Goal: Communication & Community: Answer question/provide support

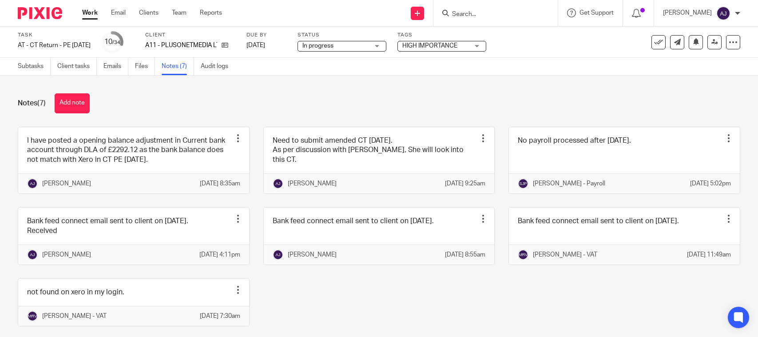
click at [254, 83] on div "Notes (7) Add note I have posted a opening balance adjustment in Current bank a…" at bounding box center [379, 205] width 758 height 261
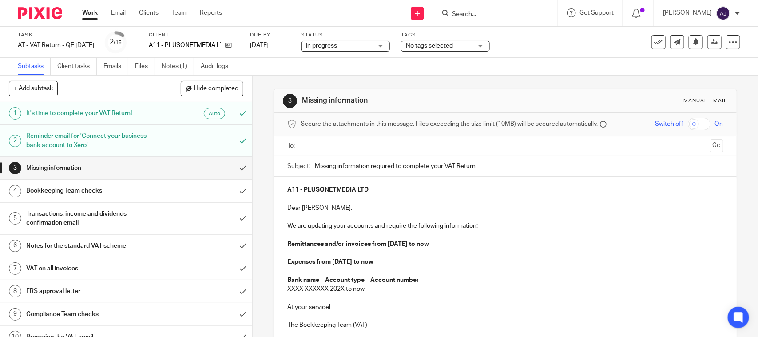
click at [460, 81] on div "3 Missing information Manual email Secure the attachments in this message. File…" at bounding box center [505, 245] width 463 height 340
click at [451, 81] on div "3 Missing information Manual email Secure the attachments in this message. File…" at bounding box center [505, 245] width 463 height 340
click at [350, 72] on div "Subtasks Client tasks Emails Files Notes (1) Audit logs" at bounding box center [379, 67] width 758 height 18
click at [553, 62] on div "Subtasks Client tasks Emails Files Notes (1) Audit logs" at bounding box center [379, 67] width 758 height 18
click at [433, 78] on div "3 Missing information Manual email Secure the attachments in this message. File…" at bounding box center [505, 245] width 463 height 340
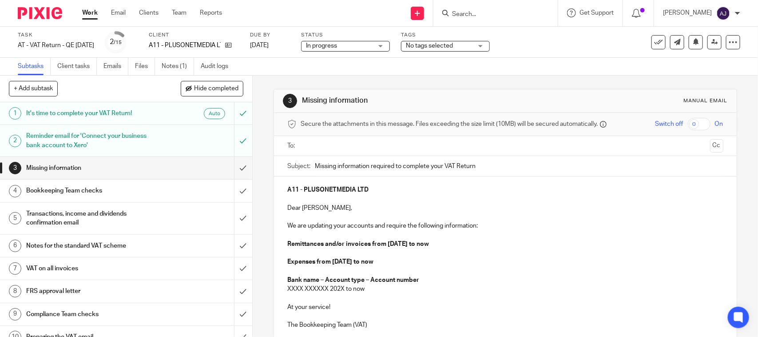
click at [543, 67] on div "Subtasks Client tasks Emails Files Notes (1) Audit logs" at bounding box center [379, 67] width 758 height 18
click at [458, 243] on p "Remittances and/or invoices from 01st May 2025 to now" at bounding box center [505, 243] width 436 height 9
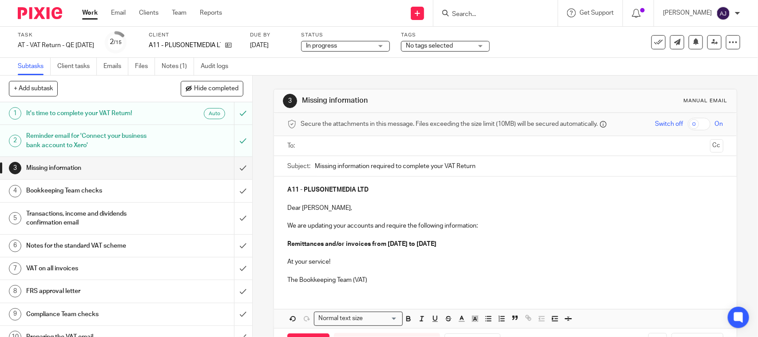
click at [471, 243] on p "Remittances and/or invoices from 01st May 2025 to 31-07-2025" at bounding box center [505, 243] width 436 height 9
click at [502, 247] on p "Remittances and/or invoices from 01st May 2025 to 31st July 2025" at bounding box center [505, 243] width 436 height 9
click at [345, 205] on p "Dear Oluwatobi," at bounding box center [505, 207] width 436 height 9
click at [350, 206] on p "Dear Oluwatobi," at bounding box center [505, 207] width 436 height 9
click at [422, 280] on p "The Bookkeeping Team (VAT)" at bounding box center [505, 279] width 436 height 9
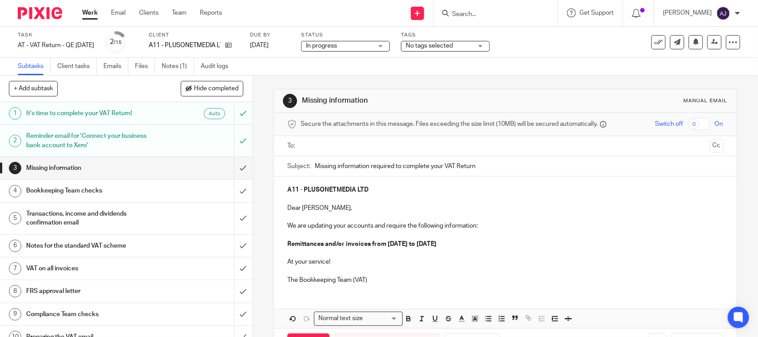
click at [394, 152] on ul at bounding box center [505, 146] width 408 height 15
click at [393, 145] on input "text" at bounding box center [505, 146] width 402 height 10
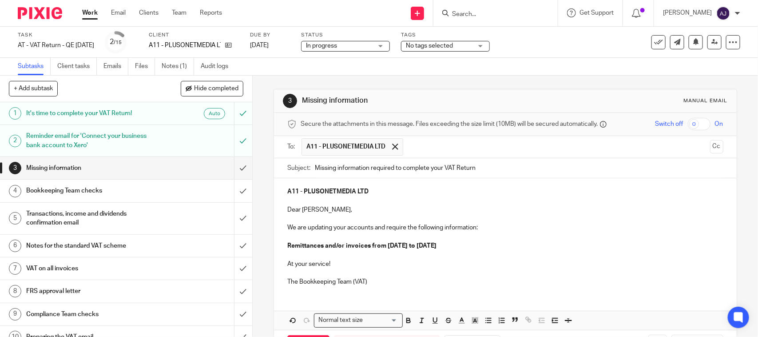
click at [425, 189] on p "A11 - PLUSONETMEDIA LTD" at bounding box center [505, 191] width 436 height 9
copy strong "PLUSONETMEDIA LTD"
paste input "PLUSONETMEDIA LTD"
type input "Missing information required to complete your VAT Return - PLUSONETMEDIA LTD"
click at [615, 73] on div "Subtasks Client tasks Emails Files Notes (1) Audit logs" at bounding box center [379, 67] width 758 height 18
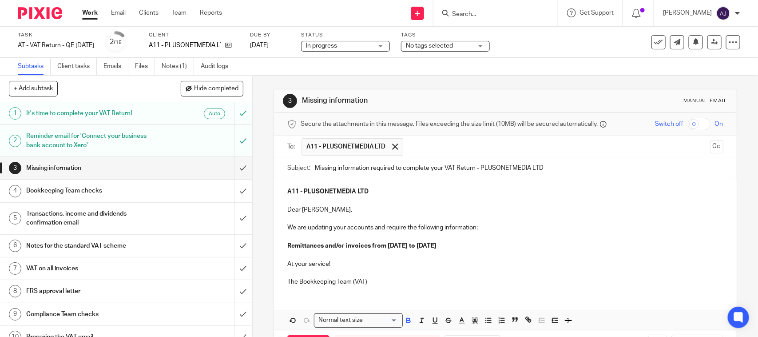
click at [400, 290] on div "A11 - PLUSONETMEDIA LTD Dear Tobi, We are updating your accounts and require th…" at bounding box center [505, 235] width 462 height 115
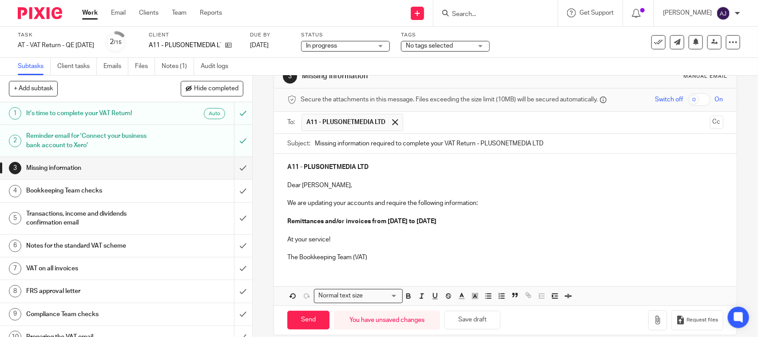
scroll to position [37, 0]
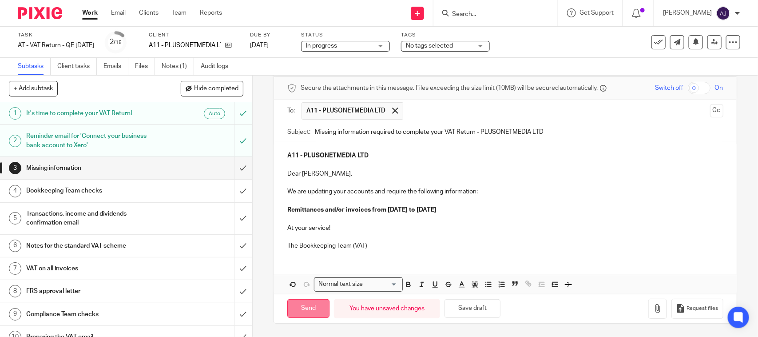
click at [311, 307] on input "Send" at bounding box center [308, 308] width 42 height 19
click at [171, 65] on link "Notes (1)" at bounding box center [178, 66] width 32 height 17
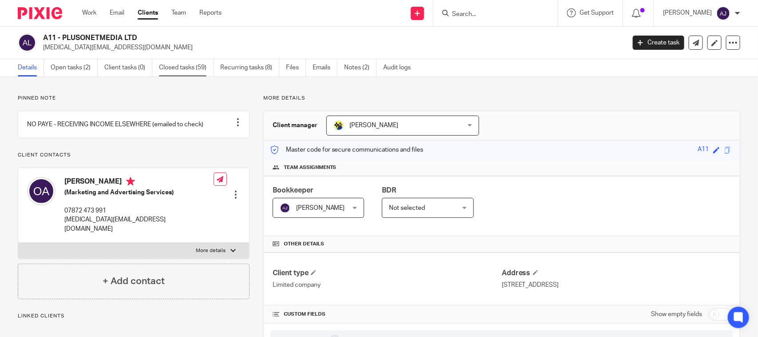
click at [180, 64] on link "Closed tasks (59)" at bounding box center [186, 67] width 55 height 17
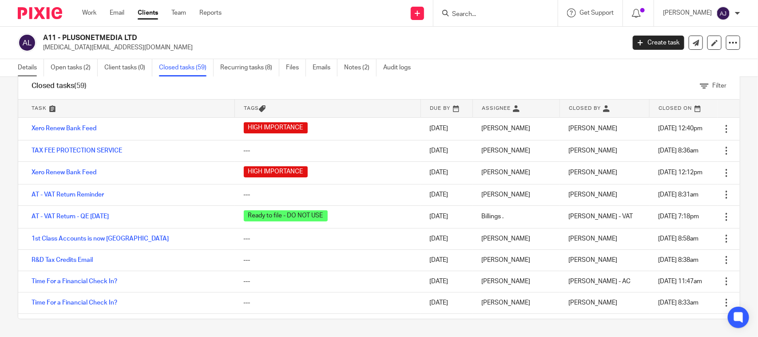
drag, startPoint x: 35, startPoint y: 76, endPoint x: 29, endPoint y: 67, distance: 10.4
click at [34, 76] on link "Details" at bounding box center [31, 67] width 26 height 17
click at [28, 63] on link "Details" at bounding box center [31, 67] width 26 height 17
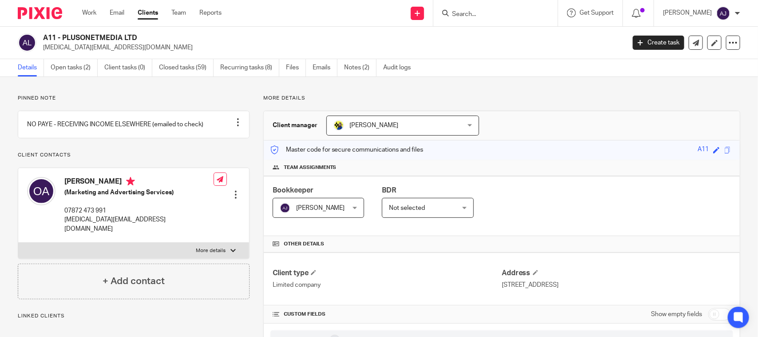
scroll to position [222, 0]
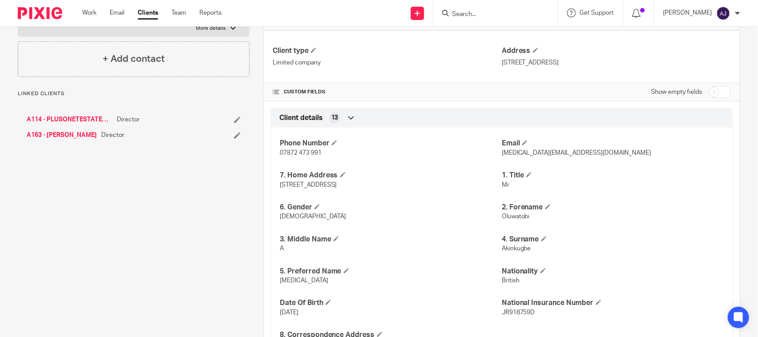
click at [64, 136] on link "A163 - [PERSON_NAME]" at bounding box center [62, 135] width 70 height 9
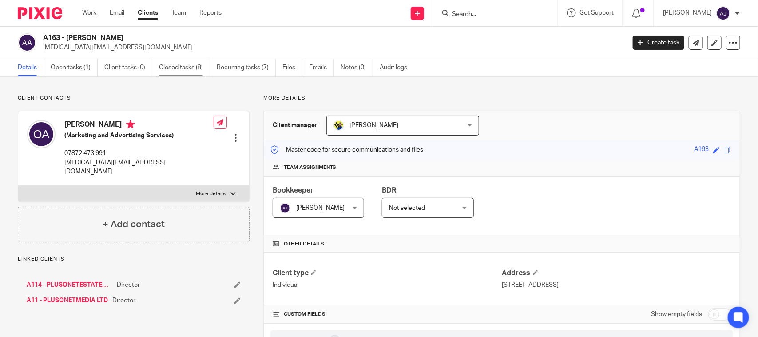
click at [184, 67] on link "Closed tasks (8)" at bounding box center [184, 67] width 51 height 17
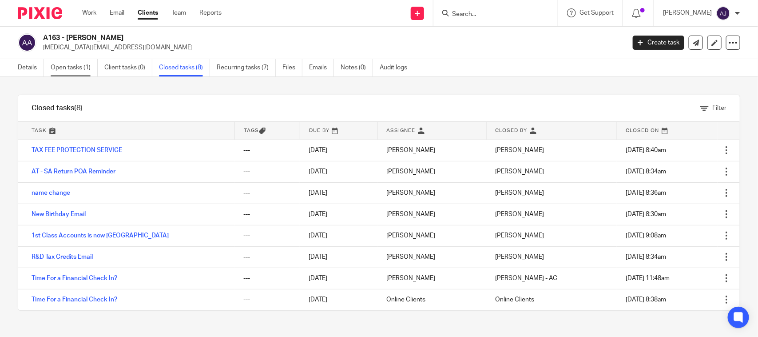
click at [74, 63] on link "Open tasks (1)" at bounding box center [74, 67] width 47 height 17
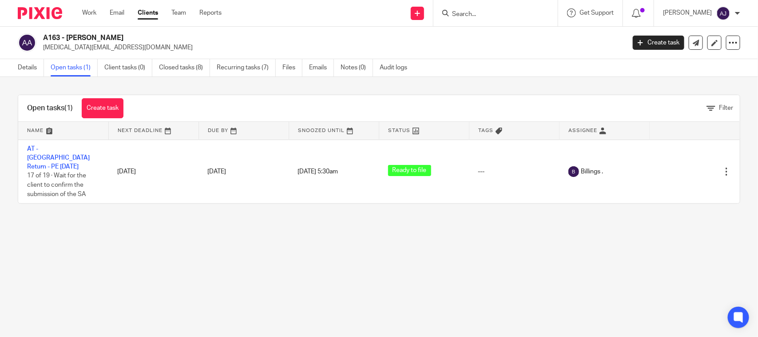
click at [155, 238] on main "A163 - OLUWATOBI AKINKUGBE tobi.akinkugbe@live.co.uk Create task Update from Co…" at bounding box center [379, 168] width 758 height 337
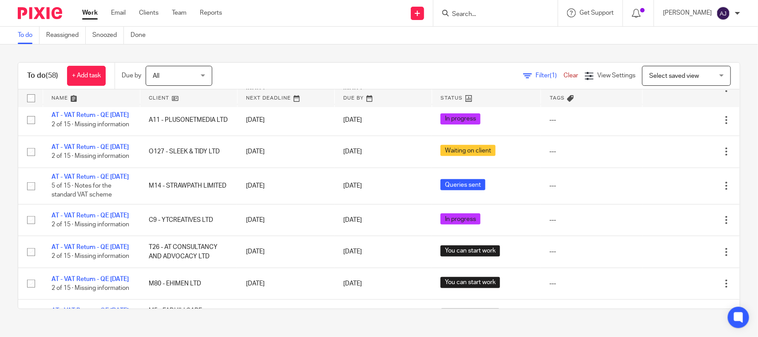
scroll to position [468, 0]
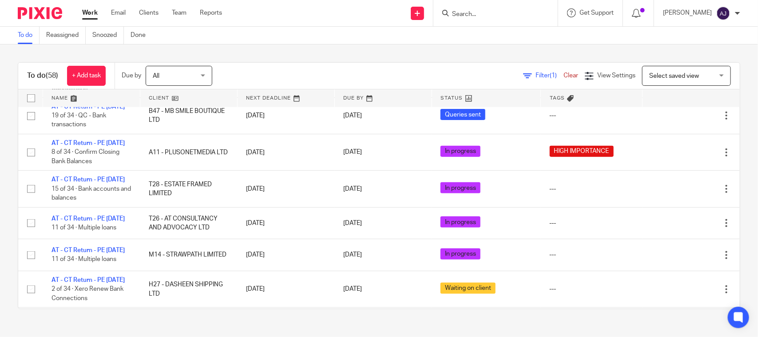
click at [60, 43] on link "AT - CT Return - PE 31-12-2024" at bounding box center [88, 40] width 73 height 6
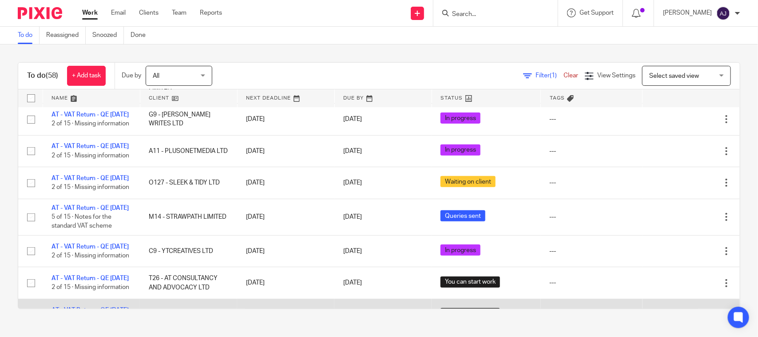
scroll to position [0, 0]
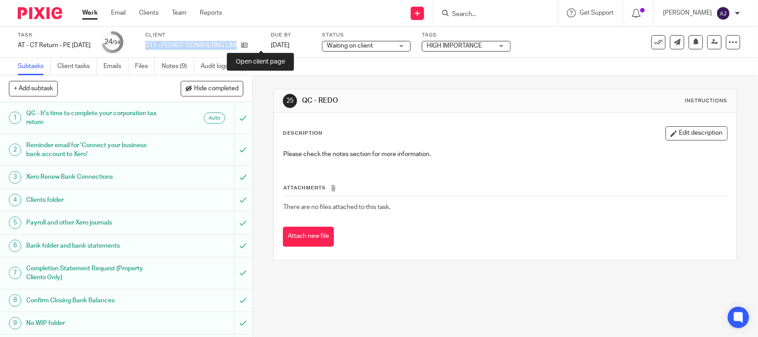
drag, startPoint x: 158, startPoint y: 44, endPoint x: 270, endPoint y: 47, distance: 111.5
click at [269, 47] on div "Task AT - CT Return - PE [DATE] Save AT - [GEOGRAPHIC_DATA] Return - PE [DATE] …" at bounding box center [319, 42] width 602 height 21
copy div "S11 - FEDKOT CONSULTING LIMITED"
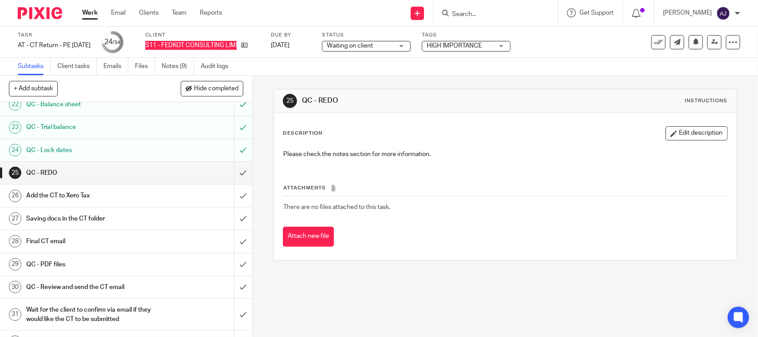
scroll to position [488, 0]
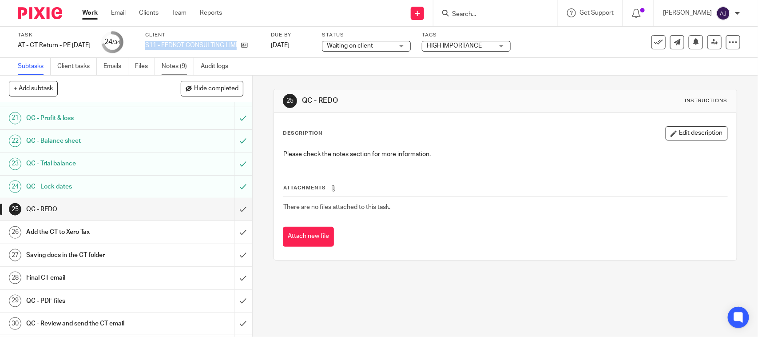
click at [167, 61] on link "Notes (9)" at bounding box center [178, 66] width 32 height 17
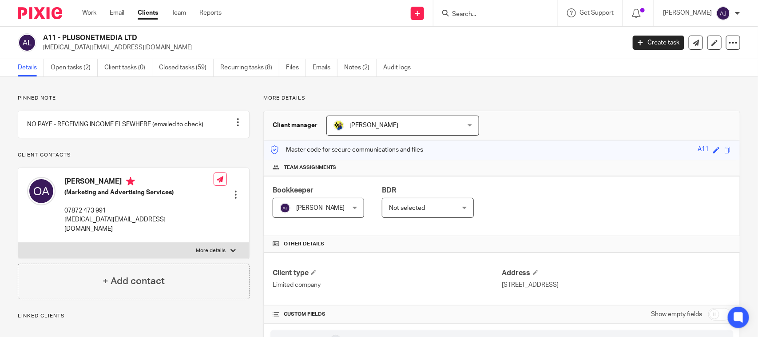
click at [543, 118] on div "Client manager Bobo Lee Bobo Lee Abhay Jayswal Akhil Siby - Billings Anjali Gam…" at bounding box center [502, 125] width 476 height 29
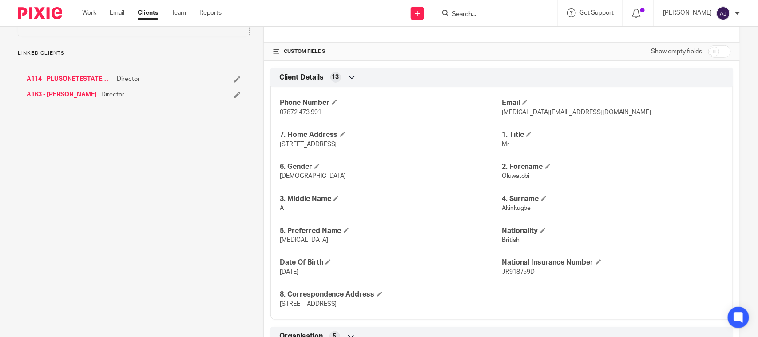
scroll to position [278, 0]
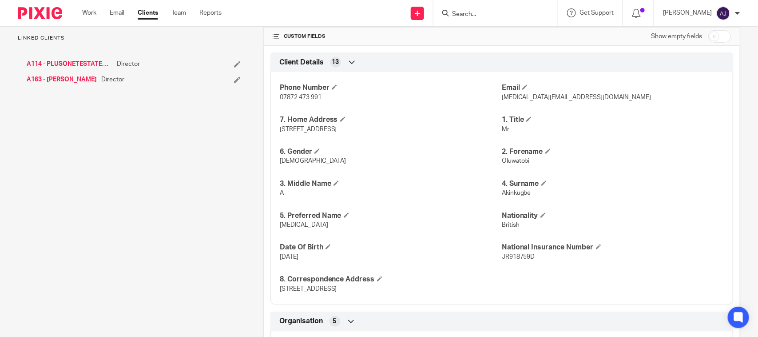
click at [283, 227] on span "Tobi" at bounding box center [304, 225] width 48 height 6
copy span "Tobi"
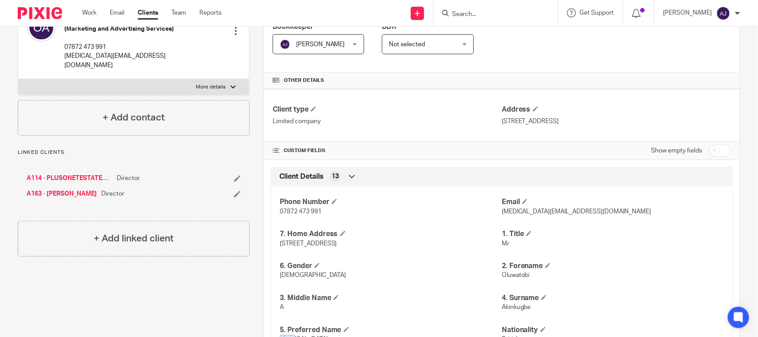
scroll to position [56, 0]
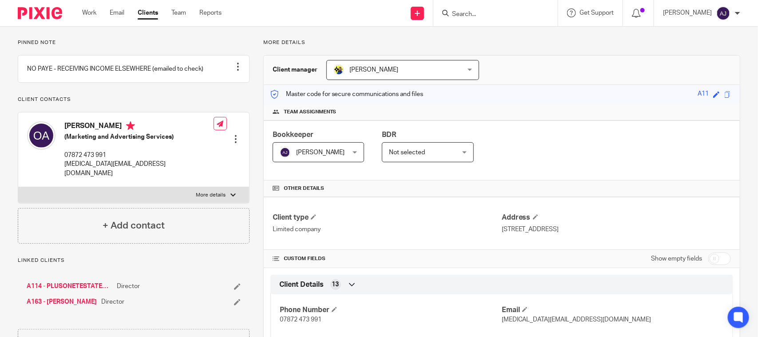
click at [573, 91] on div "Master code for secure communications and files A11 Save A11" at bounding box center [502, 94] width 476 height 19
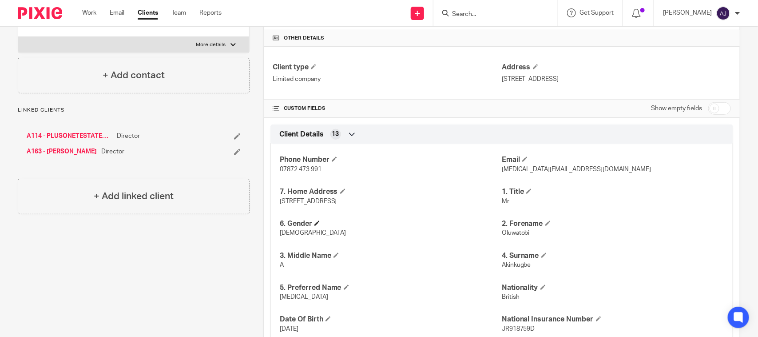
scroll to position [278, 0]
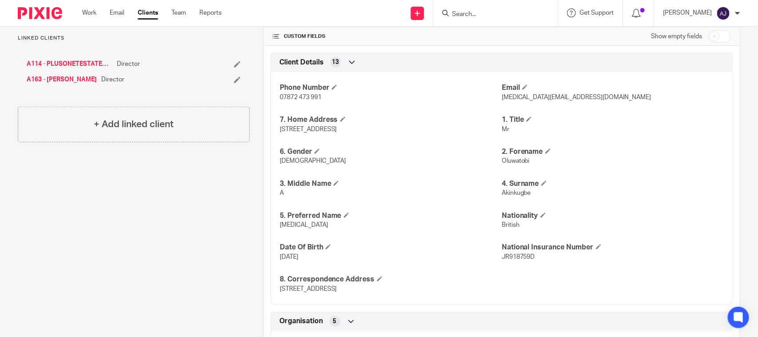
click at [285, 224] on span "Tobi" at bounding box center [304, 225] width 48 height 6
copy span "Tobi"
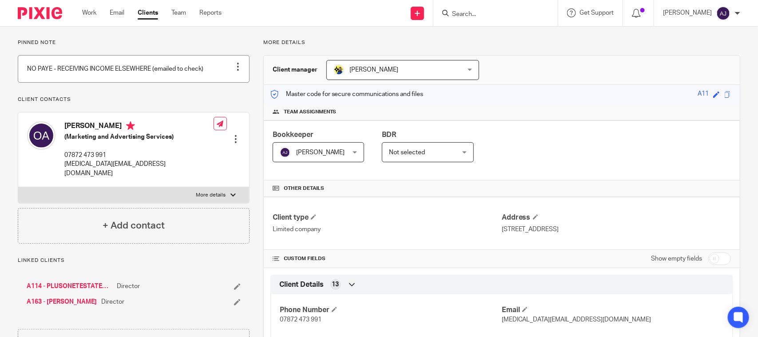
scroll to position [0, 0]
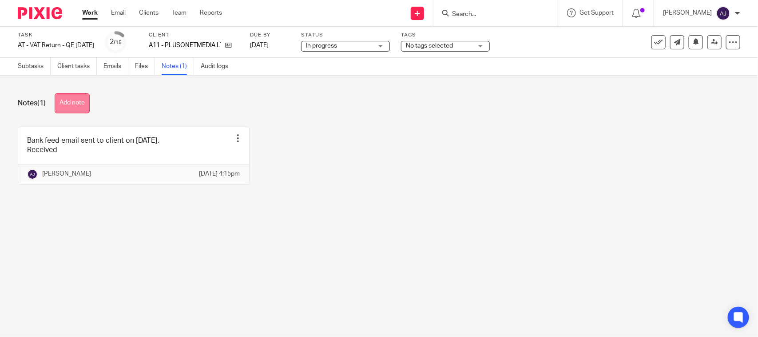
click at [87, 97] on button "Add note" at bounding box center [72, 103] width 35 height 20
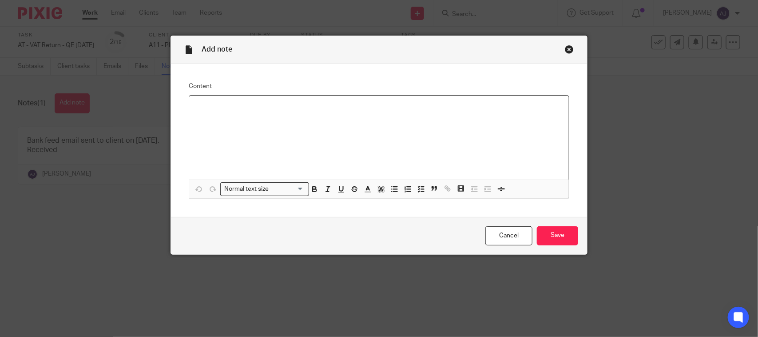
click at [261, 111] on p at bounding box center [378, 107] width 365 height 9
click at [554, 237] on input "Save" at bounding box center [557, 235] width 41 height 19
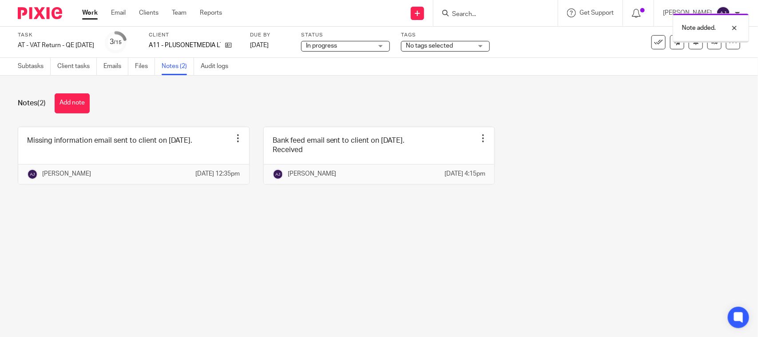
click at [349, 231] on main "Task AT - VAT Return - QE 31-07-2025 Save AT - VAT Return - QE 31-07-2025 3 /15…" at bounding box center [379, 168] width 758 height 337
click at [47, 71] on link "Subtasks" at bounding box center [34, 66] width 33 height 17
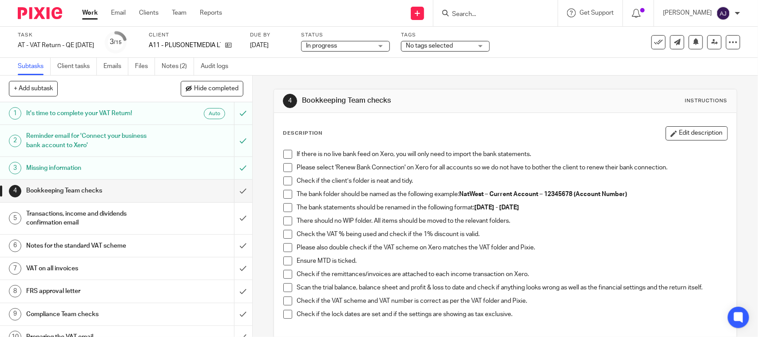
click at [496, 77] on div "4 Bookkeeping Team checks Instructions Description Edit description If there is…" at bounding box center [505, 256] width 463 height 362
click at [283, 155] on span at bounding box center [287, 154] width 9 height 9
click at [285, 166] on span at bounding box center [287, 167] width 9 height 9
click at [283, 181] on span at bounding box center [287, 180] width 9 height 9
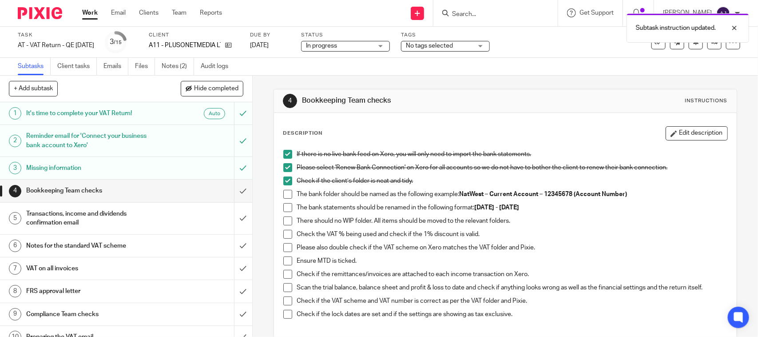
click at [283, 191] on span at bounding box center [287, 194] width 9 height 9
click at [284, 206] on span at bounding box center [287, 207] width 9 height 9
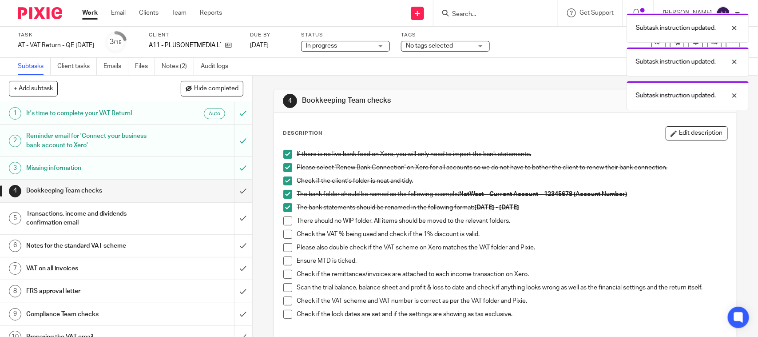
click at [284, 214] on li "The bank statements should be renamed in the following format: 01st May 2025 - …" at bounding box center [505, 209] width 444 height 13
click at [284, 221] on span at bounding box center [287, 220] width 9 height 9
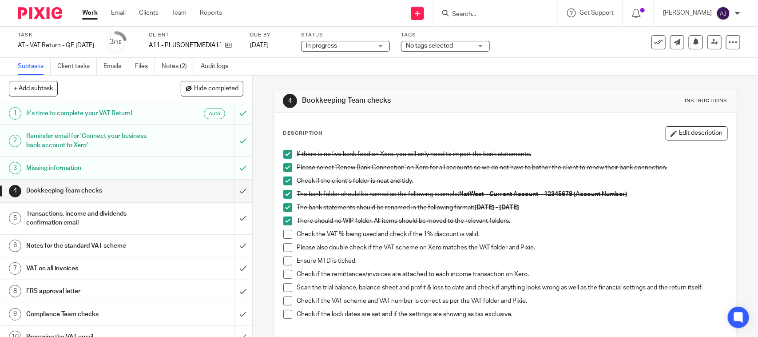
click at [285, 238] on span at bounding box center [287, 234] width 9 height 9
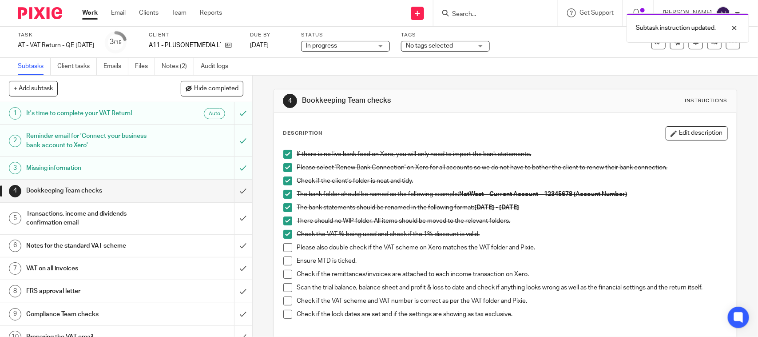
click at [283, 250] on span at bounding box center [287, 247] width 9 height 9
click at [283, 261] on span at bounding box center [287, 260] width 9 height 9
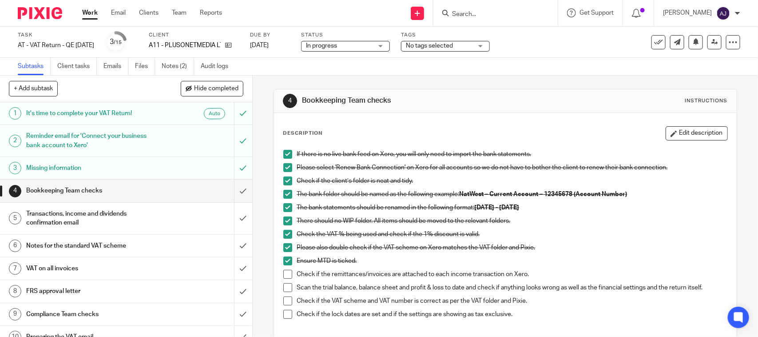
click at [285, 284] on span at bounding box center [287, 287] width 9 height 9
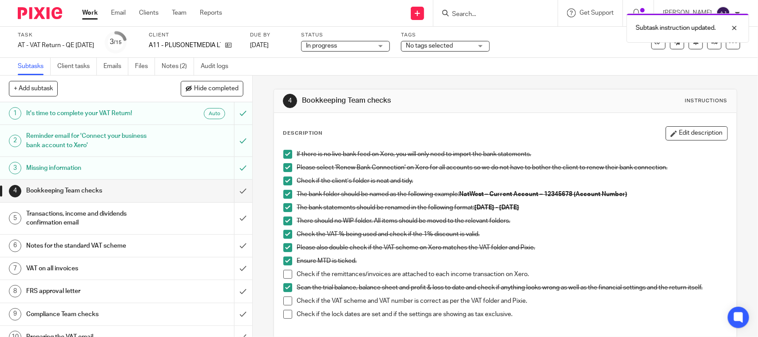
click at [283, 302] on span at bounding box center [287, 300] width 9 height 9
click at [159, 211] on div "Transactions, income and dividends confirmation email" at bounding box center [125, 218] width 199 height 23
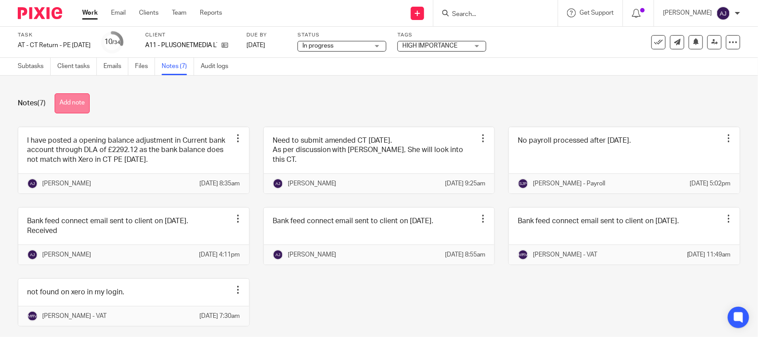
click at [63, 103] on button "Add note" at bounding box center [72, 103] width 35 height 20
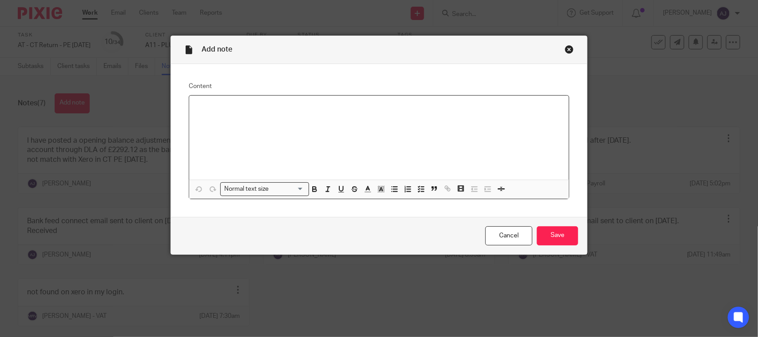
click at [363, 135] on div at bounding box center [379, 137] width 380 height 84
click at [549, 237] on input "Save" at bounding box center [557, 235] width 41 height 19
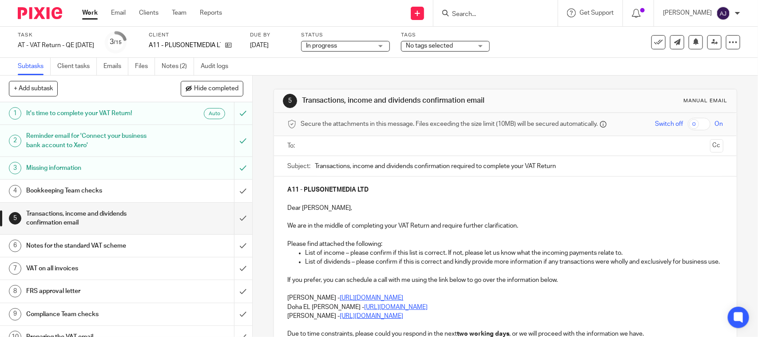
scroll to position [111, 0]
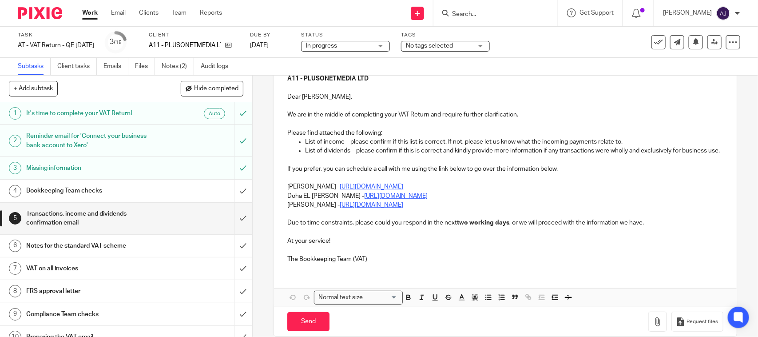
click at [274, 194] on div "A11 - PLUSONETMEDIA LTD Dear Oluwatobi, We are in the middle of completing your…" at bounding box center [505, 167] width 462 height 205
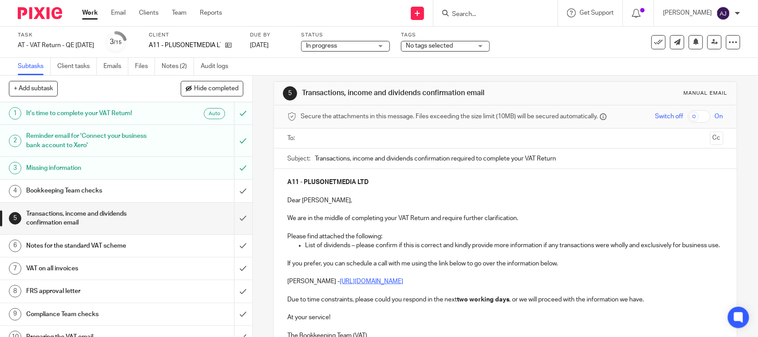
scroll to position [0, 0]
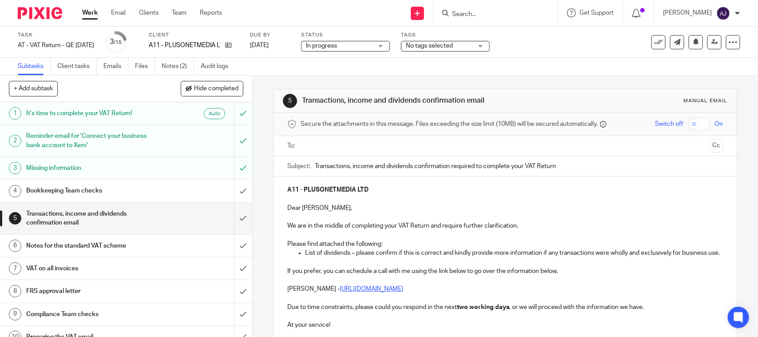
click at [454, 208] on p "Dear Oluwatobi," at bounding box center [505, 207] width 436 height 9
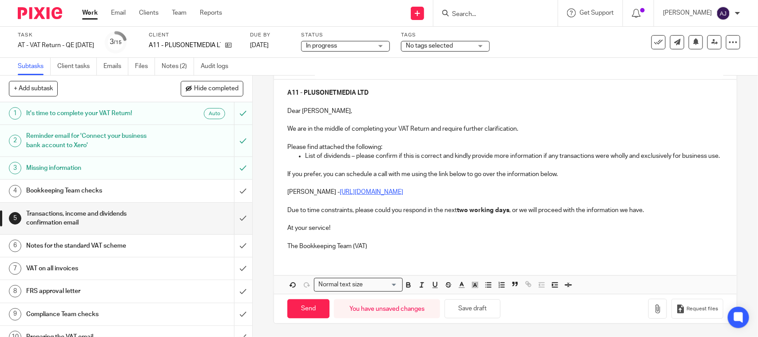
scroll to position [52, 0]
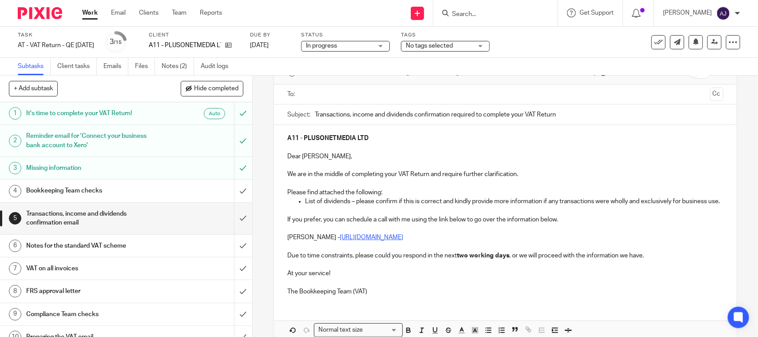
click at [447, 135] on p "A11 - PLUSONETMEDIA LTD" at bounding box center [505, 138] width 436 height 9
copy strong "PLUSONETMEDIA LTD"
paste input "PLUSONETMEDIA LTD"
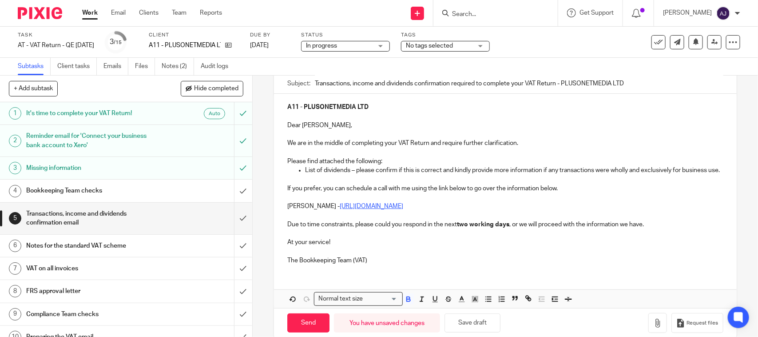
scroll to position [107, 0]
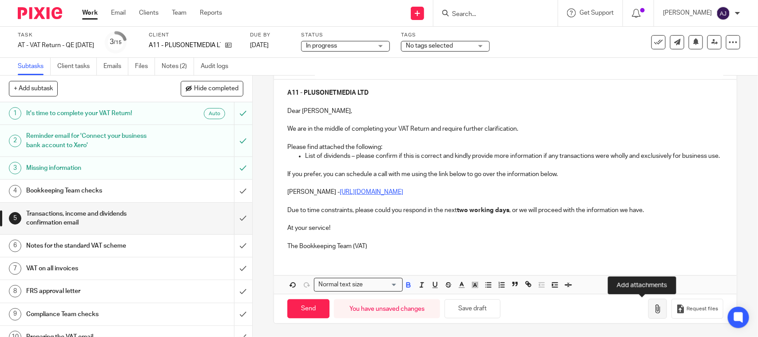
type input "Transactions, income and dividends confirmation required to complete your VAT R…"
click at [648, 306] on button "button" at bounding box center [657, 308] width 19 height 20
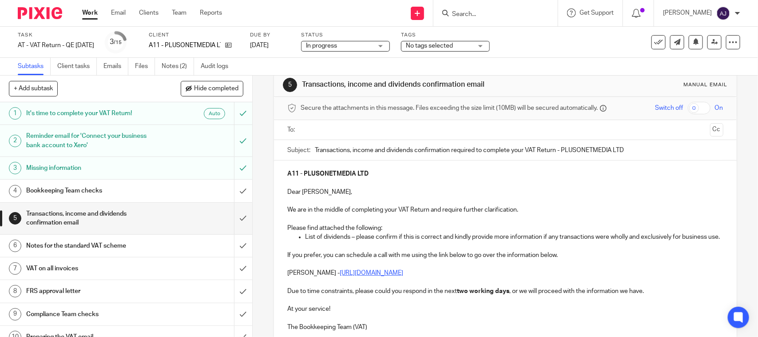
scroll to position [0, 0]
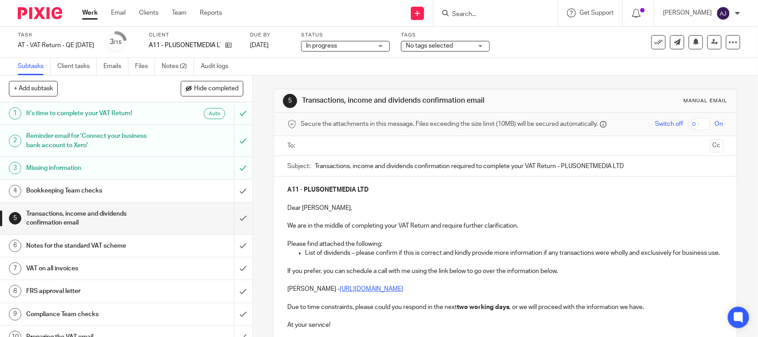
click at [400, 144] on input "text" at bounding box center [505, 146] width 402 height 10
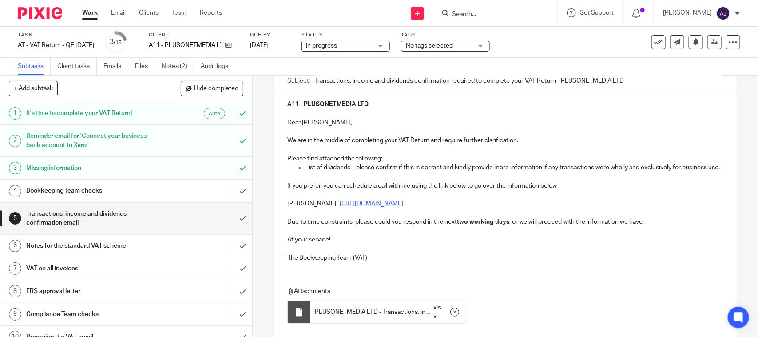
scroll to position [160, 0]
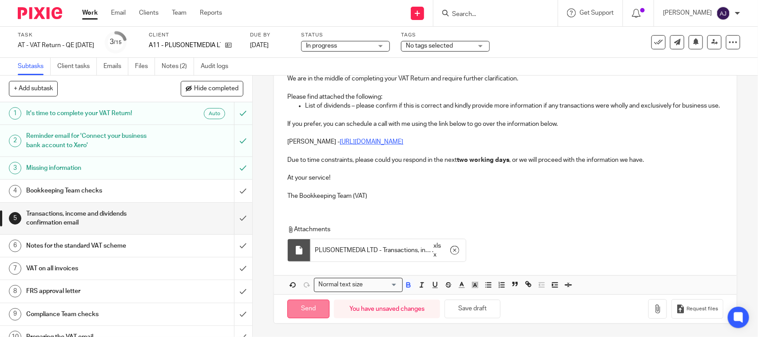
click at [309, 303] on input "Send" at bounding box center [308, 308] width 42 height 19
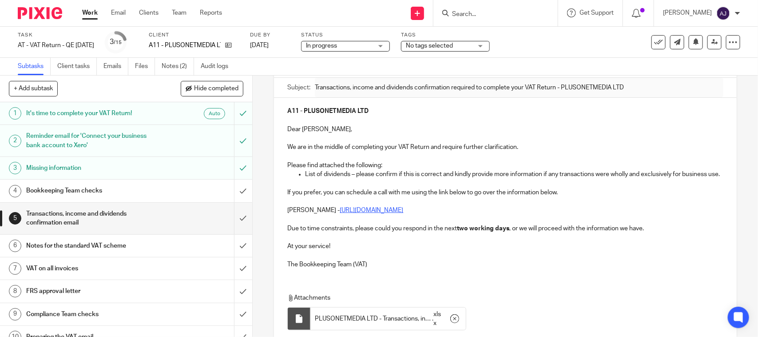
scroll to position [0, 0]
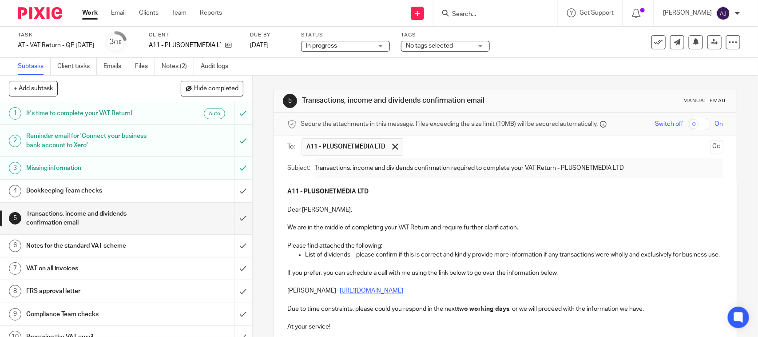
type input "Sent"
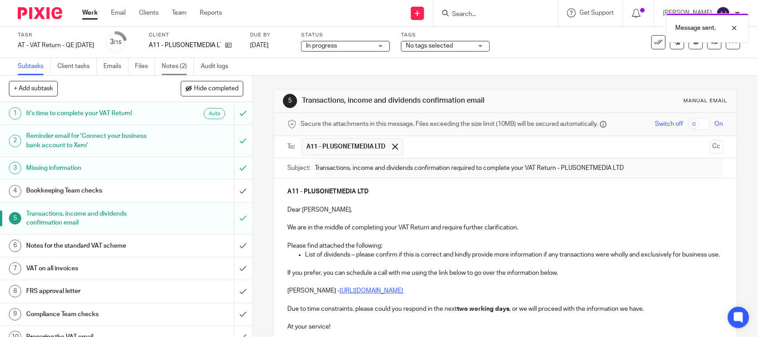
click at [169, 64] on link "Notes (2)" at bounding box center [178, 66] width 32 height 17
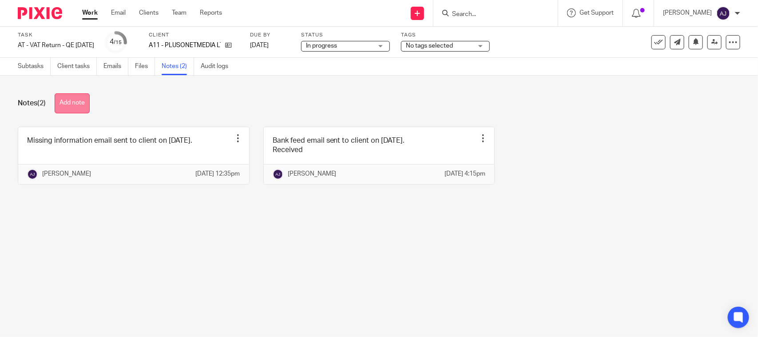
click at [78, 98] on button "Add note" at bounding box center [72, 103] width 35 height 20
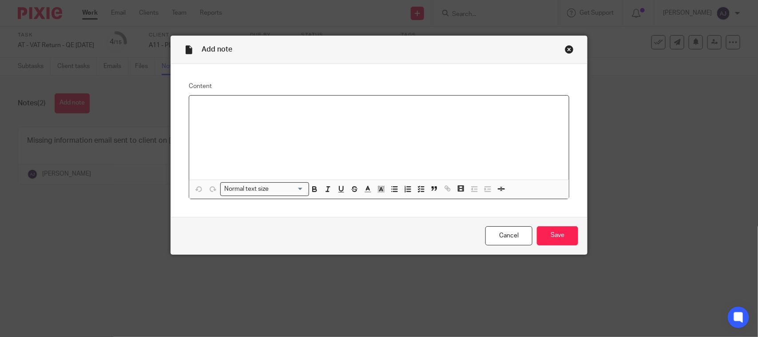
click at [407, 110] on p at bounding box center [378, 107] width 365 height 9
click at [559, 232] on input "Save" at bounding box center [557, 235] width 41 height 19
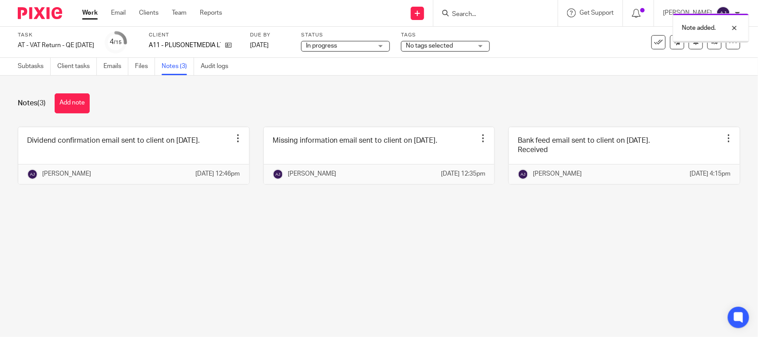
click at [266, 239] on main "Task AT - VAT Return - QE 31-07-2025 Save AT - VAT Return - QE 31-07-2025 4 /15…" at bounding box center [379, 168] width 758 height 337
click at [551, 87] on div "Notes (3) Add note Dividend confirmation email sent to client on 14-08-2025. Ed…" at bounding box center [379, 145] width 758 height 140
click at [599, 61] on div "Subtasks Client tasks Emails Files Notes (3) Audit logs" at bounding box center [379, 67] width 758 height 18
click at [486, 245] on main "Task AT - VAT Return - QE 31-07-2025 Save AT - VAT Return - QE 31-07-2025 4 /15…" at bounding box center [379, 168] width 758 height 337
click at [472, 108] on div "Notes (3) Add note" at bounding box center [379, 103] width 722 height 20
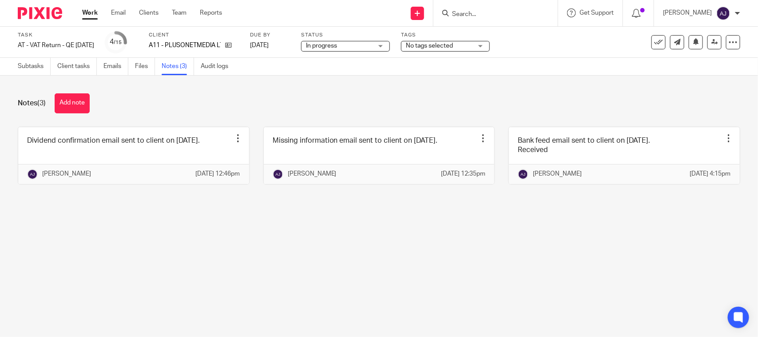
click at [472, 107] on div "Notes (3) Add note" at bounding box center [379, 103] width 722 height 20
click at [476, 100] on div "Notes (3) Add note" at bounding box center [379, 103] width 722 height 20
click at [405, 257] on main "Task AT - VAT Return - QE 31-07-2025 Save AT - VAT Return - QE 31-07-2025 4 /15…" at bounding box center [379, 168] width 758 height 337
click at [369, 45] on span "In progress" at bounding box center [339, 45] width 67 height 9
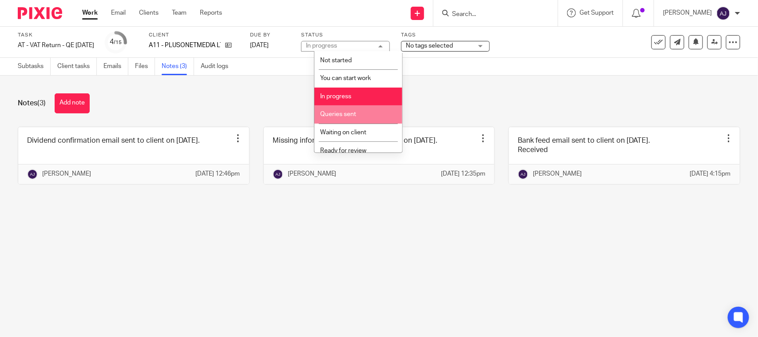
click at [369, 113] on li "Queries sent" at bounding box center [358, 114] width 88 height 18
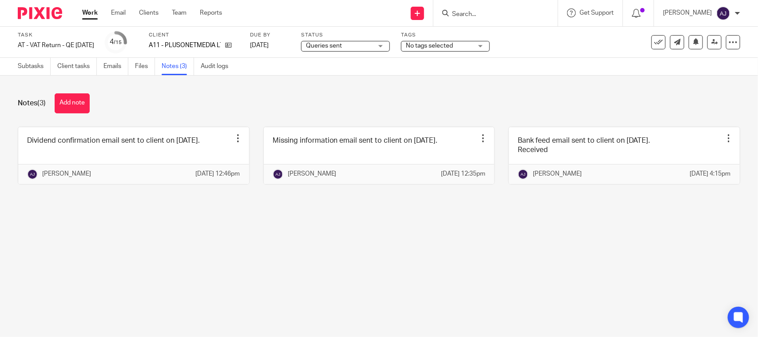
click at [403, 102] on div "Notes (3) Add note" at bounding box center [379, 103] width 722 height 20
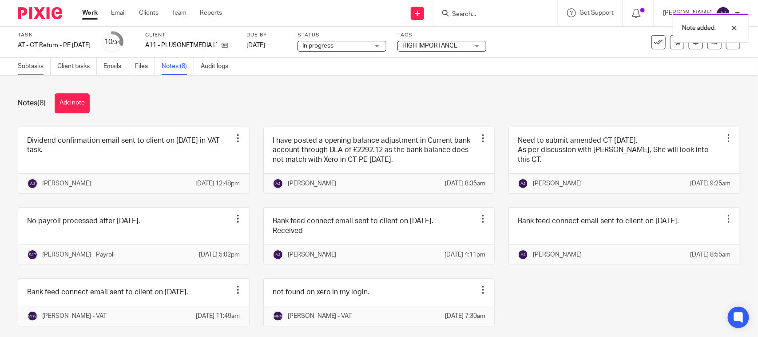
click at [28, 63] on link "Subtasks" at bounding box center [34, 66] width 33 height 17
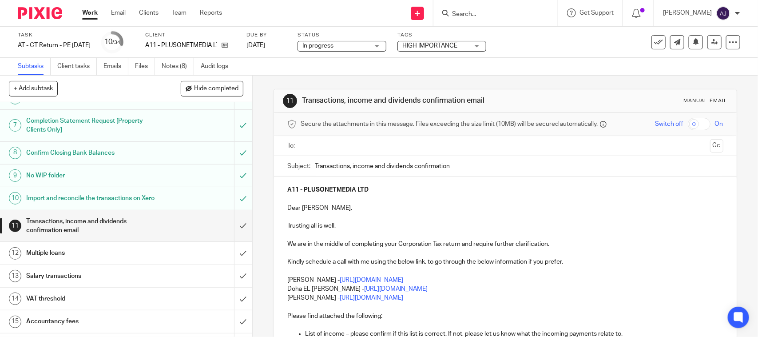
scroll to position [167, 0]
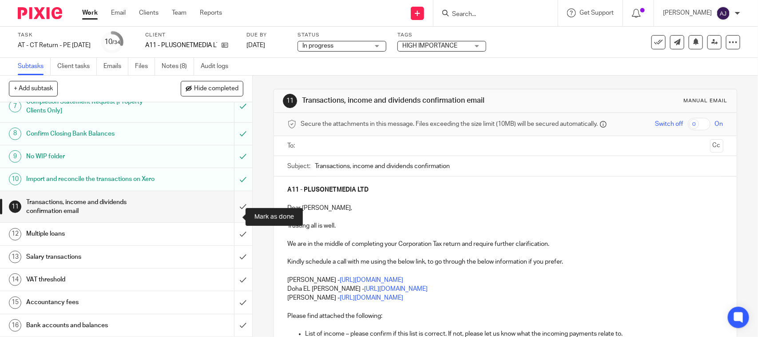
click at [226, 219] on input "submit" at bounding box center [126, 207] width 252 height 32
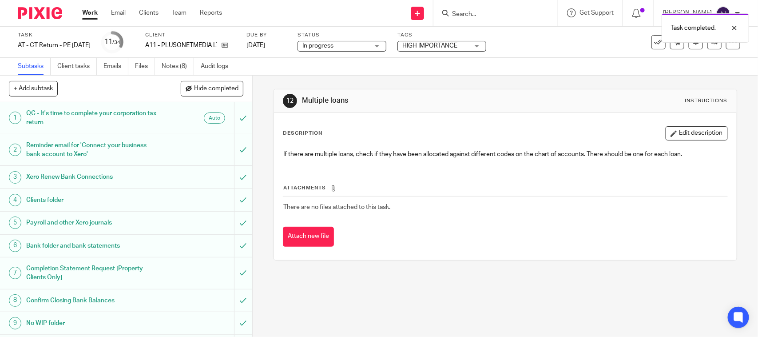
click at [333, 43] on span "In progress" at bounding box center [317, 46] width 31 height 6
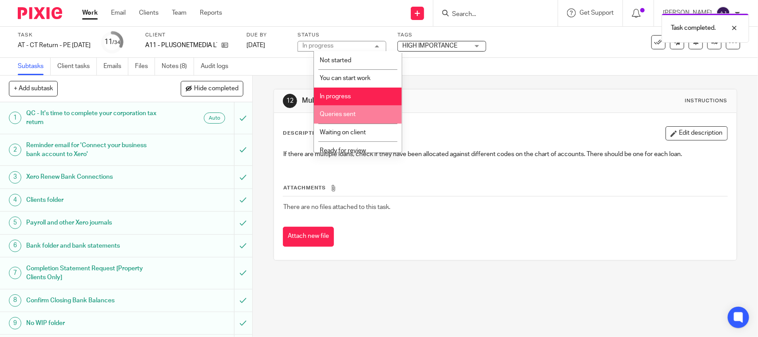
click at [336, 112] on span "Queries sent" at bounding box center [338, 114] width 36 height 6
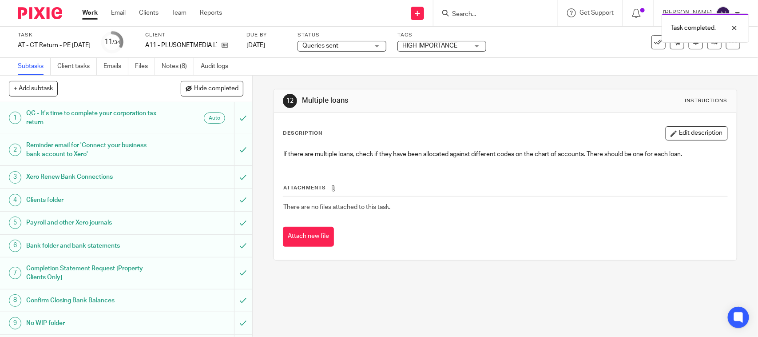
click at [367, 77] on div "12 Multiple loans Instructions Description Edit description If there are multip…" at bounding box center [505, 174] width 463 height 198
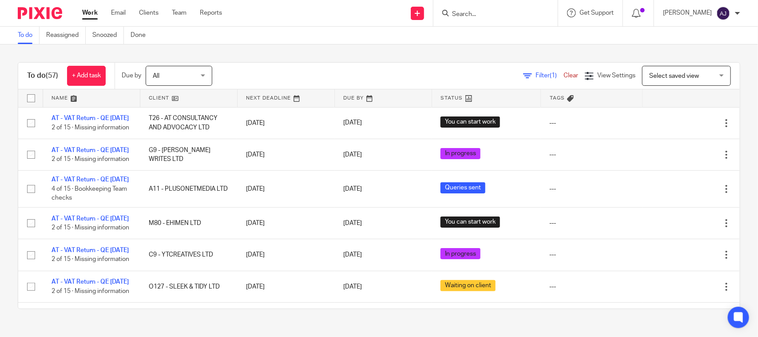
click at [371, 76] on div "Filter (1) Clear View Settings View Settings (1) Filters Clear Save Manage save…" at bounding box center [484, 76] width 512 height 20
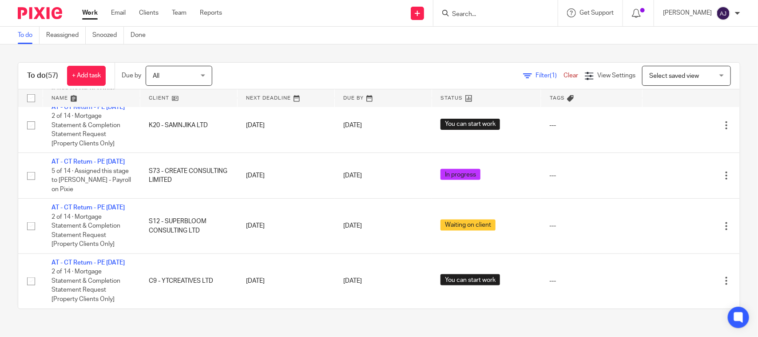
scroll to position [2152, 0]
click at [324, 63] on div "To do (57) + Add task Due by All All [DATE] [DATE] This week Next week This mon…" at bounding box center [379, 76] width 722 height 27
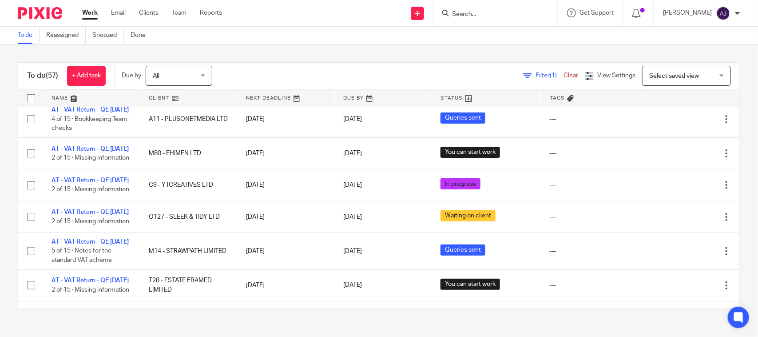
scroll to position [0, 0]
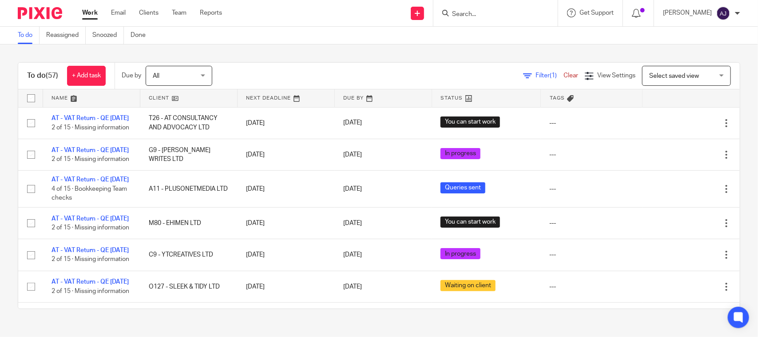
click at [456, 55] on div "To do (57) + Add task Due by All All [DATE] [DATE] This week Next week This mon…" at bounding box center [379, 185] width 758 height 282
click at [338, 66] on div "Filter (1) Clear View Settings View Settings (1) Filters Clear Save Manage save…" at bounding box center [484, 76] width 512 height 20
click at [289, 44] on div "To do Reassigned Snoozed Done" at bounding box center [379, 36] width 758 height 18
click at [302, 54] on div "To do (57) + Add task Due by All All Today Tomorrow This week Next week This mo…" at bounding box center [379, 185] width 758 height 282
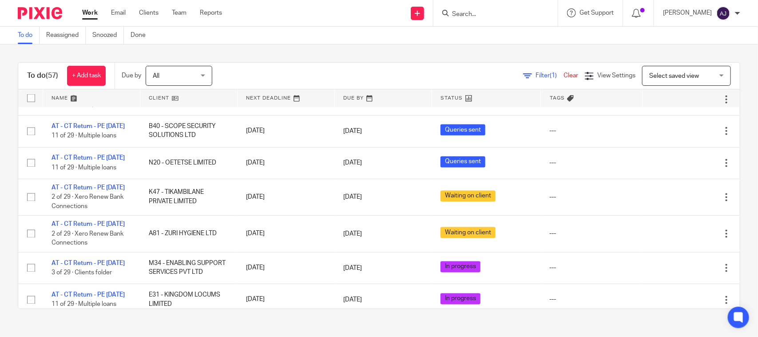
click at [113, 3] on link "AT - CT Return - PE [DATE]" at bounding box center [88, -1] width 73 height 6
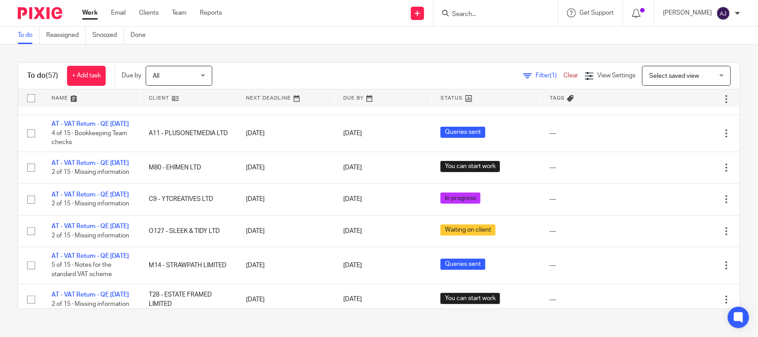
scroll to position [0, 0]
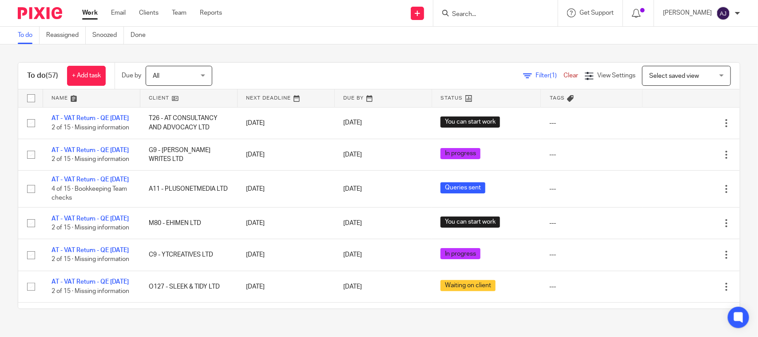
click at [254, 69] on div "Filter (1) Clear View Settings View Settings (1) Filters Clear Save Manage save…" at bounding box center [484, 76] width 512 height 20
click at [300, 41] on div "To do Reassigned Snoozed Done" at bounding box center [379, 36] width 758 height 18
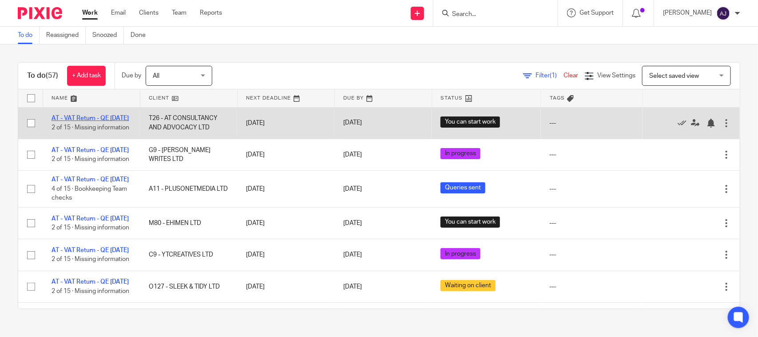
click at [63, 119] on link "AT - VAT Return - QE [DATE]" at bounding box center [90, 118] width 77 height 6
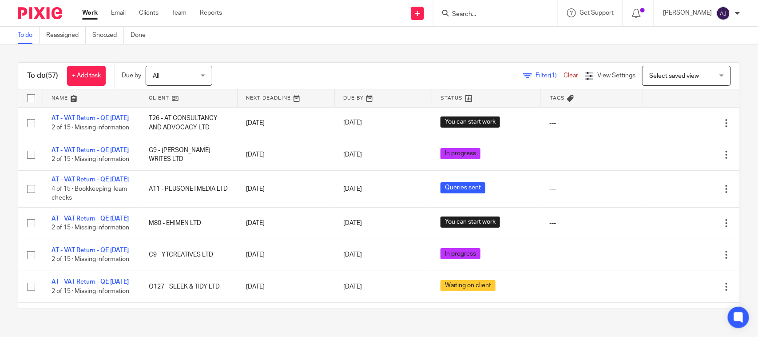
scroll to position [724, 0]
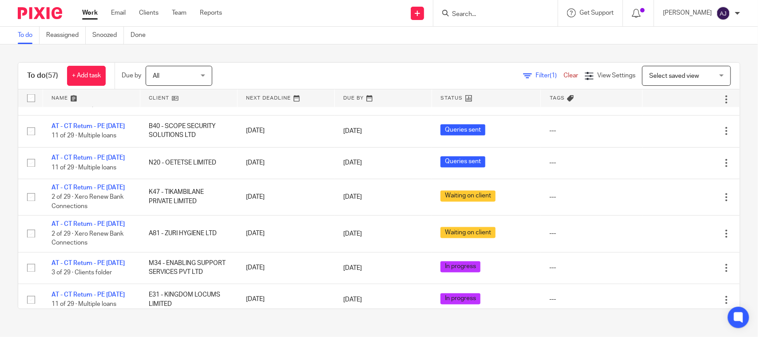
click at [80, 3] on link "AT - CT Return - PE 31-01-2025" at bounding box center [88, -1] width 73 height 6
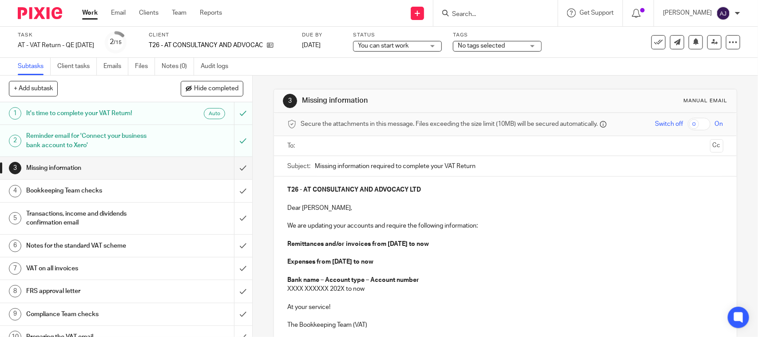
click at [321, 67] on div "Subtasks Client tasks Emails Files Notes (0) Audit logs" at bounding box center [379, 67] width 758 height 18
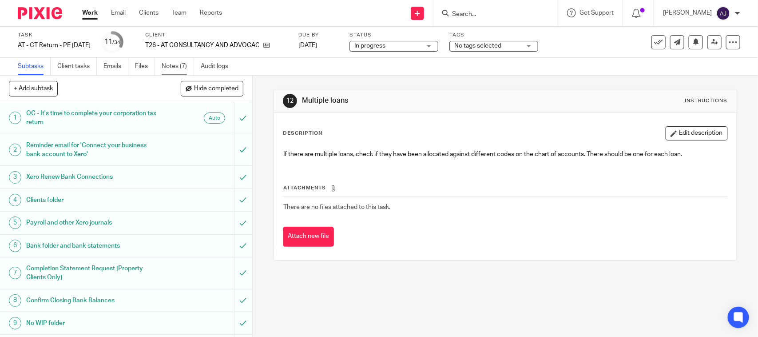
click at [185, 63] on link "Notes (7)" at bounding box center [178, 66] width 32 height 17
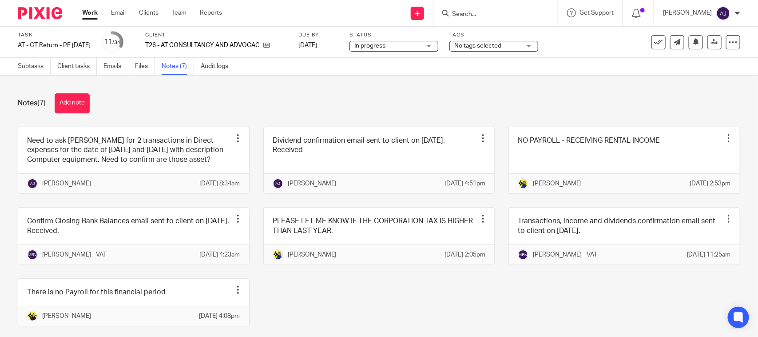
click at [362, 107] on div "Notes (7) Add note" at bounding box center [379, 103] width 722 height 20
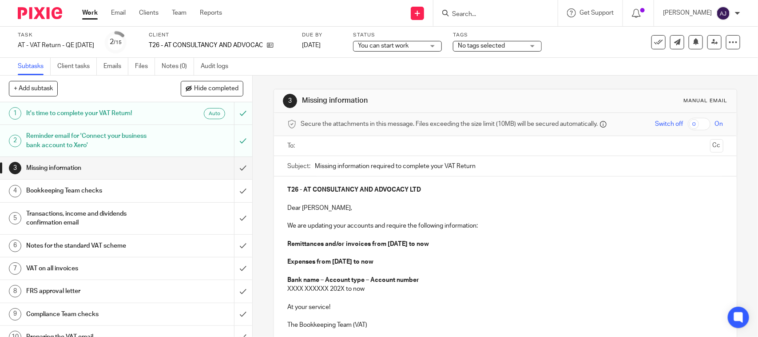
click at [456, 242] on p "Remittances and/or invoices from [DATE] to now" at bounding box center [505, 243] width 436 height 9
click at [487, 252] on p at bounding box center [505, 252] width 436 height 9
click at [493, 245] on p "Remittances and/or invoices from [DATE] to now" at bounding box center [505, 243] width 436 height 9
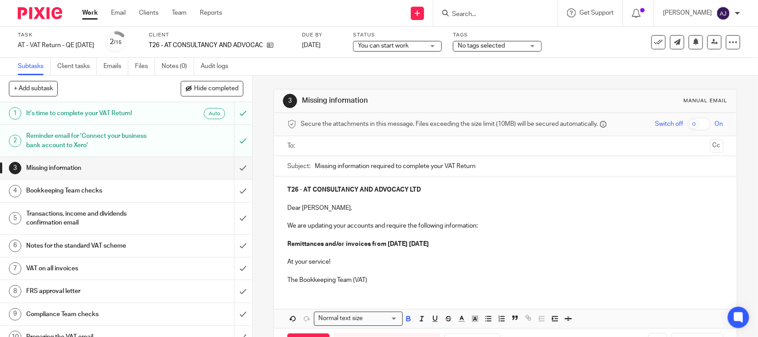
click at [463, 186] on p "T26 - AT CONSULTANCY AND ADVOCACY LTD" at bounding box center [505, 189] width 436 height 9
copy strong "AT CONSULTANCY AND ADVOCACY LTD"
paste input "AT CONSULTANCY AND ADVOCACY LTD"
type input "Missing information required to complete your VAT Return - AT CONSULTANCY AND A…"
click at [504, 244] on p "Remittances and/or invoices from 01st May 2025 31st July 2025" at bounding box center [505, 243] width 436 height 9
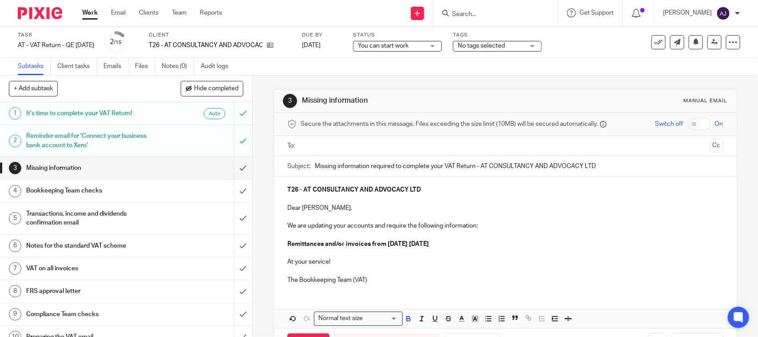
click at [368, 147] on input "text" at bounding box center [505, 146] width 402 height 10
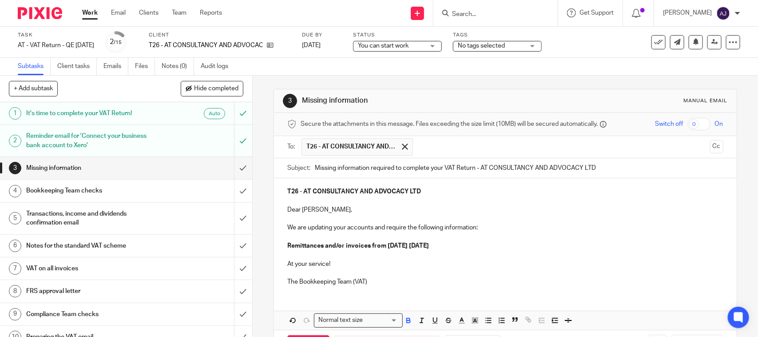
click at [411, 50] on span "You can start work" at bounding box center [391, 45] width 67 height 9
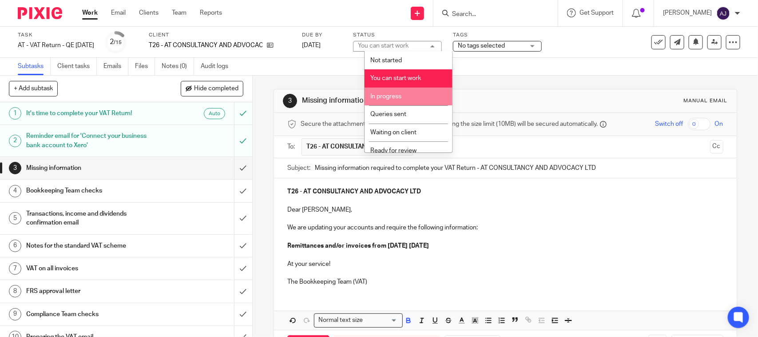
click at [414, 100] on li "In progress" at bounding box center [409, 96] width 88 height 18
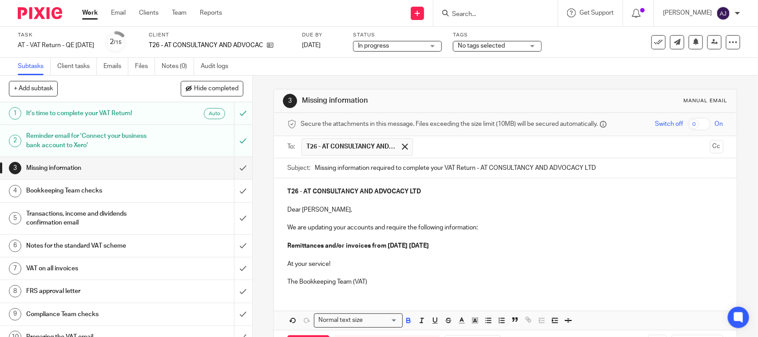
click at [448, 58] on div "Subtasks Client tasks Emails Files Notes (0) Audit logs" at bounding box center [379, 67] width 758 height 18
click at [334, 17] on div "Send new email Create task Add client Request signature Get Support Contact via…" at bounding box center [496, 13] width 523 height 26
click at [341, 17] on div "Send new email Create task Add client Request signature Get Support Contact via…" at bounding box center [496, 13] width 523 height 26
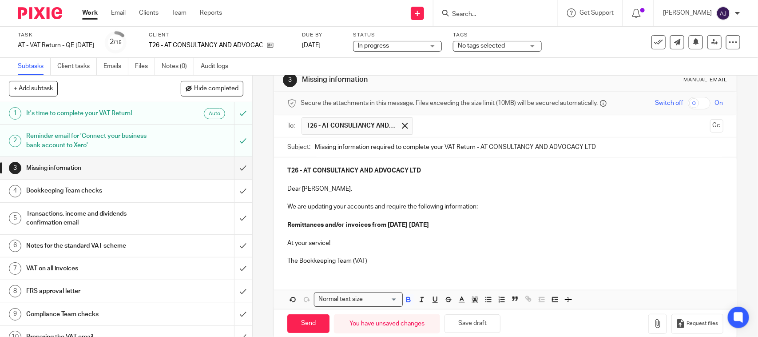
scroll to position [37, 0]
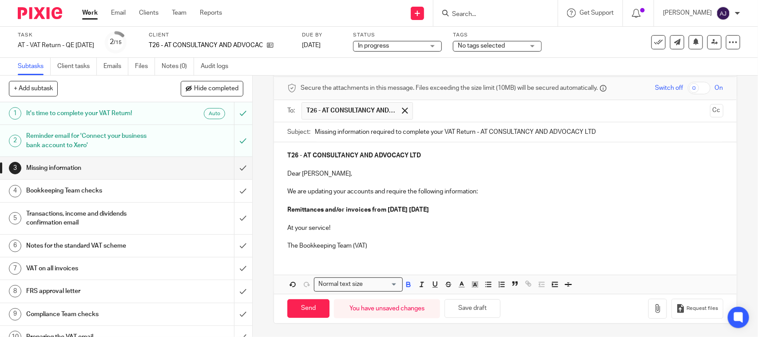
click at [374, 238] on p at bounding box center [505, 236] width 436 height 9
click at [376, 239] on p at bounding box center [505, 236] width 436 height 9
click at [376, 242] on p "The Bookkeeping Team (VAT)" at bounding box center [505, 245] width 436 height 9
click at [380, 249] on p "The Bookkeeping Team (VAT)" at bounding box center [505, 245] width 436 height 9
click at [396, 229] on p "At your service!" at bounding box center [505, 227] width 436 height 9
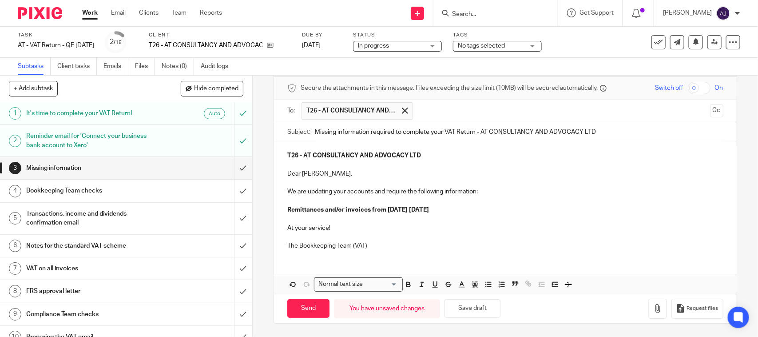
click at [493, 205] on p "Remittances and/or invoices from 01st May 2025 31st July 2025" at bounding box center [505, 209] width 436 height 9
click at [503, 179] on p at bounding box center [505, 182] width 436 height 9
click at [498, 190] on p "We are updating your accounts and require the following information:" at bounding box center [505, 191] width 436 height 9
click at [492, 163] on p at bounding box center [505, 164] width 436 height 9
click at [496, 169] on div "T26 - AT CONSULTANCY AND ADVOCACY LTD Dear Angele, We are updating your account…" at bounding box center [505, 199] width 462 height 115
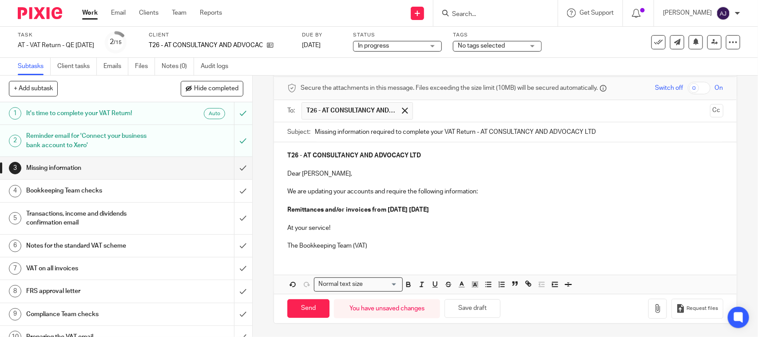
click at [500, 157] on p "T26 - AT CONSULTANCY AND ADVOCACY LTD" at bounding box center [505, 155] width 436 height 9
click at [374, 250] on div "T26 - AT CONSULTANCY AND ADVOCACY LTD Dear Angele, We are updating your account…" at bounding box center [505, 199] width 462 height 115
click at [382, 220] on p at bounding box center [505, 218] width 436 height 9
click at [394, 220] on p at bounding box center [505, 218] width 436 height 9
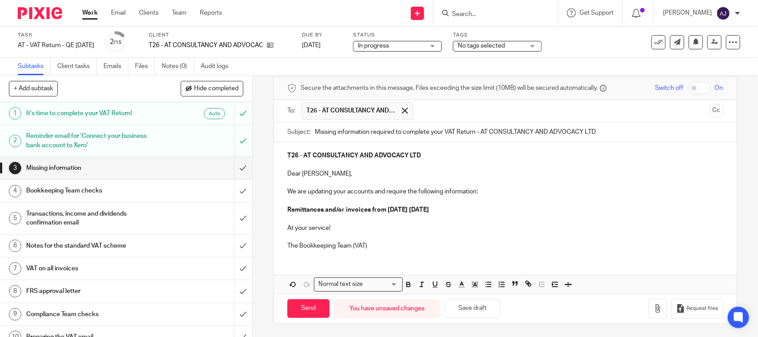
click at [394, 222] on p at bounding box center [505, 218] width 436 height 9
click at [398, 223] on p "At your service!" at bounding box center [505, 227] width 436 height 9
click at [419, 242] on p "The Bookkeeping Team (VAT)" at bounding box center [505, 245] width 436 height 9
click at [492, 214] on p at bounding box center [505, 218] width 436 height 9
click at [492, 209] on p "Remittances and/or invoices from 01st May 2025 31st July 2025" at bounding box center [505, 209] width 436 height 9
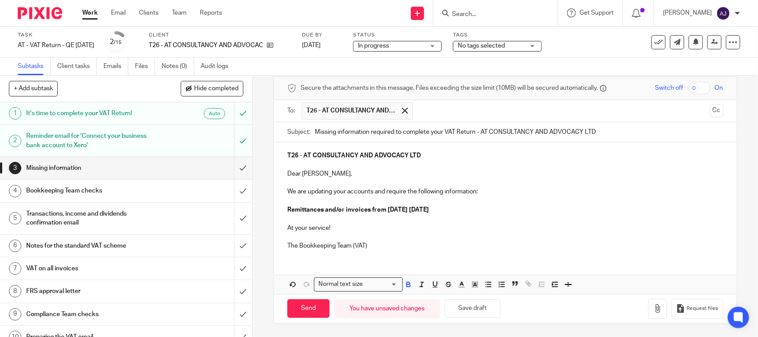
click at [427, 210] on strong "Remittances and/or invoices from 01st May 2025 31st July 2025" at bounding box center [358, 209] width 142 height 6
click at [389, 249] on p "The Bookkeeping Team (VAT)" at bounding box center [505, 245] width 436 height 9
click at [360, 221] on p at bounding box center [505, 218] width 436 height 9
click at [365, 224] on p "At your service!" at bounding box center [505, 227] width 436 height 9
click at [528, 204] on p at bounding box center [505, 200] width 436 height 9
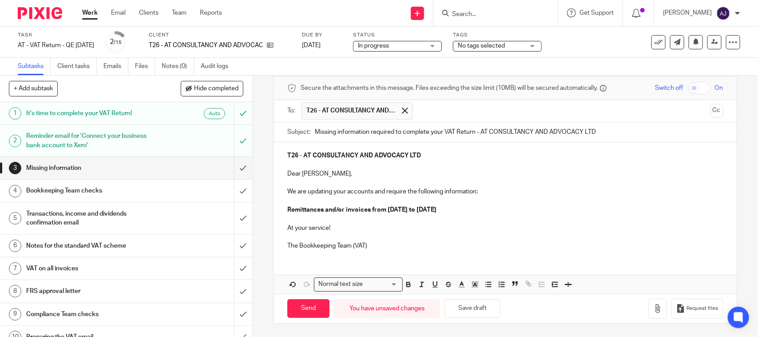
click at [517, 217] on p at bounding box center [505, 218] width 436 height 9
click at [520, 201] on p at bounding box center [505, 200] width 436 height 9
click at [520, 209] on p "Remittances and/or invoices from 01st May 2025 to 31st July 2025" at bounding box center [505, 209] width 436 height 9
click at [507, 239] on p at bounding box center [505, 236] width 436 height 9
click at [504, 246] on p "The Bookkeeping Team (VAT)" at bounding box center [505, 245] width 436 height 9
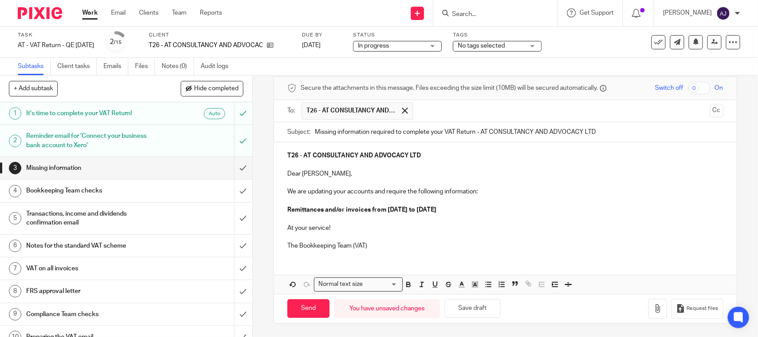
click at [468, 247] on p "The Bookkeeping Team (VAT)" at bounding box center [505, 245] width 436 height 9
click at [498, 61] on div "Subtasks Client tasks Emails Files Notes (0) Audit logs" at bounding box center [379, 67] width 758 height 18
click at [513, 7] on div at bounding box center [495, 13] width 124 height 26
click at [392, 250] on div "T26 - AT CONSULTANCY AND ADVOCACY LTD Dear Angele, We are updating your account…" at bounding box center [505, 199] width 462 height 115
click at [507, 198] on p at bounding box center [505, 200] width 436 height 9
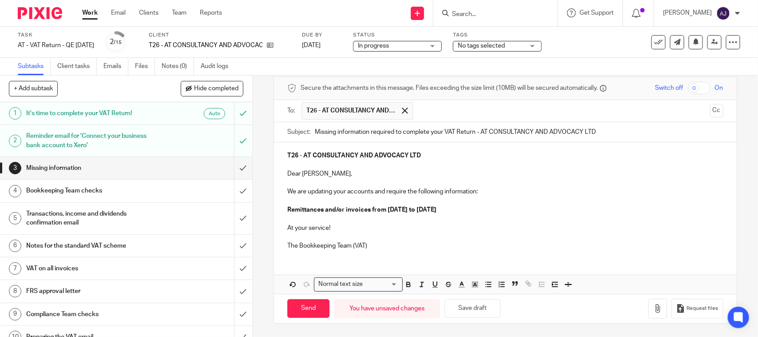
click at [507, 212] on p "Remittances and/or invoices from 01st May 2025 to 31st July 2025" at bounding box center [505, 209] width 436 height 9
click at [507, 183] on p at bounding box center [505, 182] width 436 height 9
click at [507, 181] on p at bounding box center [505, 182] width 436 height 9
click at [507, 180] on p at bounding box center [505, 182] width 436 height 9
click at [511, 235] on p at bounding box center [505, 236] width 436 height 9
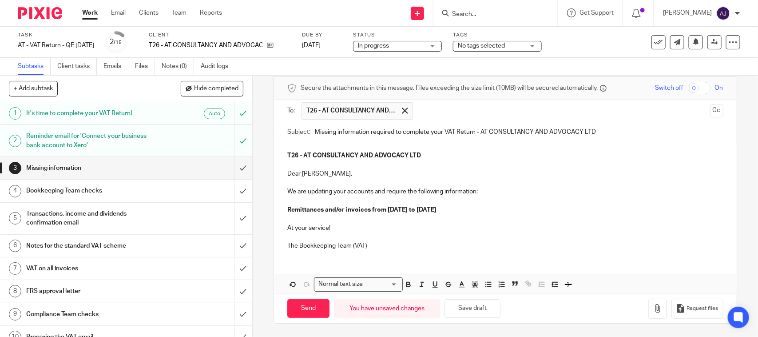
click at [511, 246] on p "The Bookkeeping Team (VAT)" at bounding box center [505, 245] width 436 height 9
click at [508, 249] on p "The Bookkeeping Team (VAT)" at bounding box center [505, 245] width 436 height 9
click at [503, 242] on p "The Bookkeeping Team (VAT)" at bounding box center [505, 245] width 436 height 9
click at [502, 231] on p "At your service!" at bounding box center [505, 227] width 436 height 9
click at [520, 208] on p "Remittances and/or invoices from 01st May 2025 to 31st July 2025" at bounding box center [505, 209] width 436 height 9
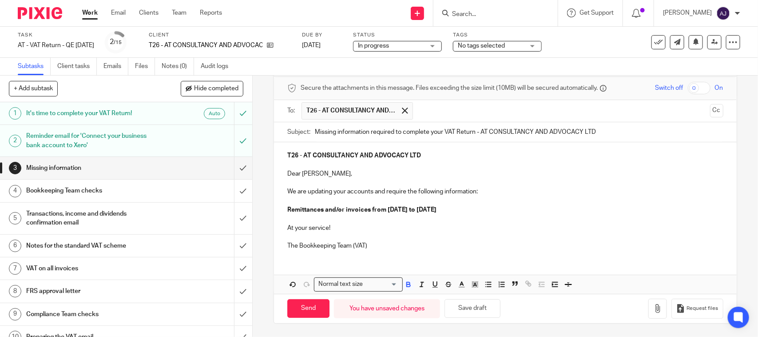
click at [521, 190] on p "We are updating your accounts and require the following information:" at bounding box center [505, 191] width 436 height 9
click at [523, 177] on div "T26 - AT CONSULTANCY AND ADVOCACY LTD Dear Angele, We are updating your account…" at bounding box center [505, 199] width 462 height 115
click at [523, 163] on p at bounding box center [505, 164] width 436 height 9
click at [523, 155] on p "T26 - AT CONSULTANCY AND ADVOCACY LTD" at bounding box center [505, 155] width 436 height 9
click at [523, 201] on p at bounding box center [505, 200] width 436 height 9
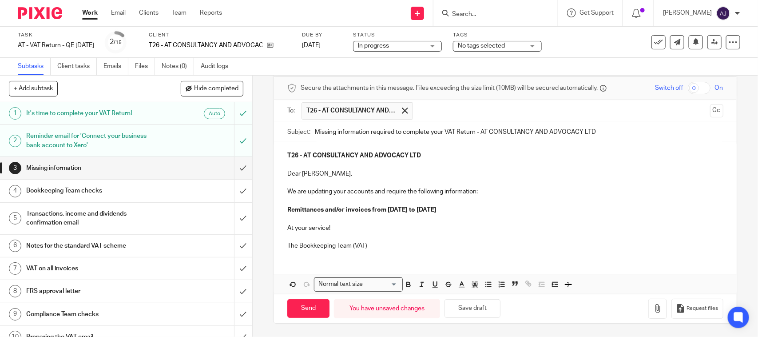
click at [523, 218] on p at bounding box center [505, 218] width 436 height 9
click at [523, 208] on p "Remittances and/or invoices from 01st May 2025 to 31st July 2025" at bounding box center [505, 209] width 436 height 9
click at [513, 229] on p "At your service!" at bounding box center [505, 227] width 436 height 9
click at [512, 242] on p "The Bookkeeping Team (VAT)" at bounding box center [505, 245] width 436 height 9
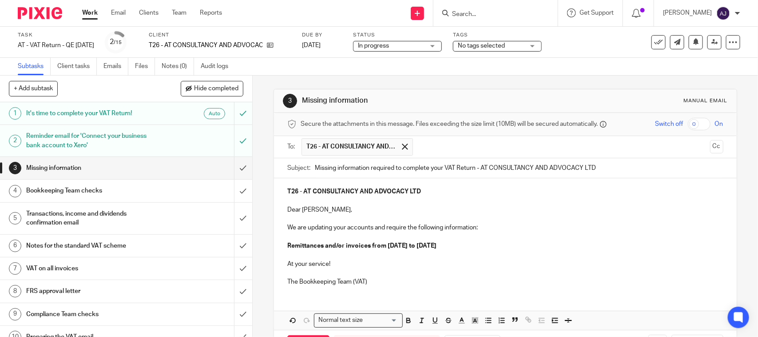
click at [382, 289] on div "T26 - AT CONSULTANCY AND ADVOCACY LTD Dear Angele, We are updating your account…" at bounding box center [505, 235] width 462 height 115
click at [383, 283] on p "The Bookkeeping Team (VAT)" at bounding box center [505, 281] width 436 height 9
click at [363, 260] on p "At your service!" at bounding box center [505, 263] width 436 height 9
click at [381, 278] on p "The Bookkeeping Team (VAT)" at bounding box center [505, 281] width 436 height 9
click at [527, 251] on p at bounding box center [505, 254] width 436 height 9
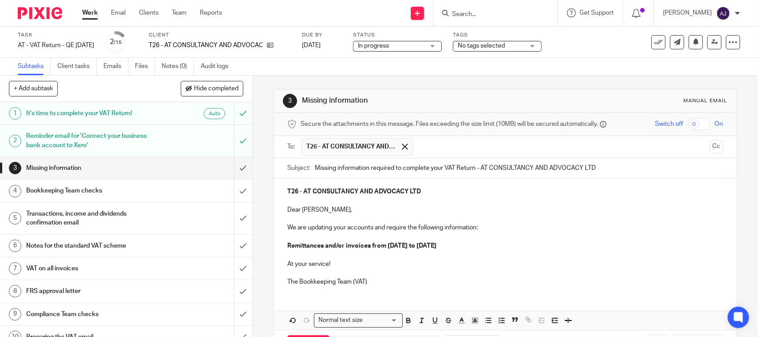
click at [527, 250] on p "Remittances and/or invoices from 01st May 2025 to 31st July 2025" at bounding box center [505, 245] width 436 height 9
click at [527, 243] on p "Remittances and/or invoices from 01st May 2025 to 31st July 2025" at bounding box center [505, 245] width 436 height 9
click at [524, 245] on p "Remittances and/or invoices from 01st May 2025 to 31st July 2025" at bounding box center [505, 245] width 436 height 9
click at [526, 230] on p "We are updating your accounts and require the following information:" at bounding box center [505, 227] width 436 height 9
click at [462, 207] on p "Dear Angele," at bounding box center [505, 209] width 436 height 9
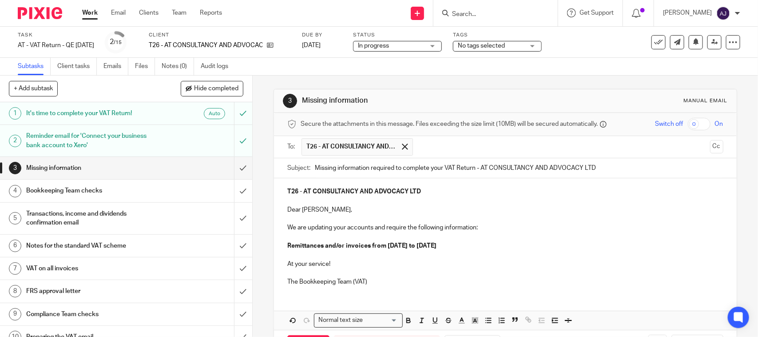
click at [475, 186] on div "T26 - AT CONSULTANCY AND ADVOCACY LTD Dear Angele, We are updating your account…" at bounding box center [505, 235] width 462 height 115
click at [472, 221] on p at bounding box center [505, 218] width 436 height 9
click at [485, 229] on p "We are updating your accounts and require the following information:" at bounding box center [505, 227] width 436 height 9
click at [485, 238] on p at bounding box center [505, 236] width 436 height 9
click at [485, 243] on p "Remittances and/or invoices from 01st May 2025 to 31st July 2025" at bounding box center [505, 245] width 436 height 9
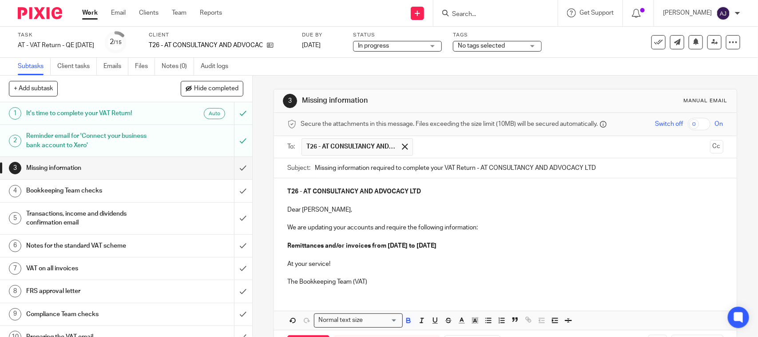
click at [485, 253] on p at bounding box center [505, 254] width 436 height 9
click at [482, 267] on p "At your service!" at bounding box center [505, 263] width 436 height 9
click at [480, 277] on p at bounding box center [505, 272] width 436 height 9
click at [478, 286] on p "The Bookkeeping Team (VAT)" at bounding box center [505, 281] width 436 height 9
click at [476, 263] on p "At your service!" at bounding box center [505, 263] width 436 height 9
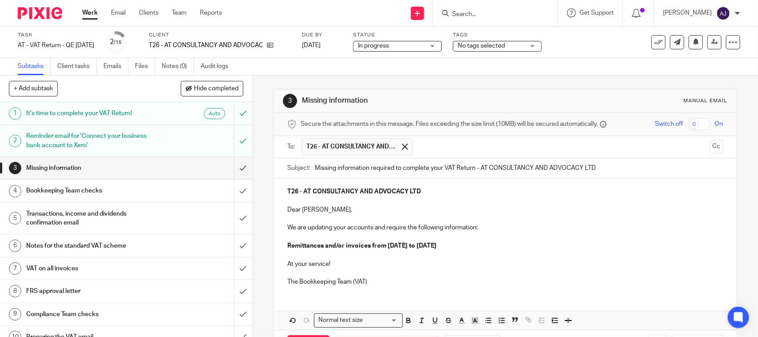
click at [492, 252] on p at bounding box center [505, 254] width 436 height 9
click at [498, 240] on p at bounding box center [505, 236] width 436 height 9
click at [502, 225] on p "We are updating your accounts and require the following information:" at bounding box center [505, 227] width 436 height 9
click at [504, 203] on p at bounding box center [505, 200] width 436 height 9
click at [505, 196] on p "T26 - AT CONSULTANCY AND ADVOCACY LTD" at bounding box center [505, 191] width 436 height 9
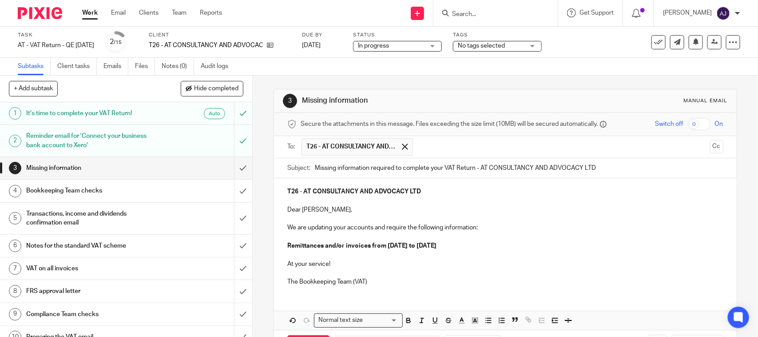
click at [373, 283] on p "The Bookkeeping Team (VAT)" at bounding box center [505, 281] width 436 height 9
click at [418, 293] on div "T26 - AT CONSULTANCY AND ADVOCACY LTD Dear Angele, We are updating your account…" at bounding box center [505, 235] width 462 height 115
click at [430, 274] on p at bounding box center [505, 272] width 436 height 9
click at [426, 280] on p "The Bookkeeping Team (VAT)" at bounding box center [505, 281] width 436 height 9
click at [425, 280] on p "The Bookkeeping Team (VAT)" at bounding box center [505, 281] width 436 height 9
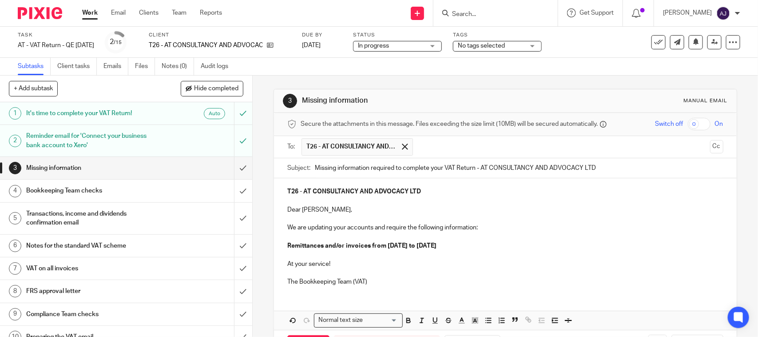
scroll to position [37, 0]
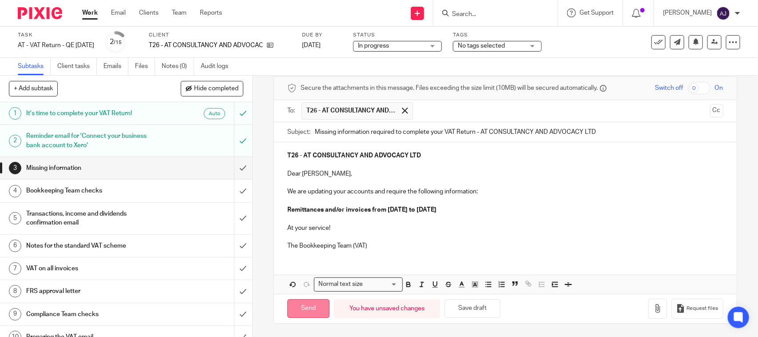
click at [308, 305] on input "Send" at bounding box center [308, 308] width 42 height 19
type input "Sent"
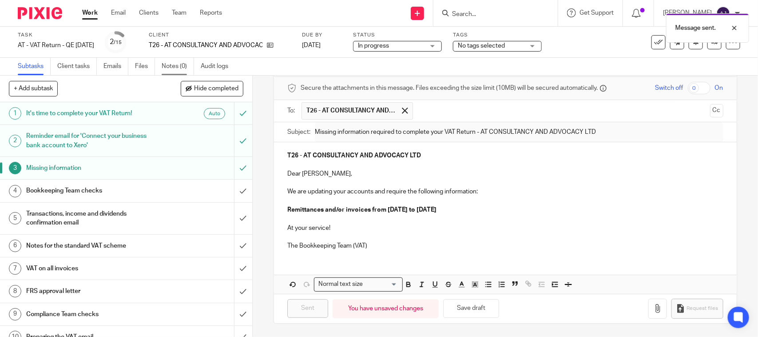
click at [179, 66] on link "Notes (0)" at bounding box center [178, 66] width 32 height 17
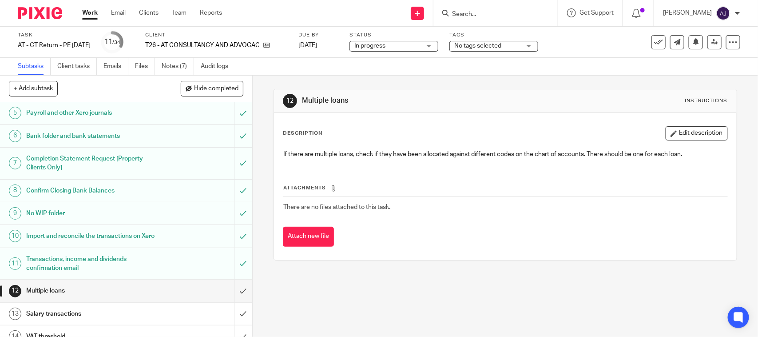
scroll to position [111, 0]
click at [169, 69] on link "Notes (7)" at bounding box center [178, 66] width 32 height 17
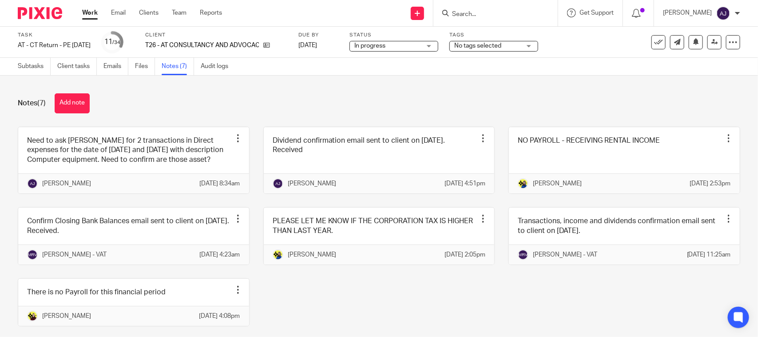
click at [575, 105] on div "Notes (7) Add note" at bounding box center [379, 103] width 722 height 20
click at [260, 98] on div "Notes (7) Add note" at bounding box center [379, 103] width 722 height 20
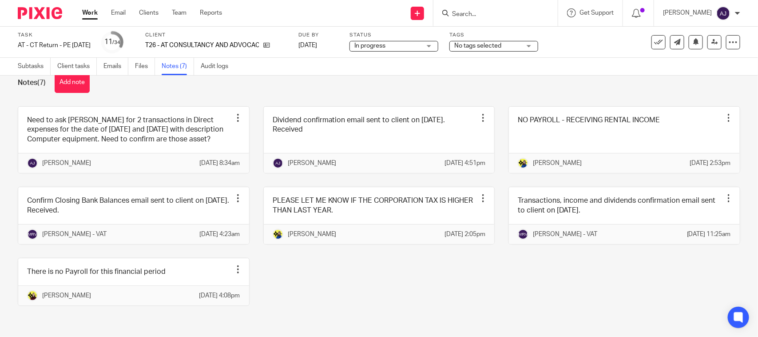
scroll to position [59, 0]
click at [385, 261] on div "Need to ask Bobo for 2 transactions in Direct expenses for the date of 28/03/20…" at bounding box center [372, 212] width 736 height 213
click at [496, 287] on div "Need to ask Bobo for 2 transactions in Direct expenses for the date of 28/03/20…" at bounding box center [372, 212] width 736 height 213
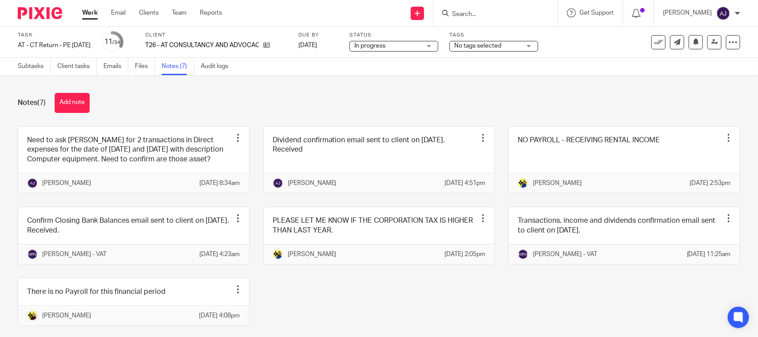
scroll to position [0, 0]
drag, startPoint x: 490, startPoint y: 210, endPoint x: 726, endPoint y: 292, distance: 250.5
click at [726, 292] on div "Notes (7) Add note Need to ask Bobo for 2 transactions in Direct expenses for t…" at bounding box center [379, 205] width 758 height 261
click at [704, 307] on div "Need to ask Bobo for 2 transactions in Direct expenses for the date of 28/03/20…" at bounding box center [372, 233] width 736 height 213
click at [489, 210] on div "Need to ask Bobo for 2 transactions in Direct expenses for the date of 28/03/20…" at bounding box center [372, 233] width 736 height 213
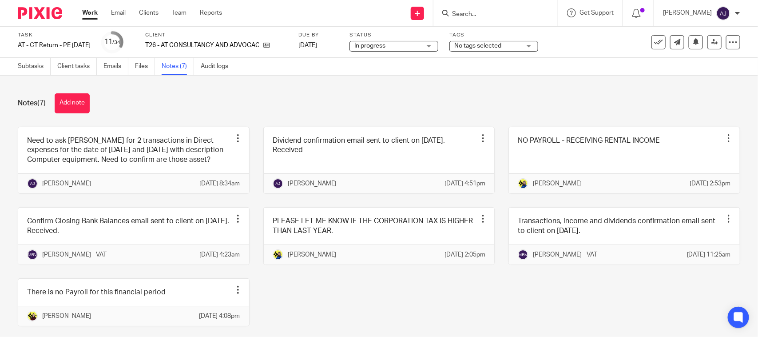
click at [240, 209] on div "Need to ask Bobo for 2 transactions in Direct expenses for the date of 28/03/20…" at bounding box center [372, 233] width 736 height 213
click at [252, 207] on div "Need to ask Bobo for 2 transactions in Direct expenses for the date of 28/03/20…" at bounding box center [372, 233] width 736 height 213
click at [385, 325] on div "Need to ask Bobo for 2 transactions in Direct expenses for the date of 28/03/20…" at bounding box center [372, 233] width 736 height 213
click at [266, 92] on div "Notes (7) Add note Need to ask Bobo for 2 transactions in Direct expenses for t…" at bounding box center [379, 205] width 758 height 261
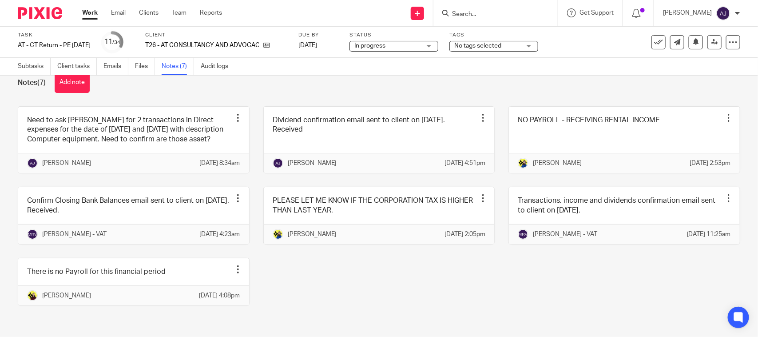
scroll to position [59, 0]
click at [290, 254] on div "Need to ask Bobo for 2 transactions in Direct expenses for the date of 28/03/20…" at bounding box center [372, 212] width 736 height 213
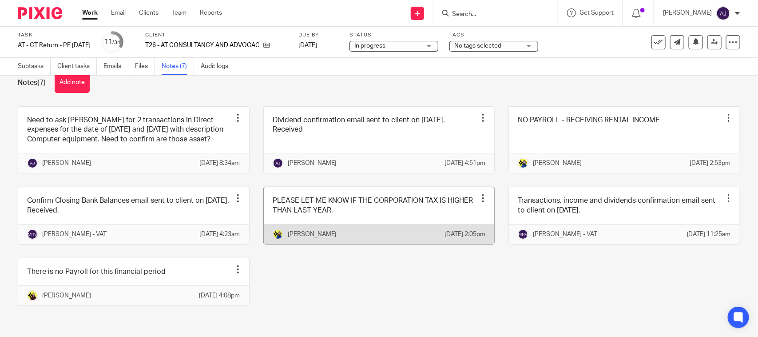
click at [312, 229] on div "Bobo Lee" at bounding box center [359, 234] width 172 height 11
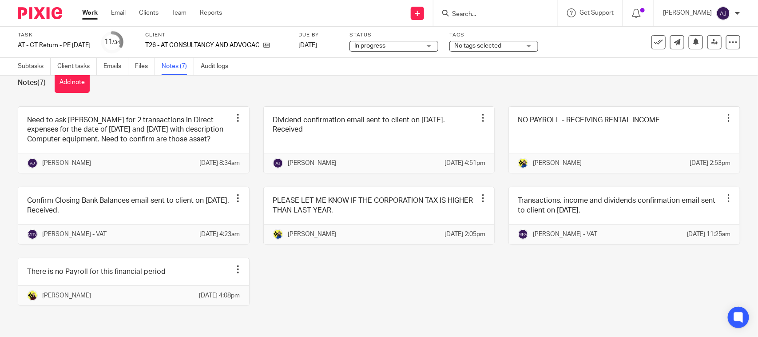
click at [304, 257] on div "Need to ask Bobo for 2 transactions in Direct expenses for the date of 28/03/20…" at bounding box center [372, 212] width 736 height 213
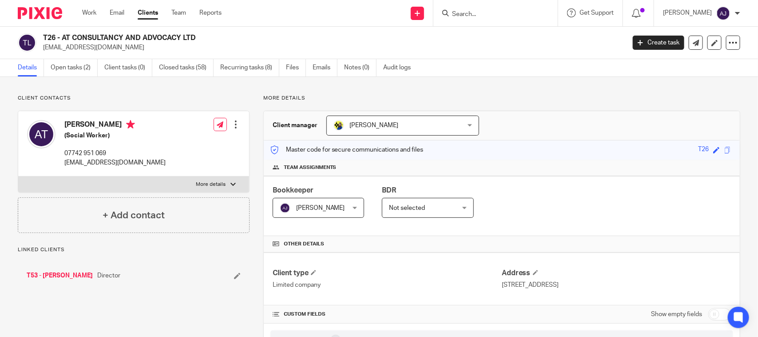
click at [361, 75] on link "Notes (0)" at bounding box center [360, 67] width 32 height 17
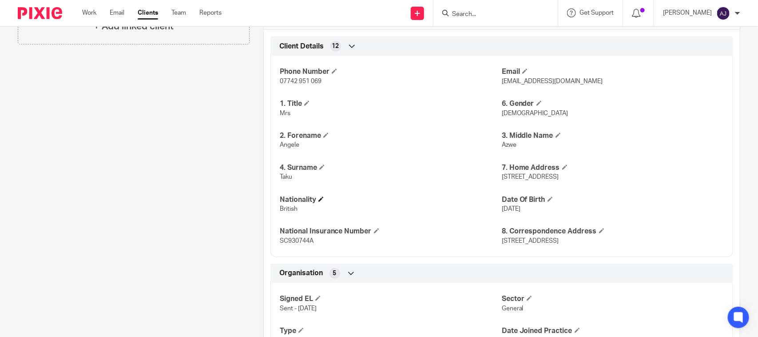
scroll to position [278, 0]
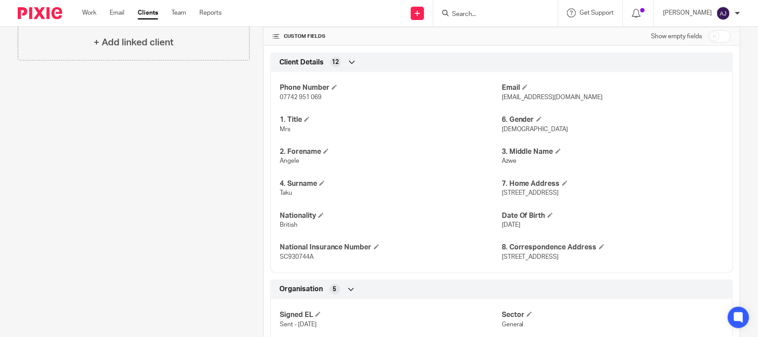
click at [189, 204] on div "Client contacts Angele Taku (Social Worker) 07742 951 069 asanjia@yahoo.com Edi…" at bounding box center [127, 335] width 246 height 1036
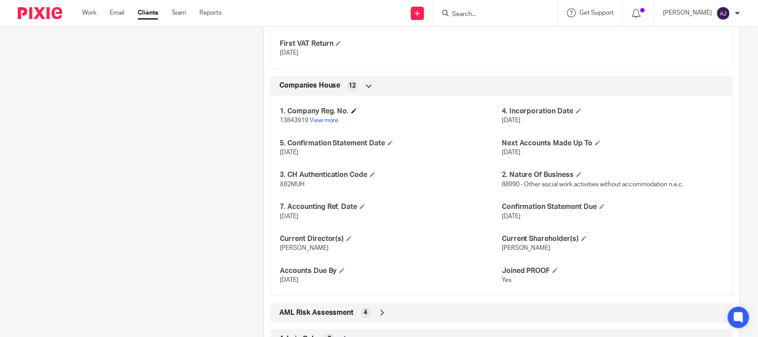
scroll to position [758, 0]
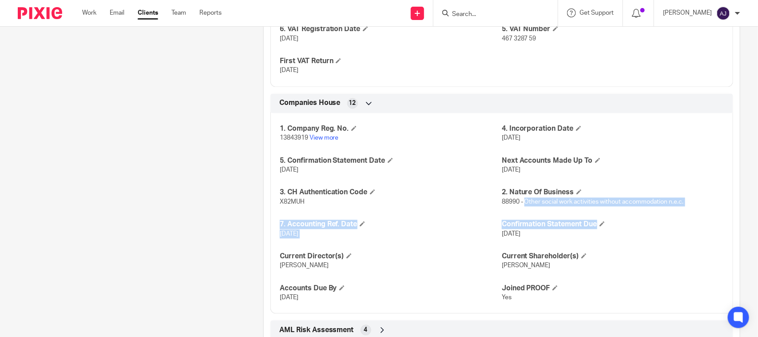
drag, startPoint x: 520, startPoint y: 203, endPoint x: 736, endPoint y: 228, distance: 217.2
click at [716, 229] on div "1. Company Reg. No. 13843919 View more 4. Incorporation Date 12 Jan 2022 5. Con…" at bounding box center [501, 210] width 463 height 207
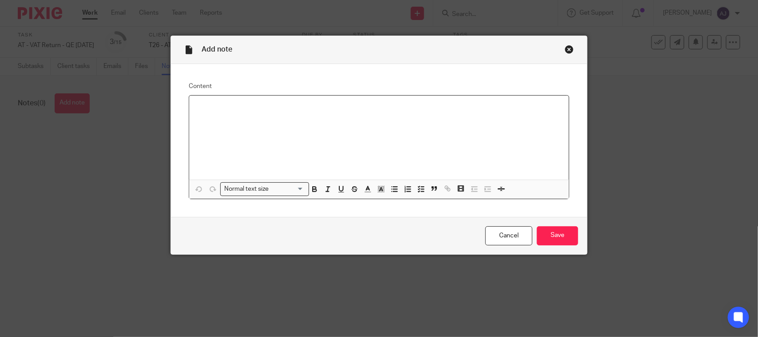
click at [338, 134] on div at bounding box center [379, 137] width 380 height 84
click at [540, 232] on input "Save" at bounding box center [557, 235] width 41 height 19
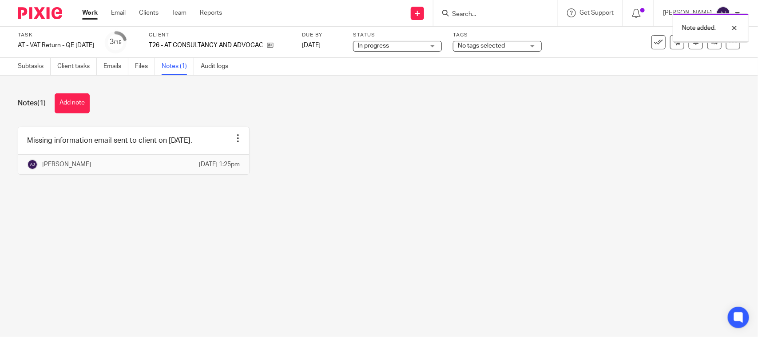
click at [27, 64] on link "Subtasks" at bounding box center [34, 66] width 33 height 17
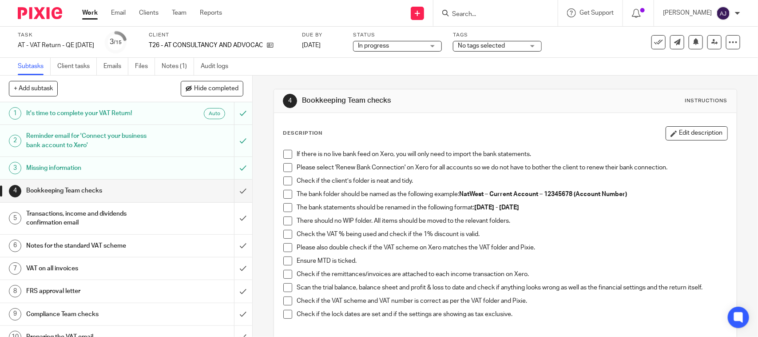
drag, startPoint x: 285, startPoint y: 154, endPoint x: 284, endPoint y: 159, distance: 5.0
click at [285, 154] on span at bounding box center [287, 154] width 9 height 9
click at [285, 168] on span at bounding box center [287, 167] width 9 height 9
click at [283, 180] on span at bounding box center [287, 180] width 9 height 9
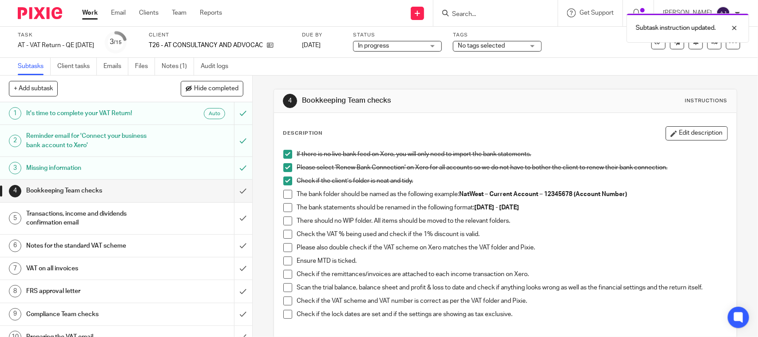
click at [283, 193] on span at bounding box center [287, 194] width 9 height 9
click at [283, 203] on span at bounding box center [287, 207] width 9 height 9
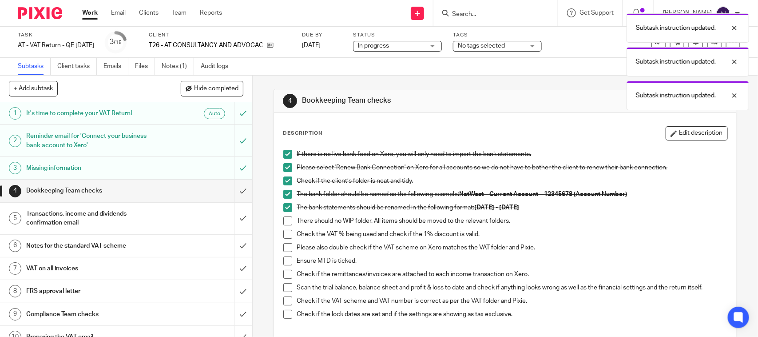
click at [283, 215] on li "The bank statements should be renamed in the following format: 01st May 2025 - …" at bounding box center [505, 209] width 444 height 13
click at [283, 220] on span at bounding box center [287, 220] width 9 height 9
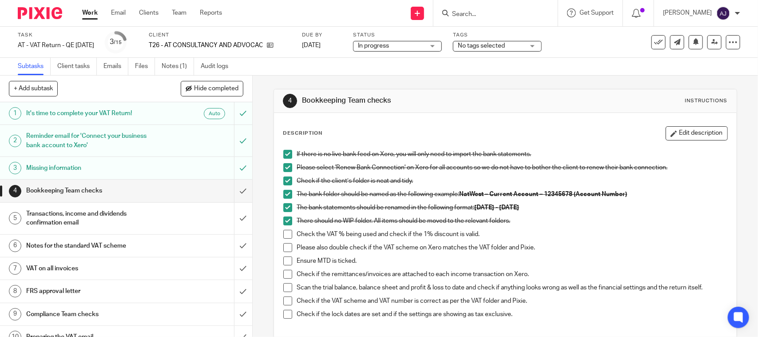
click at [283, 232] on span at bounding box center [287, 234] width 9 height 9
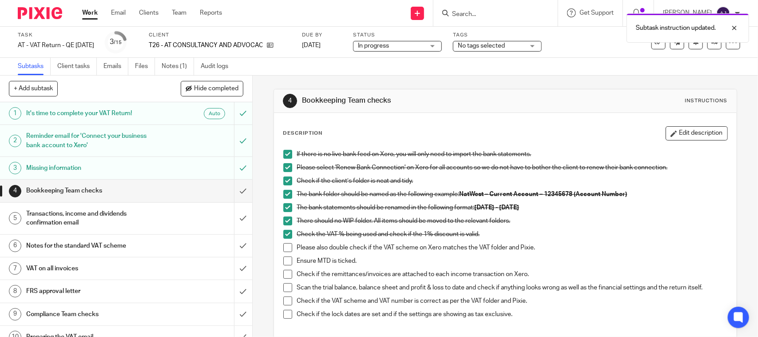
click at [285, 244] on span at bounding box center [287, 247] width 9 height 9
click at [283, 260] on span at bounding box center [287, 260] width 9 height 9
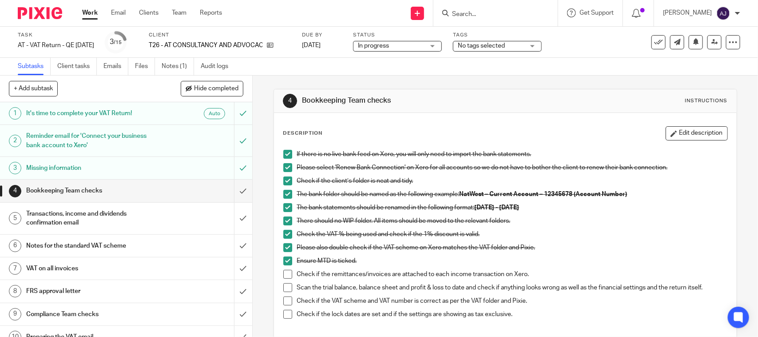
click at [285, 287] on span at bounding box center [287, 287] width 9 height 9
click at [283, 302] on span at bounding box center [287, 300] width 9 height 9
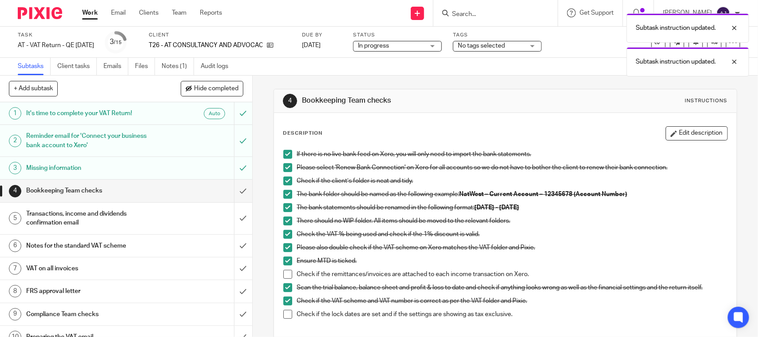
click at [109, 209] on h1 "Transactions, income and dividends confirmation email" at bounding box center [92, 218] width 133 height 23
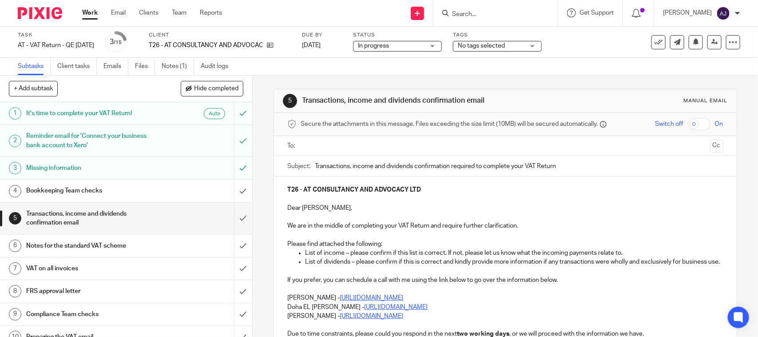
click at [306, 74] on div "Subtasks Client tasks Emails Files Notes (1) Audit logs" at bounding box center [379, 67] width 758 height 18
click at [311, 75] on div "5 Transactions, income and dividends confirmation email Manual email Secure the…" at bounding box center [505, 267] width 463 height 385
click at [255, 171] on div "5 Transactions, income and dividends confirmation email Manual email Secure the…" at bounding box center [505, 205] width 505 height 261
click at [261, 127] on div "5 Transactions, income and dividends confirmation email Manual email Secure the…" at bounding box center [505, 205] width 505 height 261
click at [262, 212] on div "5 Transactions, income and dividends confirmation email Manual email Secure the…" at bounding box center [505, 205] width 505 height 261
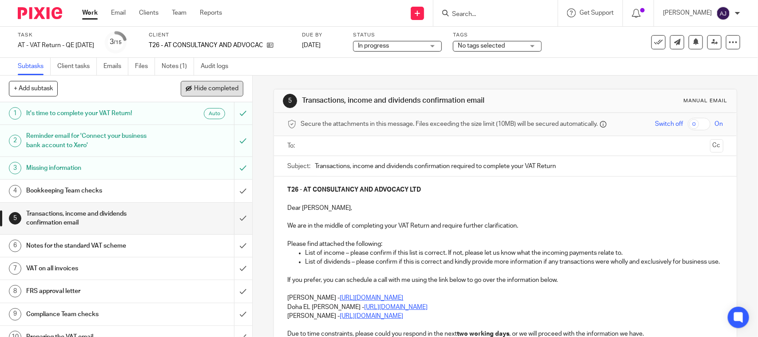
click at [199, 89] on span "Hide completed" at bounding box center [216, 88] width 44 height 7
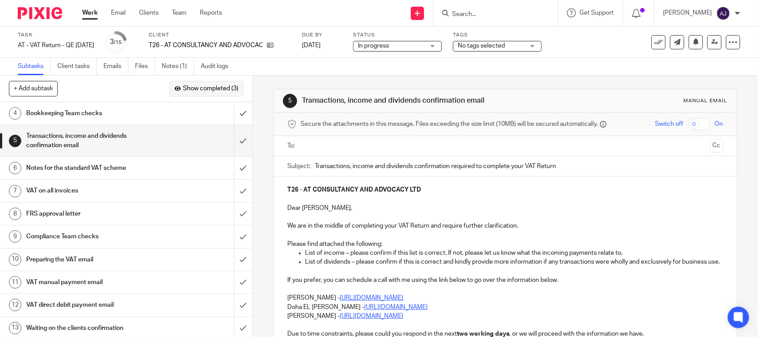
click at [199, 89] on span "Show completed (3)" at bounding box center [211, 88] width 56 height 7
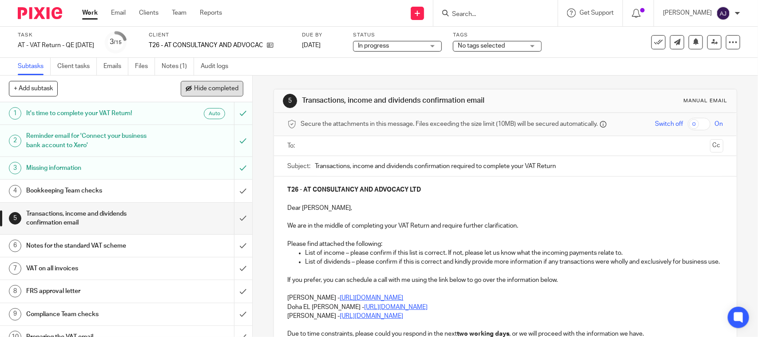
click at [199, 89] on span "Hide completed" at bounding box center [216, 88] width 44 height 7
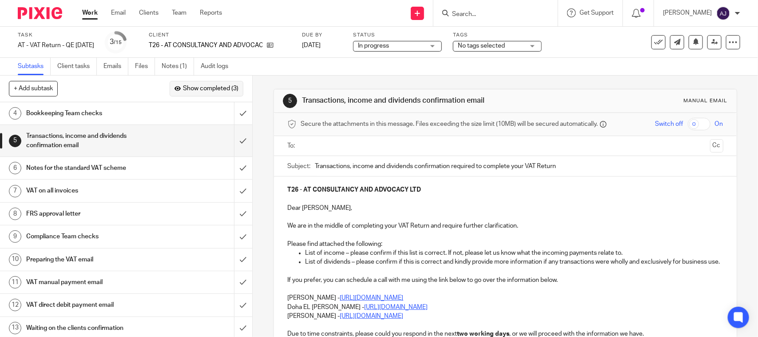
click at [199, 89] on span "Show completed (3)" at bounding box center [211, 88] width 56 height 7
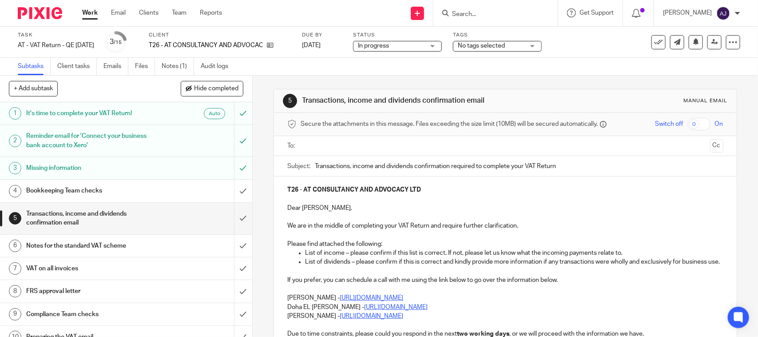
click at [647, 255] on p "List of income – please confirm if this list is correct. If not, please let us …" at bounding box center [514, 252] width 418 height 9
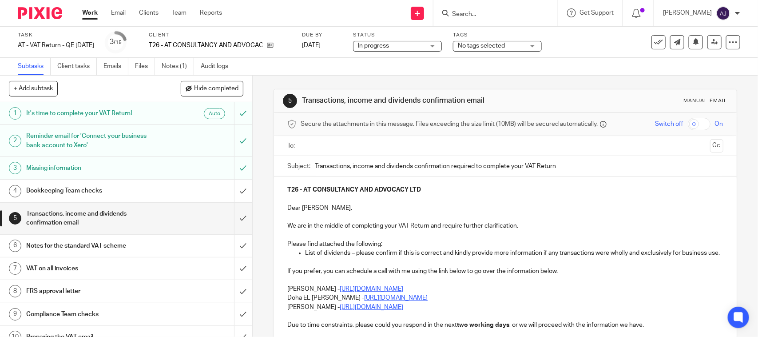
click at [668, 209] on p "Dear [PERSON_NAME]," at bounding box center [505, 207] width 436 height 9
click at [324, 71] on div "Subtasks Client tasks Emails Files Notes (1) Audit logs" at bounding box center [379, 67] width 758 height 18
click at [593, 192] on p "T26 - AT CONSULTANCY AND ADVOCACY LTD" at bounding box center [505, 189] width 436 height 9
click at [563, 70] on div "Subtasks Client tasks Emails Files Notes (1) Audit logs" at bounding box center [379, 67] width 758 height 18
click at [556, 72] on div "Subtasks Client tasks Emails Files Notes (1) Audit logs" at bounding box center [379, 67] width 758 height 18
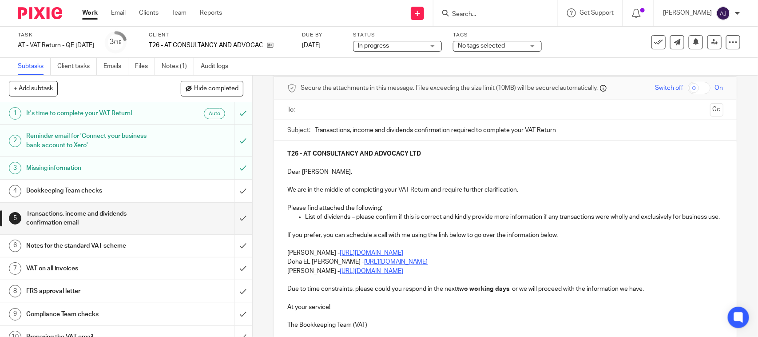
scroll to position [56, 0]
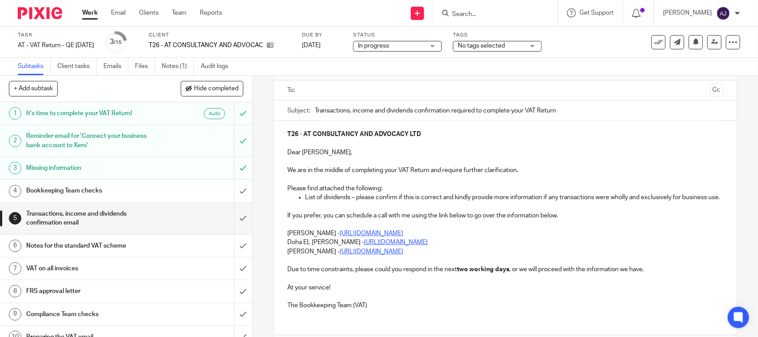
click at [678, 79] on div "Secure the attachments in this message. Files exceeding the size limit (10MB) w…" at bounding box center [505, 68] width 462 height 23
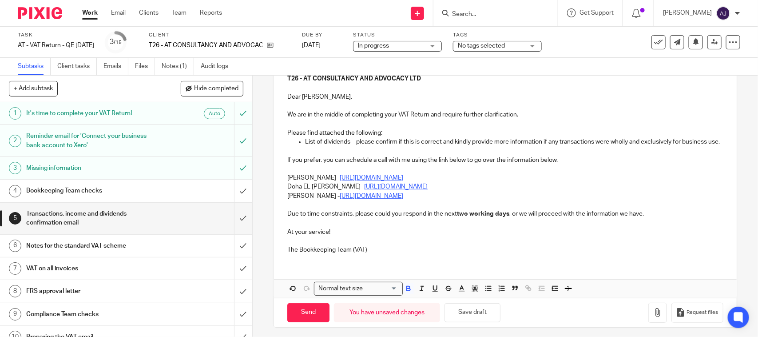
click at [493, 236] on p "At your service!" at bounding box center [505, 231] width 436 height 9
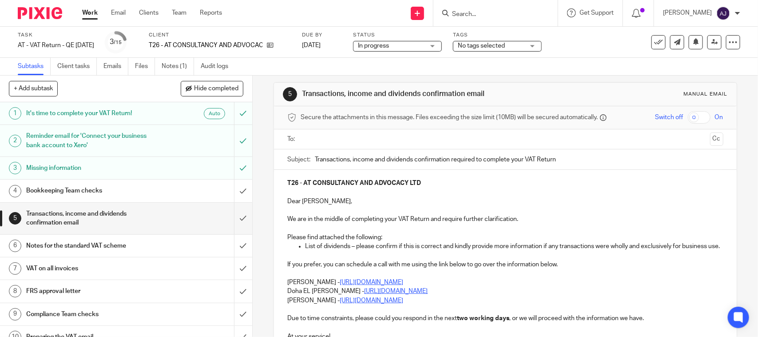
scroll to position [0, 0]
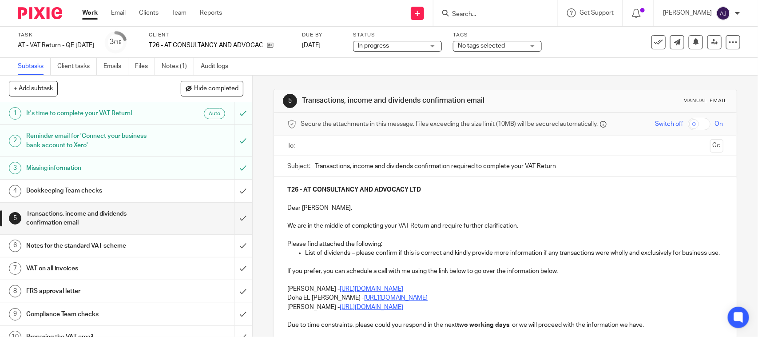
click at [415, 73] on div "Subtasks Client tasks Emails Files Notes (1) Audit logs" at bounding box center [379, 67] width 758 height 18
click at [440, 81] on div "5 Transactions, income and dividends confirmation email Manual email Secure the…" at bounding box center [505, 263] width 463 height 376
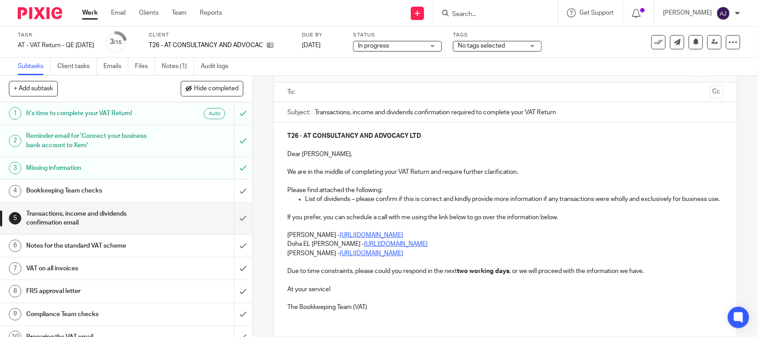
scroll to position [125, 0]
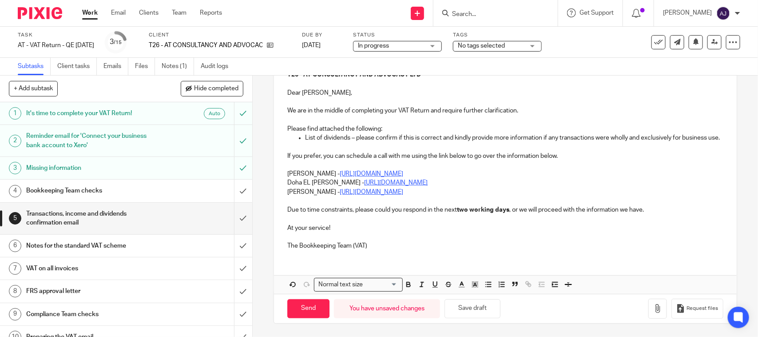
click at [369, 246] on p "The Bookkeeping Team (VAT)" at bounding box center [505, 245] width 436 height 9
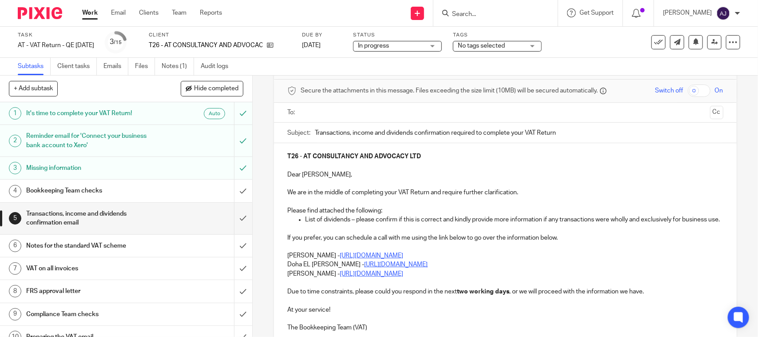
scroll to position [0, 0]
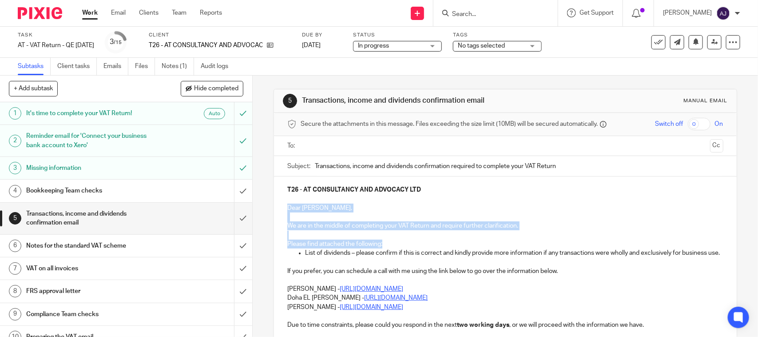
drag, startPoint x: 284, startPoint y: 207, endPoint x: 403, endPoint y: 245, distance: 124.6
click at [403, 245] on div "T26 - AT CONSULTANCY AND ADVOCACY LTD Dear Angele, We are in the middle of comp…" at bounding box center [505, 273] width 462 height 195
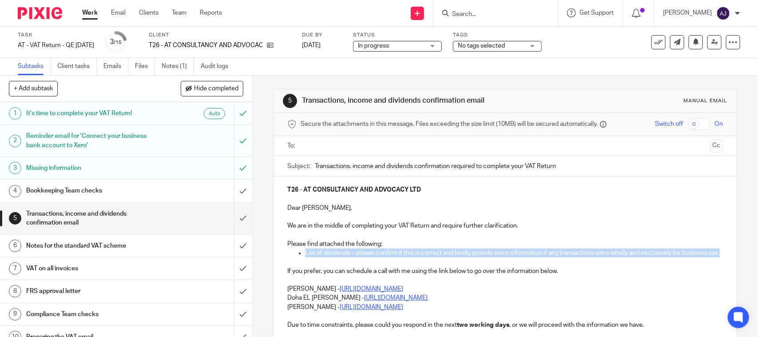
drag, startPoint x: 303, startPoint y: 253, endPoint x: 317, endPoint y: 265, distance: 18.7
click at [317, 257] on p "List of dividends – please confirm if this is correct and kindly provide more i…" at bounding box center [514, 252] width 418 height 9
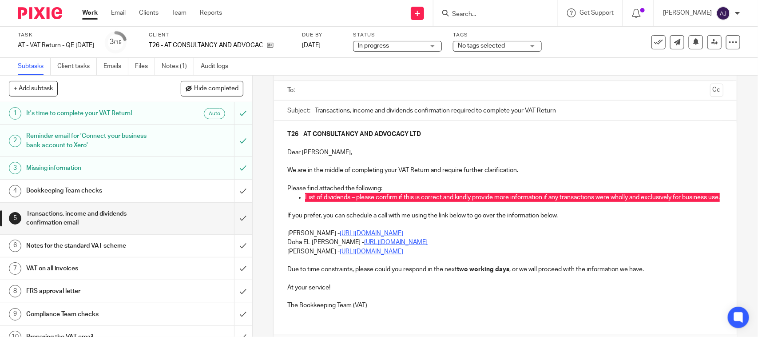
scroll to position [111, 0]
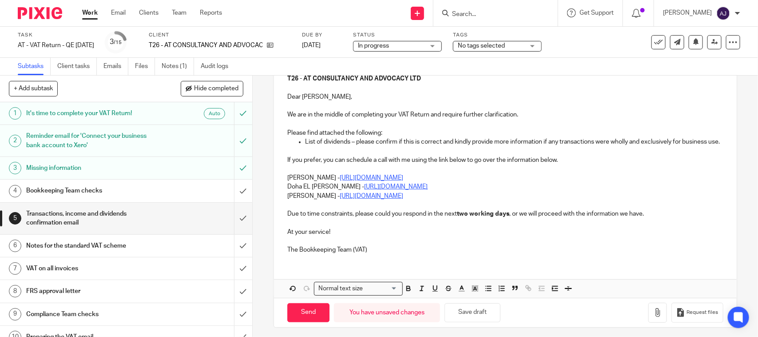
click at [417, 254] on p "The Bookkeeping Team (VAT)" at bounding box center [505, 249] width 436 height 9
click at [227, 222] on input "submit" at bounding box center [126, 218] width 252 height 32
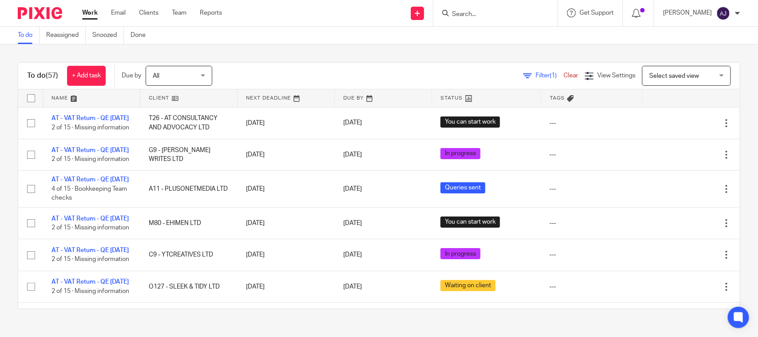
click at [321, 41] on div "To do Reassigned Snoozed Done" at bounding box center [379, 36] width 758 height 18
click at [433, 52] on div "To do (57) + Add task Due by All All Today Tomorrow This week Next week This mo…" at bounding box center [379, 185] width 758 height 282
click at [407, 67] on div "Filter (1) Clear View Settings View Settings (1) Filters Clear Save Manage save…" at bounding box center [484, 76] width 512 height 20
click at [357, 47] on div "To do (57) + Add task Due by All All Today Tomorrow This week Next week This mo…" at bounding box center [379, 185] width 758 height 282
click at [312, 67] on div "Filter (1) Clear View Settings View Settings (1) Filters Clear Save Manage save…" at bounding box center [484, 76] width 512 height 20
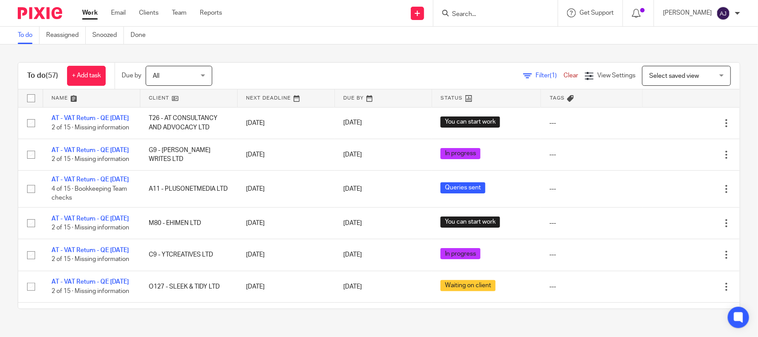
click at [318, 59] on div "To do (57) + Add task Due by All All Today Tomorrow This week Next week This mo…" at bounding box center [379, 185] width 758 height 282
drag, startPoint x: 399, startPoint y: 53, endPoint x: 401, endPoint y: 48, distance: 6.2
click at [399, 52] on div "To do (57) + Add task Due by All All Today Tomorrow This week Next week This mo…" at bounding box center [379, 185] width 758 height 282
click at [430, 52] on div "To do (57) + Add task Due by All All Today Tomorrow This week Next week This mo…" at bounding box center [379, 185] width 758 height 282
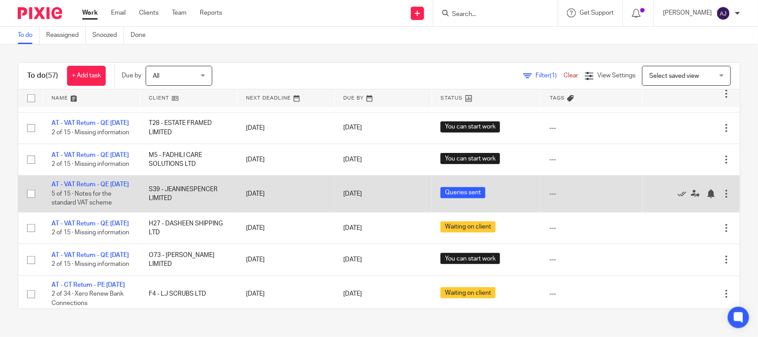
scroll to position [278, 0]
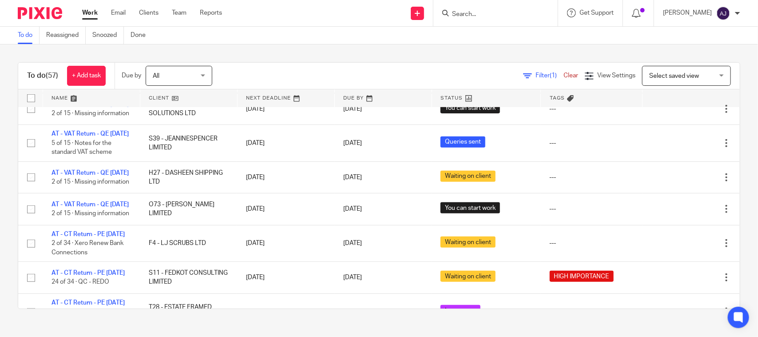
click at [587, 311] on div "To do (57) + Add task Due by All All Today Tomorrow This week Next week This mo…" at bounding box center [379, 185] width 758 height 282
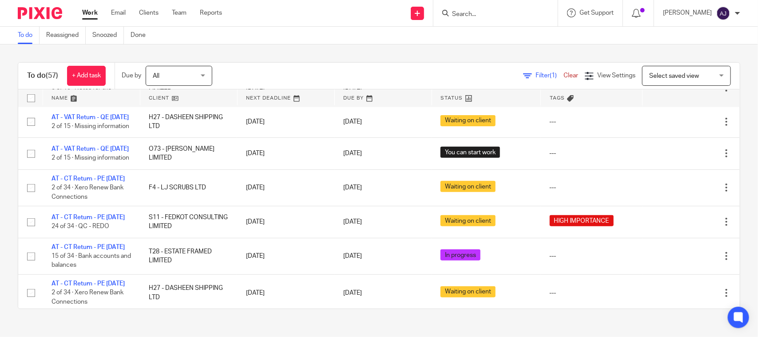
scroll to position [0, 0]
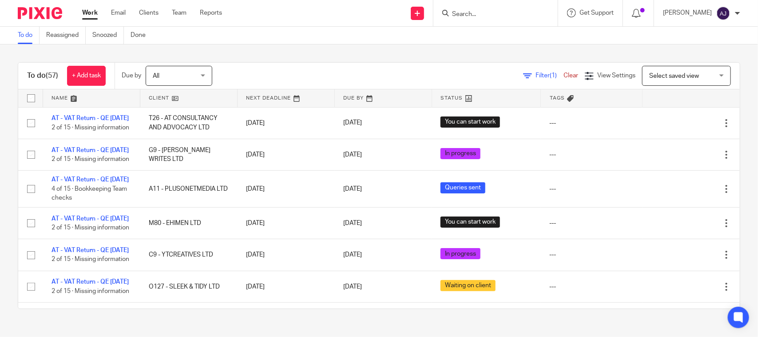
click at [333, 56] on div "To do (57) + Add task Due by All All Today Tomorrow This week Next week This mo…" at bounding box center [379, 185] width 758 height 282
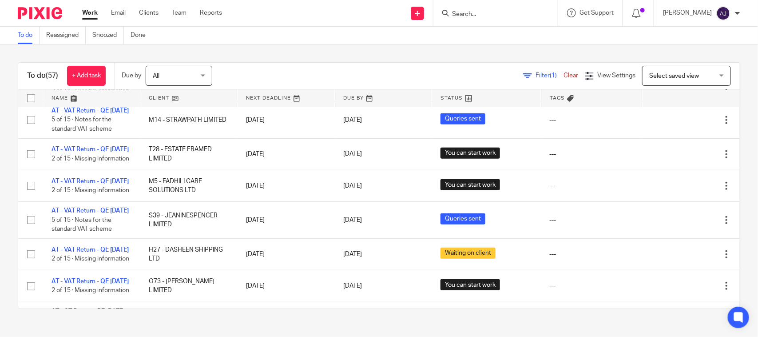
scroll to position [222, 0]
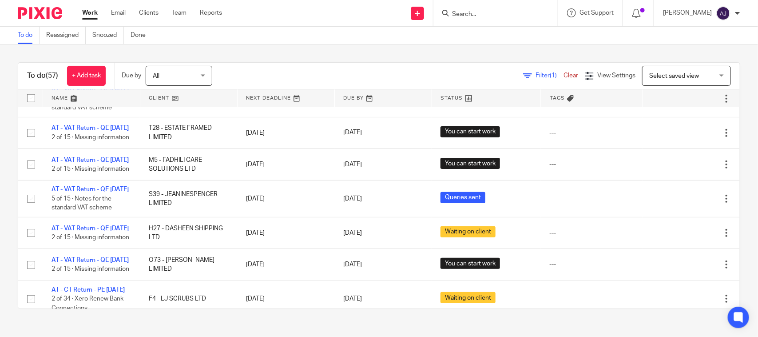
click at [288, 57] on div "To do (57) + Add task Due by All All Today Tomorrow This week Next week This mo…" at bounding box center [379, 185] width 758 height 282
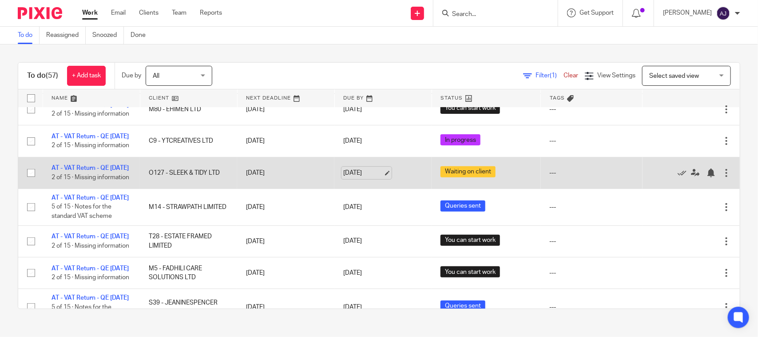
scroll to position [0, 0]
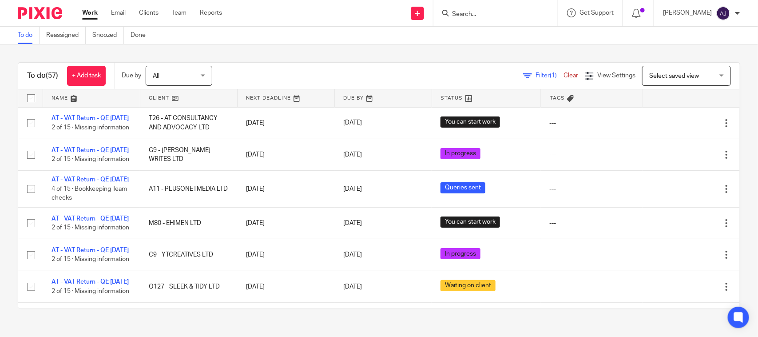
click at [383, 78] on div "Filter (1) Clear View Settings View Settings (1) Filters Clear Save Manage save…" at bounding box center [484, 76] width 512 height 20
click at [364, 61] on div "To do (57) + Add task Due by All All Today Tomorrow This week Next week This mo…" at bounding box center [379, 185] width 758 height 282
click at [331, 41] on div "To do Reassigned Snoozed Done" at bounding box center [379, 36] width 758 height 18
click at [307, 100] on link at bounding box center [286, 98] width 97 height 18
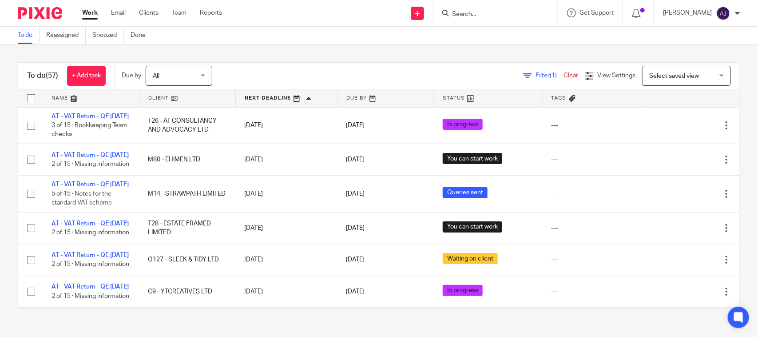
drag, startPoint x: 352, startPoint y: 75, endPoint x: 349, endPoint y: 67, distance: 8.0
click at [352, 74] on div "Filter (1) Clear View Settings View Settings (1) Filters Clear Save Manage save…" at bounding box center [484, 76] width 512 height 20
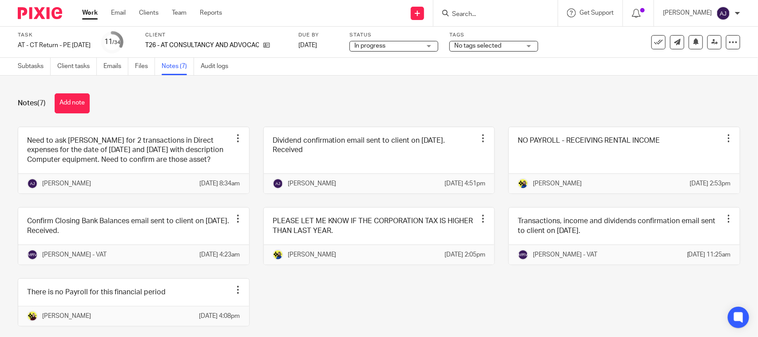
click at [535, 95] on div "Notes (7) Add note" at bounding box center [379, 103] width 722 height 20
click at [595, 111] on div "Notes (7) Add note" at bounding box center [379, 103] width 722 height 20
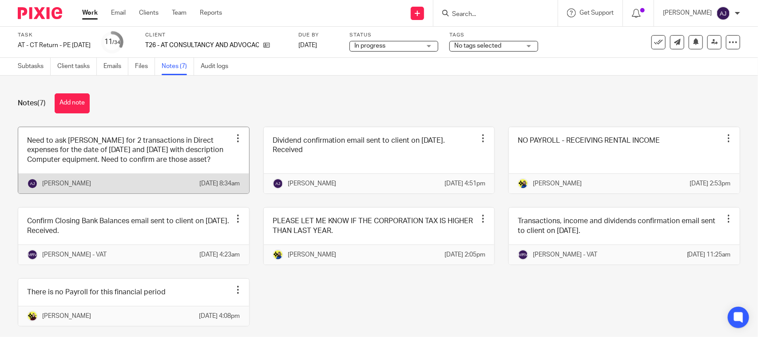
click at [234, 136] on div at bounding box center [238, 138] width 9 height 9
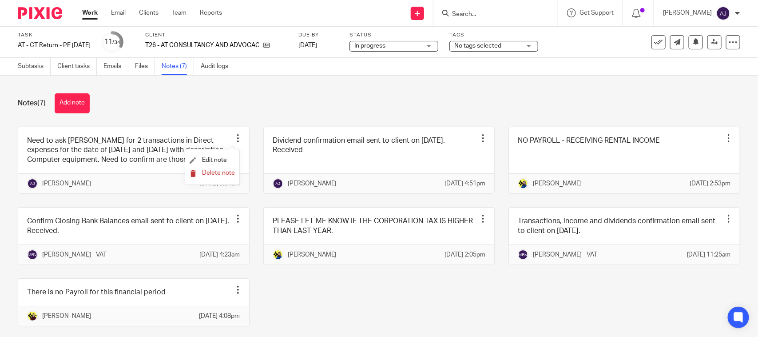
click at [204, 176] on span "Delete note" at bounding box center [218, 173] width 33 height 6
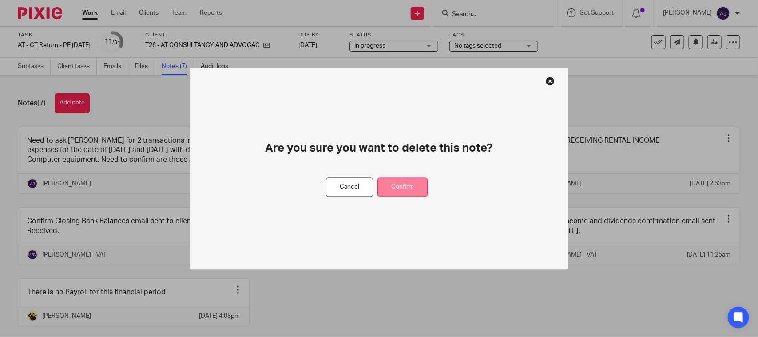
click at [403, 183] on button "Confirm" at bounding box center [402, 187] width 50 height 19
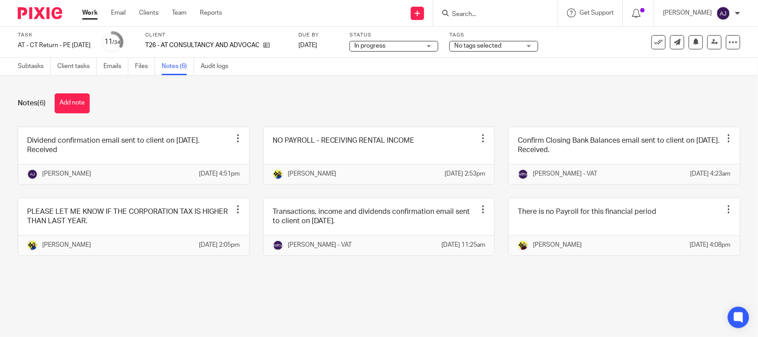
click at [181, 89] on div "Notes (6) Add note Dividend confirmation email sent to client on 20-05-2025. Re…" at bounding box center [379, 180] width 758 height 211
click at [29, 64] on link "Subtasks" at bounding box center [34, 66] width 33 height 17
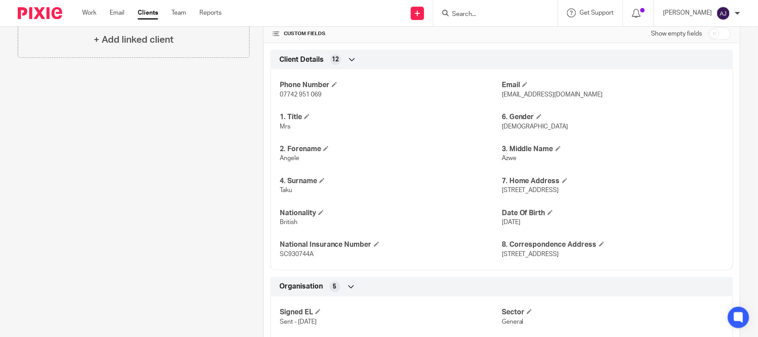
scroll to position [202, 0]
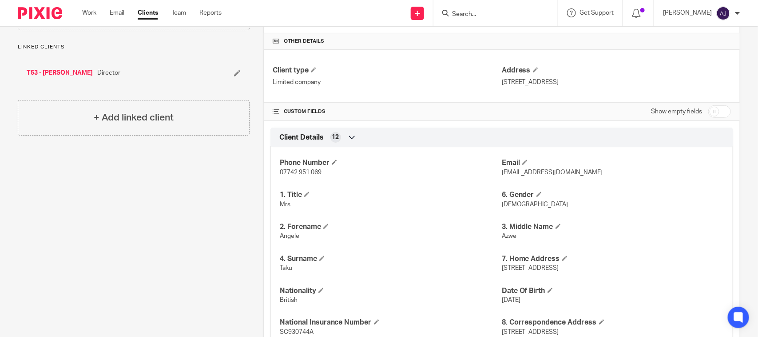
click at [176, 56] on div "Linked clients T53 - [PERSON_NAME] Director" at bounding box center [134, 65] width 232 height 43
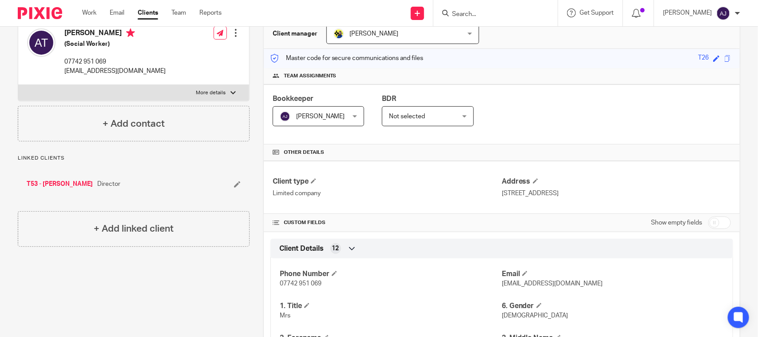
scroll to position [0, 0]
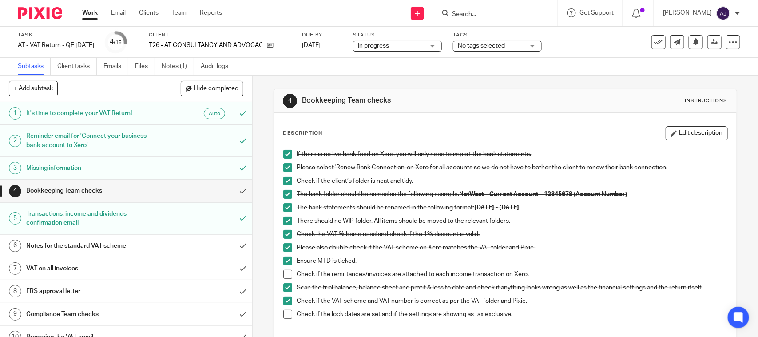
click at [424, 45] on span "In progress" at bounding box center [391, 45] width 67 height 9
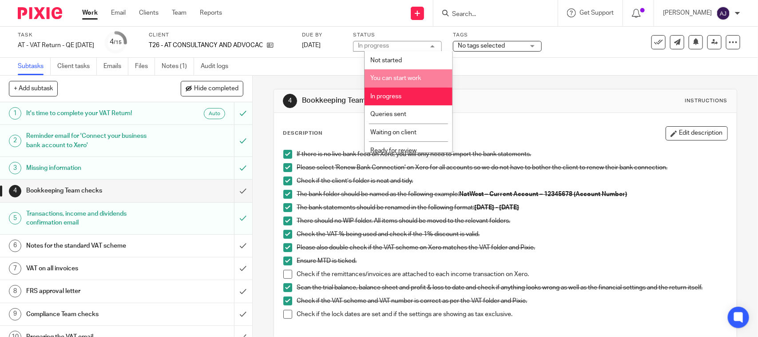
scroll to position [42, 0]
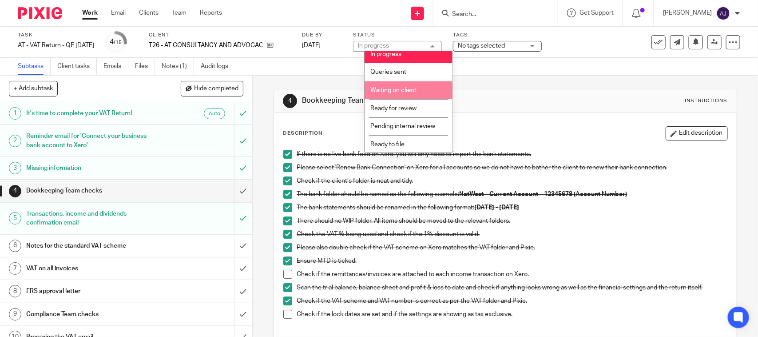
click at [413, 96] on li "Waiting on client" at bounding box center [409, 90] width 88 height 18
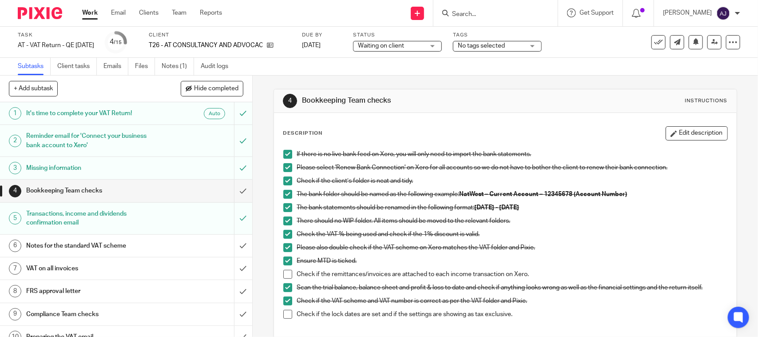
click at [458, 80] on div "4 Bookkeeping Team checks Instructions Description Edit description If there is…" at bounding box center [505, 256] width 463 height 362
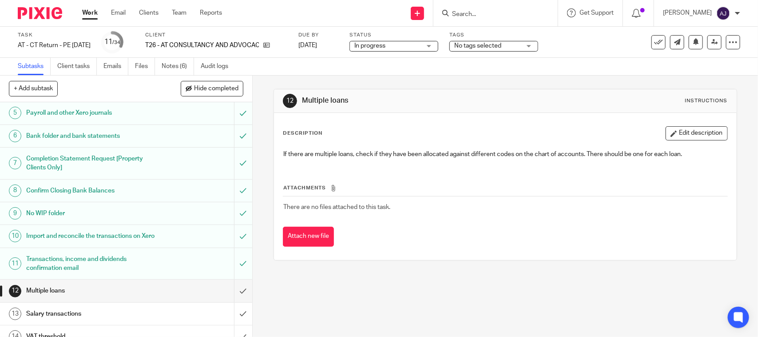
scroll to position [111, 0]
click at [186, 75] on div "+ Add subtask Hide completed Cancel + Add" at bounding box center [126, 88] width 252 height 27
click at [186, 66] on link "Notes (6)" at bounding box center [178, 66] width 32 height 17
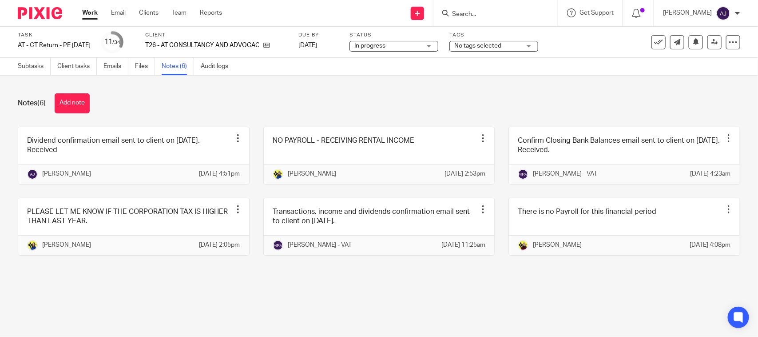
click at [217, 106] on div "Notes (6) Add note" at bounding box center [379, 103] width 722 height 20
click at [211, 286] on div "Notes (6) Add note Dividend confirmation email sent to client on [DATE]. Receiv…" at bounding box center [379, 180] width 758 height 211
click at [249, 286] on div "Notes (6) Add note Dividend confirmation email sent to client on [DATE]. Receiv…" at bounding box center [379, 180] width 758 height 211
click at [250, 209] on div "Dividend confirmation email sent to client on [DATE]. Received Edit note Delete…" at bounding box center [372, 198] width 736 height 142
click at [258, 269] on div "Dividend confirmation email sent to client on [DATE]. Received Edit note Delete…" at bounding box center [372, 198] width 736 height 142
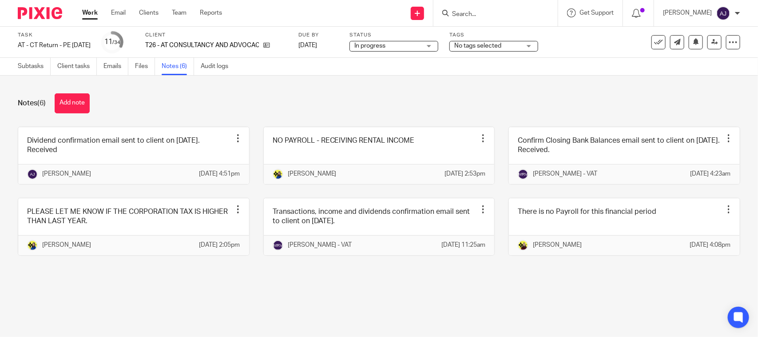
click at [300, 115] on div "Notes (6) Add note Dividend confirmation email sent to client on [DATE]. Receiv…" at bounding box center [379, 180] width 758 height 211
click at [206, 98] on div "Notes (6) Add note" at bounding box center [379, 103] width 722 height 20
click at [29, 69] on link "Subtasks" at bounding box center [34, 66] width 33 height 17
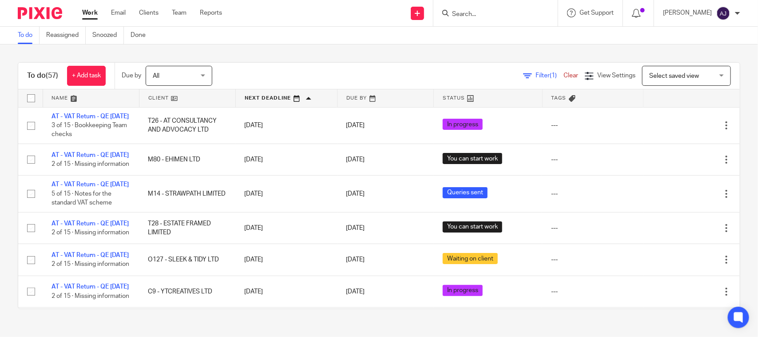
click at [304, 67] on div "Filter (1) Clear View Settings View Settings (1) Filters Clear Save Manage save…" at bounding box center [484, 76] width 512 height 20
click at [251, 48] on div "To do (57) + Add task Due by All All Today Tomorrow This week Next week This mo…" at bounding box center [379, 185] width 758 height 282
click at [7, 292] on div "To do (57) + Add task Due by All All Today Tomorrow This week Next week This mo…" at bounding box center [379, 185] width 758 height 282
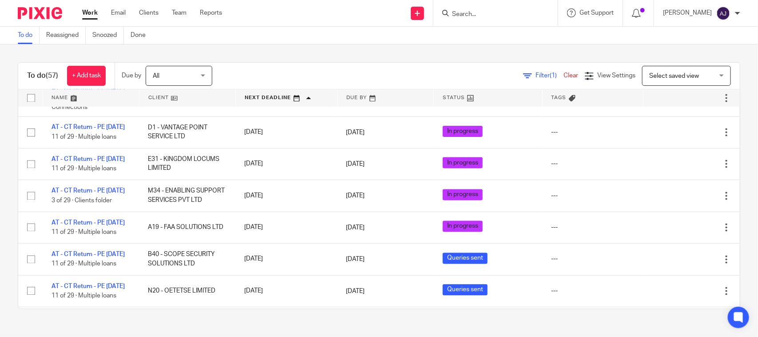
scroll to position [598, 0]
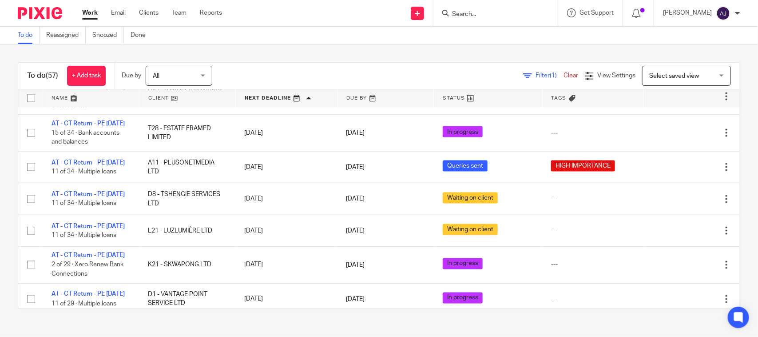
click at [290, 33] on div "To do Reassigned Snoozed Done" at bounding box center [379, 36] width 758 height 18
click at [301, 70] on div "Filter (1) Clear View Settings View Settings (1) Filters Clear Save Manage save…" at bounding box center [484, 76] width 512 height 20
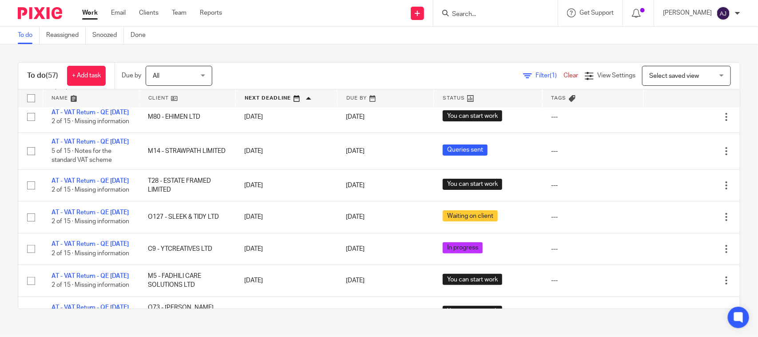
scroll to position [0, 0]
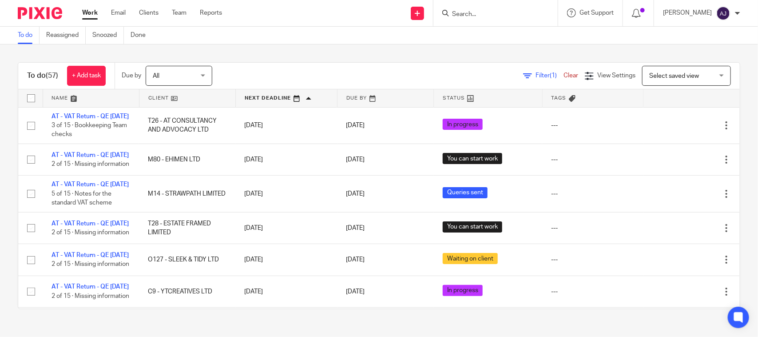
click at [317, 56] on div "To do (57) + Add task Due by All All Today Tomorrow This week Next week This mo…" at bounding box center [379, 185] width 758 height 282
click at [372, 55] on div "To do (57) + Add task Due by All All Today Tomorrow This week Next week This mo…" at bounding box center [379, 185] width 758 height 282
click at [294, 81] on div "Filter (1) Clear View Settings View Settings (1) Filters Clear Save Manage save…" at bounding box center [484, 76] width 512 height 20
click at [188, 50] on div "To do (57) + Add task Due by All All Today Tomorrow This week Next week This mo…" at bounding box center [379, 185] width 758 height 282
click at [191, 48] on div "To do (57) + Add task Due by All All Today Tomorrow This week Next week This mo…" at bounding box center [379, 185] width 758 height 282
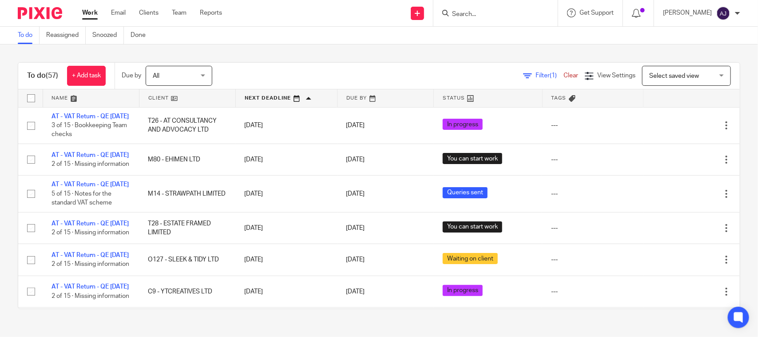
click at [236, 49] on div "To do (57) + Add task Due by All All Today Tomorrow This week Next week This mo…" at bounding box center [379, 185] width 758 height 282
click at [349, 61] on div "To do (57) + Add task Due by All All Today Tomorrow This week Next week This mo…" at bounding box center [379, 185] width 758 height 282
click at [296, 56] on div "To do (57) + Add task Due by All All Today Tomorrow This week Next week This mo…" at bounding box center [379, 185] width 758 height 282
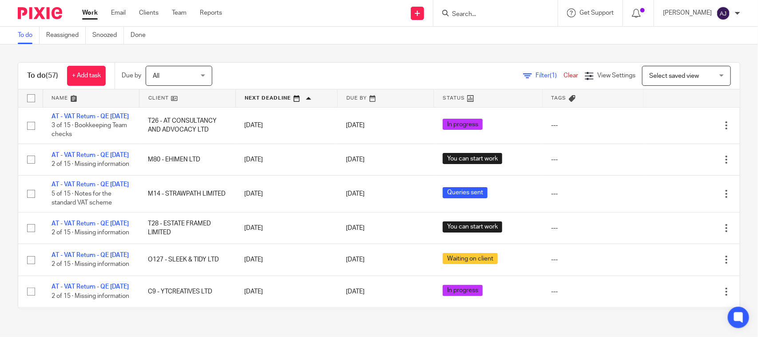
click at [296, 56] on div "To do (57) + Add task Due by All All Today Tomorrow This week Next week This mo…" at bounding box center [379, 185] width 758 height 282
click at [356, 56] on div "To do (57) + Add task Due by All All Today Tomorrow This week Next week This mo…" at bounding box center [379, 185] width 758 height 282
click at [351, 47] on div "To do (57) + Add task Due by All All Today Tomorrow This week Next week This mo…" at bounding box center [379, 185] width 758 height 282
click at [322, 56] on div "To do (57) + Add task Due by All All Today Tomorrow This week Next week This mo…" at bounding box center [379, 185] width 758 height 282
click at [322, 62] on div "To do (57) + Add task Due by All All Today Tomorrow This week Next week This mo…" at bounding box center [379, 185] width 722 height 246
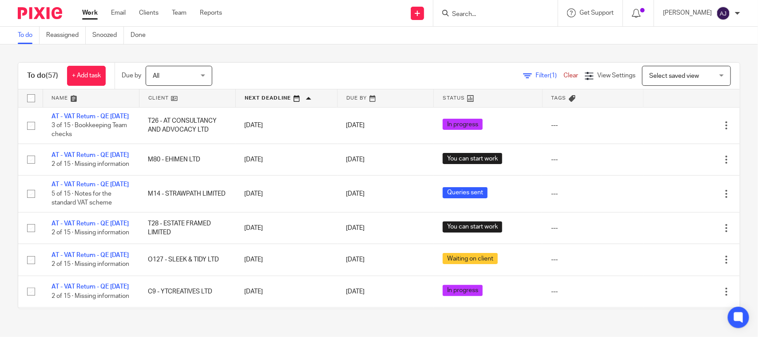
click at [322, 62] on div "To do (57) + Add task Due by All All Today Tomorrow This week Next week This mo…" at bounding box center [379, 185] width 722 height 246
click at [322, 57] on div "To do (57) + Add task Due by All All Today Tomorrow This week Next week This mo…" at bounding box center [379, 185] width 758 height 282
click at [327, 46] on div "To do (57) + Add task Due by All All Today Tomorrow This week Next week This mo…" at bounding box center [379, 185] width 758 height 282
click at [338, 63] on div "To do (57) + Add task Due by All All Today Tomorrow This week Next week This mo…" at bounding box center [379, 76] width 722 height 27
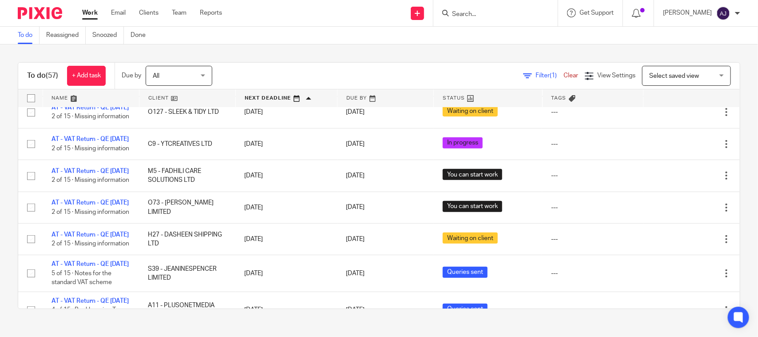
scroll to position [167, 0]
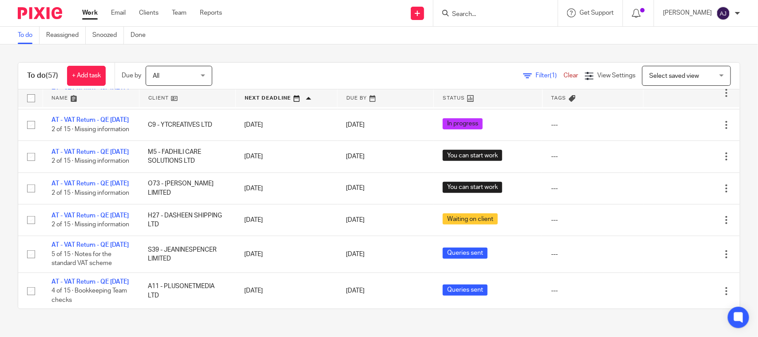
click at [392, 87] on div "To do (57) + Add task Due by All All Today Tomorrow This week Next week This mo…" at bounding box center [379, 76] width 722 height 27
click at [391, 72] on div "Filter (1) Clear View Settings View Settings (1) Filters Clear Save Manage save…" at bounding box center [484, 76] width 512 height 20
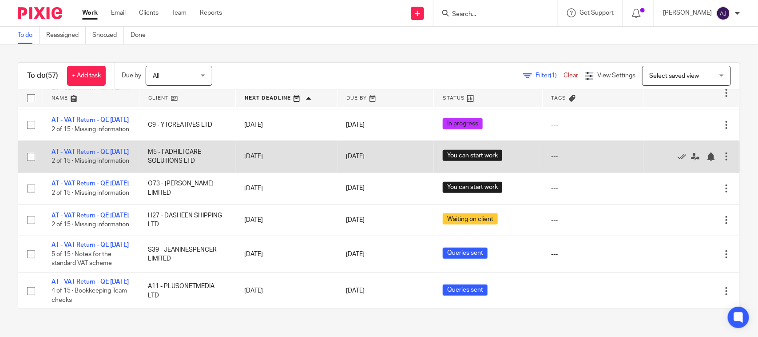
scroll to position [222, 0]
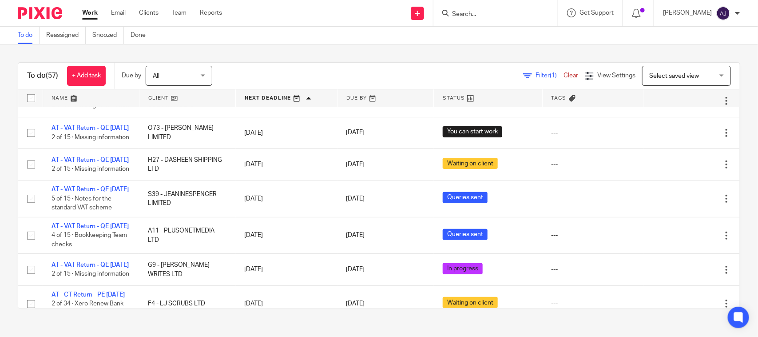
click at [315, 323] on div "To do (57) + Add task Due by All All Today Tomorrow This week Next week This mo…" at bounding box center [379, 185] width 758 height 282
click at [391, 43] on div "To do Reassigned Snoozed Done" at bounding box center [379, 36] width 758 height 18
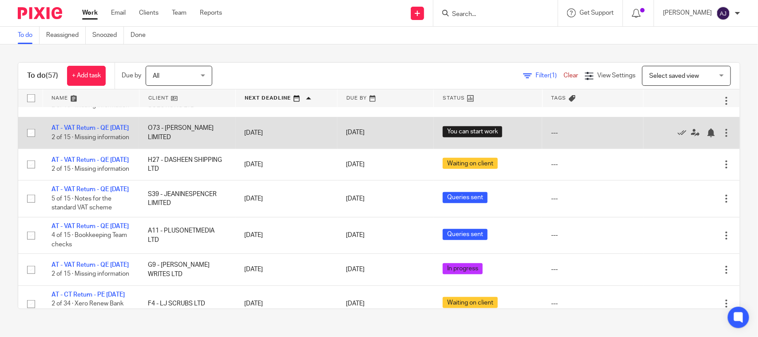
scroll to position [0, 0]
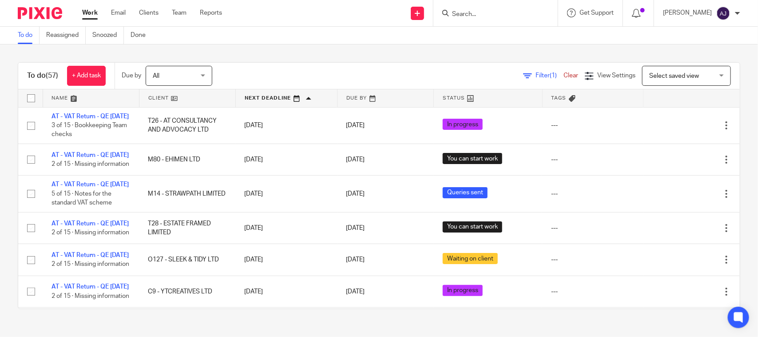
click at [294, 45] on div "To do (57) + Add task Due by All All Today Tomorrow This week Next week This mo…" at bounding box center [379, 185] width 758 height 282
click at [369, 63] on div "To do (57) + Add task Due by All All Today Tomorrow This week Next week This mo…" at bounding box center [379, 76] width 722 height 27
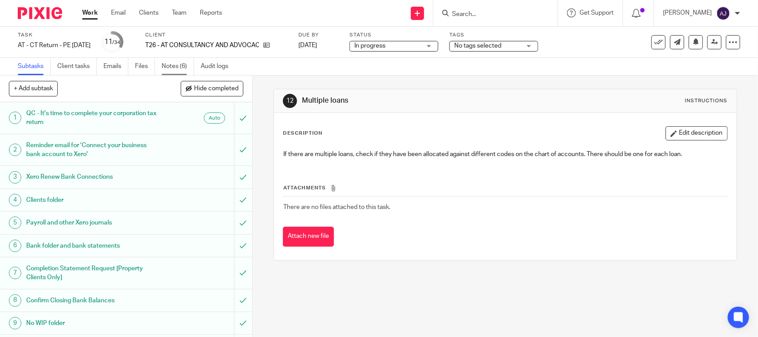
click at [184, 68] on link "Notes (6)" at bounding box center [178, 66] width 32 height 17
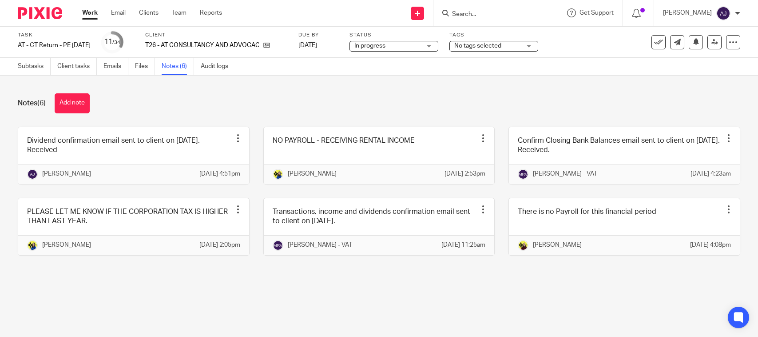
click at [77, 109] on button "Add note" at bounding box center [72, 103] width 35 height 20
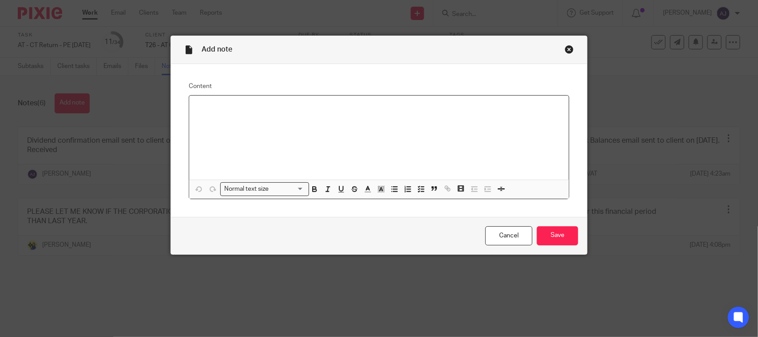
click at [394, 165] on div at bounding box center [379, 137] width 380 height 84
click at [279, 111] on p "There is low amount for repair & maintanance" at bounding box center [378, 107] width 365 height 9
click at [289, 107] on p "There is low amount for repair & maintanance" at bounding box center [378, 107] width 365 height 9
click at [345, 103] on p "There is low amount for repair & maintenance" at bounding box center [378, 107] width 365 height 9
click at [227, 110] on p "There is low amount for repair & maintenance as compare to last year." at bounding box center [378, 107] width 365 height 9
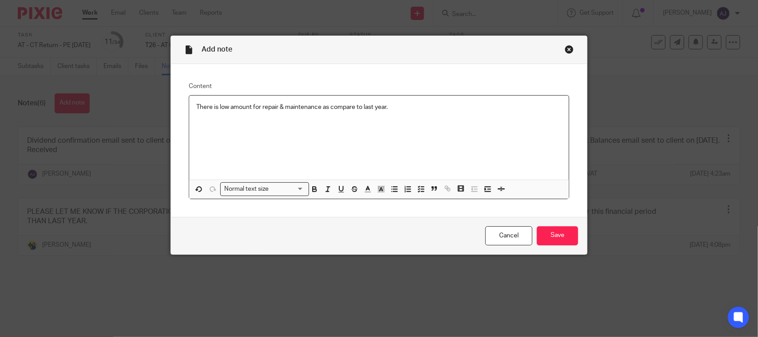
click at [258, 107] on p "There is low amount for repair & maintenance as compare to last year." at bounding box center [378, 107] width 365 height 9
click at [513, 243] on link "Cancel" at bounding box center [508, 235] width 47 height 19
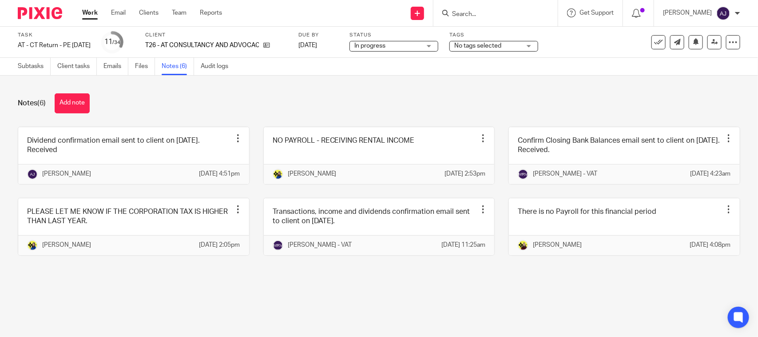
click at [274, 99] on div "Notes (6) Add note" at bounding box center [379, 103] width 722 height 20
click at [438, 48] on div "In progress In progress" at bounding box center [393, 46] width 89 height 11
click at [500, 80] on div "Notes (6) Add note Dividend confirmation email sent to client on [DATE]. Receiv…" at bounding box center [379, 180] width 758 height 211
click at [421, 45] on span "In progress" at bounding box center [387, 45] width 67 height 9
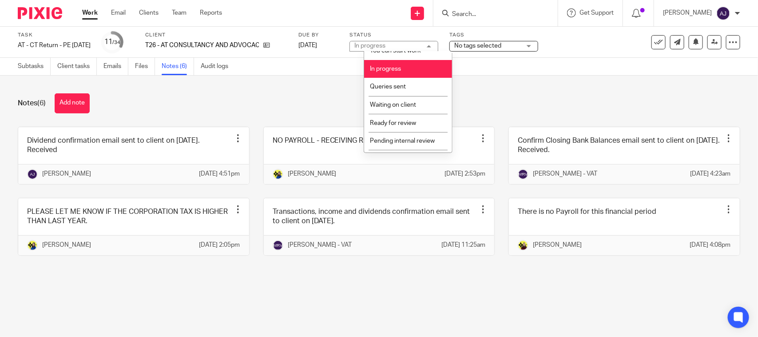
scroll to position [42, 0]
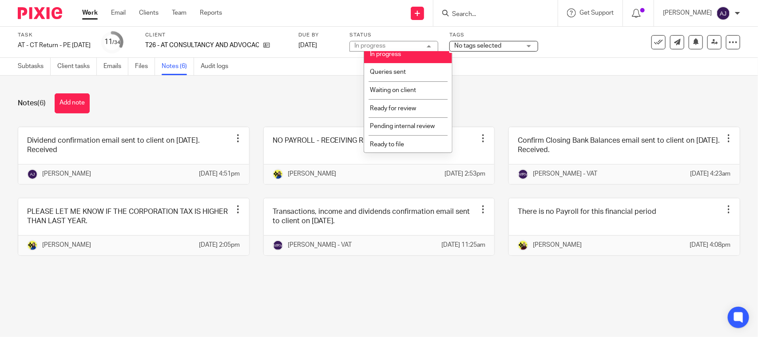
click at [403, 102] on li "Ready for review" at bounding box center [408, 108] width 88 height 18
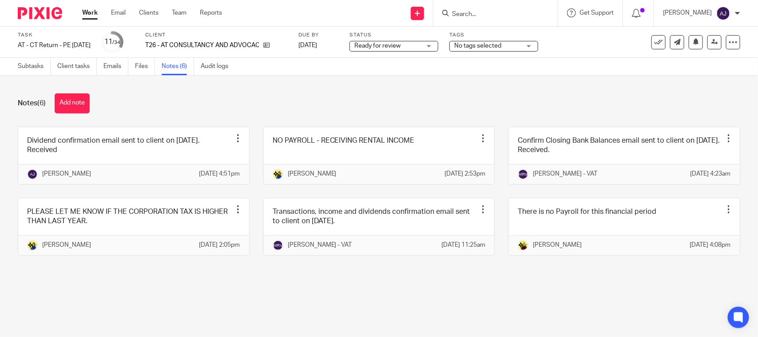
click at [429, 87] on div "Notes (6) Add note Dividend confirmation email sent to client on [DATE]. Receiv…" at bounding box center [379, 180] width 758 height 211
click at [513, 83] on div "Notes (6) Add note Dividend confirmation email sent to client on [DATE]. Receiv…" at bounding box center [379, 180] width 758 height 211
click at [711, 40] on icon at bounding box center [714, 42] width 7 height 7
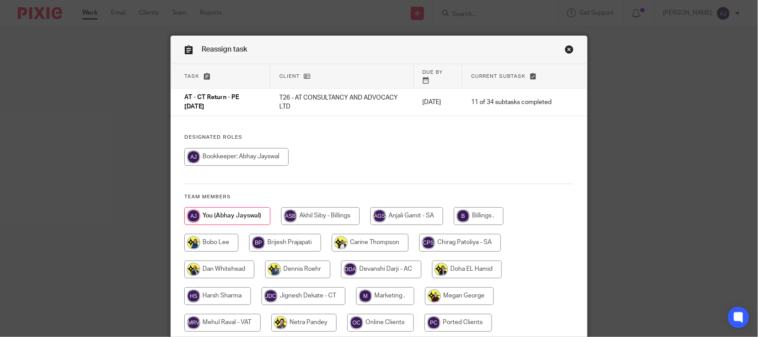
scroll to position [96, 0]
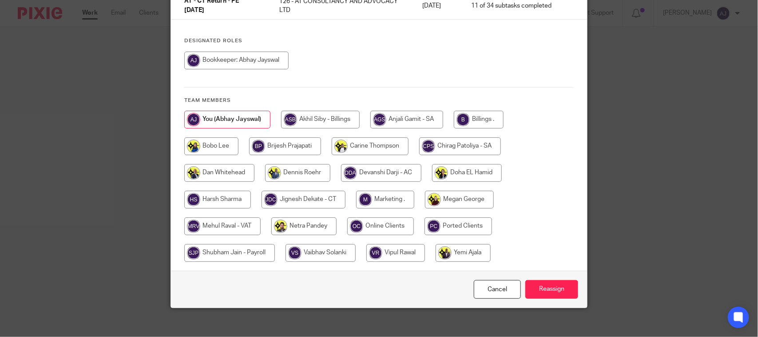
click at [305, 181] on div at bounding box center [378, 191] width 389 height 160
click at [305, 190] on input "radio" at bounding box center [304, 199] width 84 height 18
radio input "true"
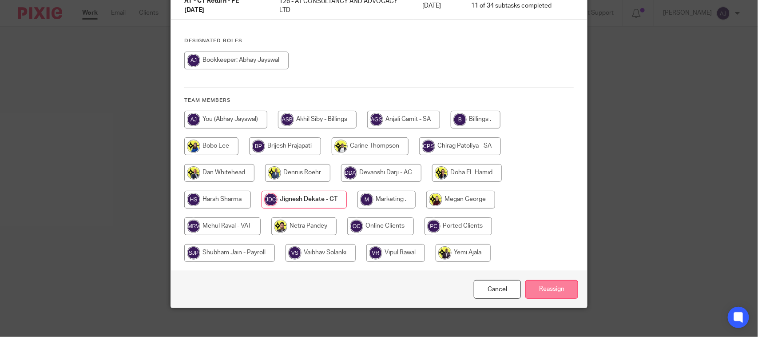
click at [536, 280] on input "Reassign" at bounding box center [551, 289] width 53 height 19
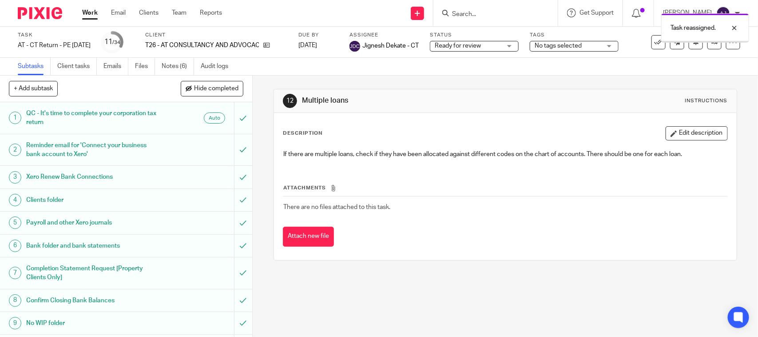
click at [383, 263] on div "12 Multiple loans Instructions Description Edit description If there are multip…" at bounding box center [505, 174] width 463 height 198
click at [375, 78] on div "12 Multiple loans Instructions Description Edit description If there are multip…" at bounding box center [505, 174] width 463 height 198
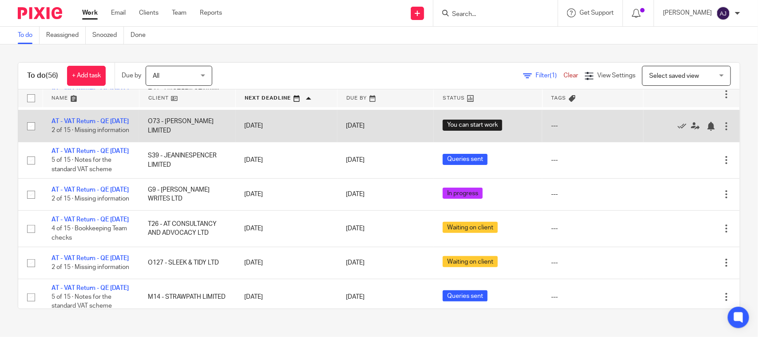
scroll to position [56, 0]
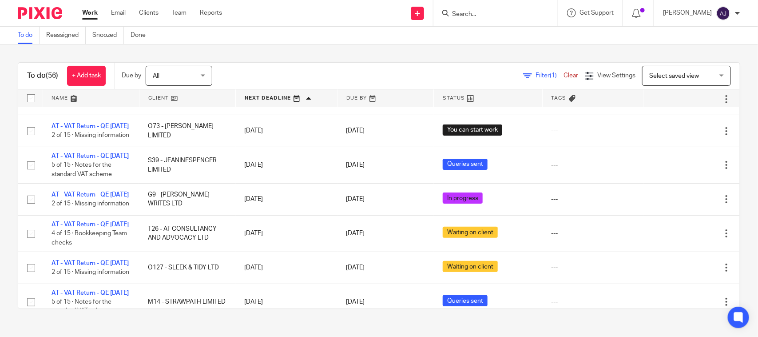
click at [304, 51] on div "To do (56) + Add task Due by All All Today Tomorrow This week Next week This mo…" at bounding box center [379, 185] width 758 height 282
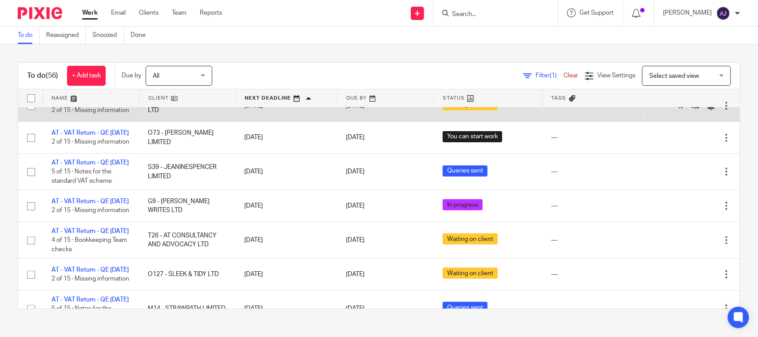
scroll to position [0, 0]
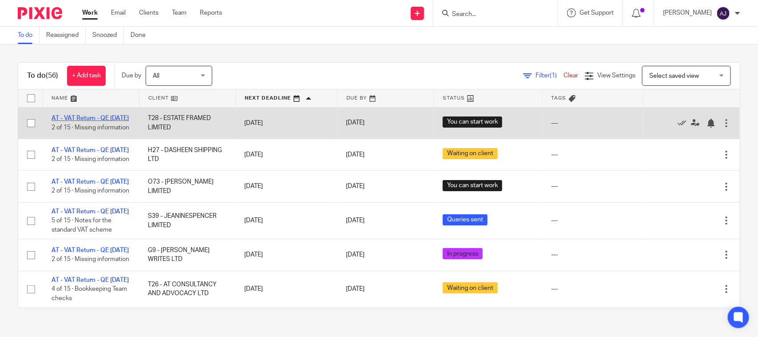
click at [99, 115] on link "AT - VAT Return - QE 31-07-2025" at bounding box center [90, 118] width 77 height 6
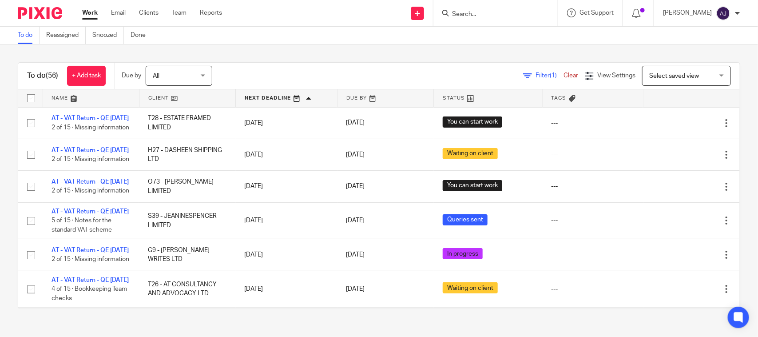
click at [447, 63] on div "To do (56) + Add task Due by All All Today Tomorrow This week Next week This mo…" at bounding box center [379, 76] width 722 height 27
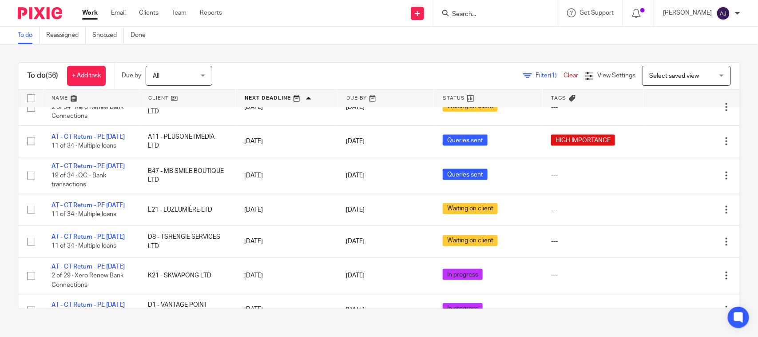
click at [65, 33] on link "AT - CT Return - PE 31-01-2025" at bounding box center [88, 30] width 73 height 6
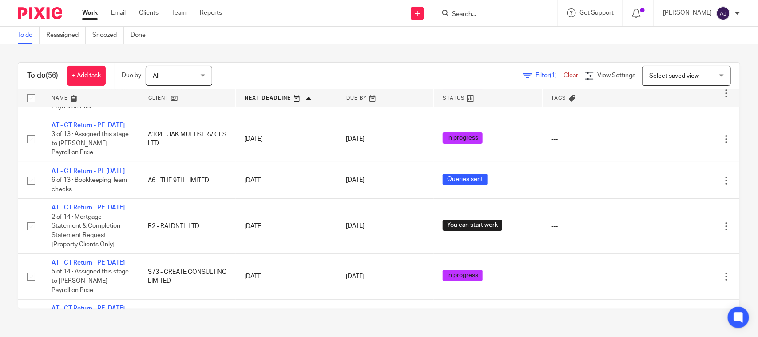
scroll to position [1640, 0]
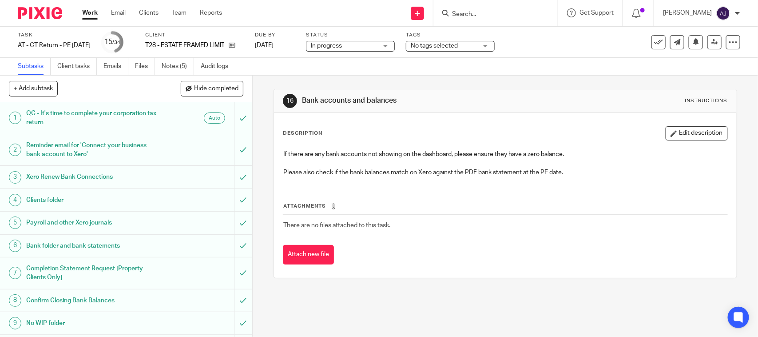
click at [428, 85] on div "16 Bank accounts and balances Instructions Description Edit description If ther…" at bounding box center [505, 183] width 463 height 216
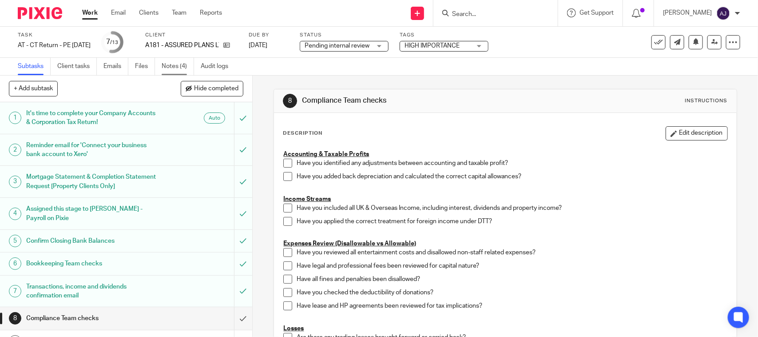
click at [182, 67] on link "Notes (4)" at bounding box center [178, 66] width 32 height 17
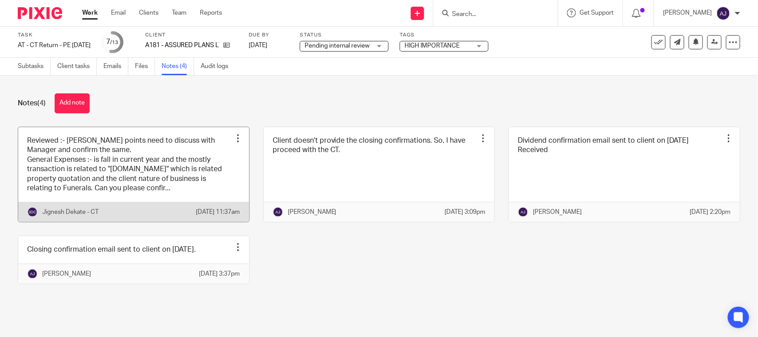
click at [152, 158] on link at bounding box center [133, 174] width 231 height 95
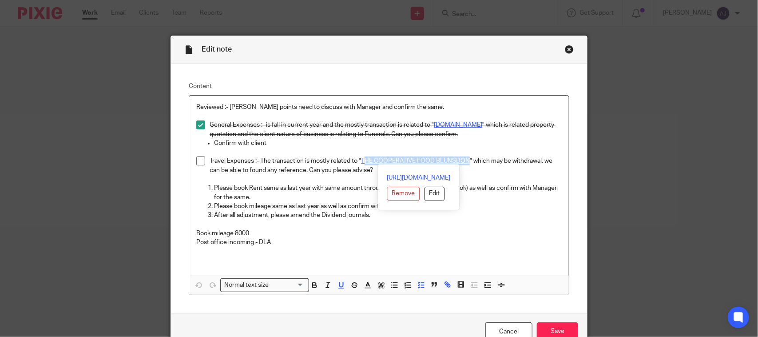
drag, startPoint x: 467, startPoint y: 161, endPoint x: 361, endPoint y: 164, distance: 105.7
click at [361, 164] on p "Travel Expenses :- The transaction is mostly related to " THE COOPERATIVE FOOD …" at bounding box center [386, 165] width 352 height 18
copy u "THE COOPERATIVE FOOD BLUNSDON"
click at [565, 49] on div "Close this dialog window" at bounding box center [569, 49] width 9 height 9
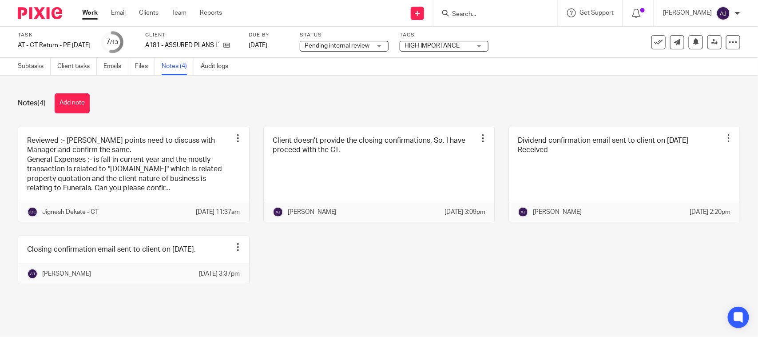
click at [220, 109] on div "Notes (4) Add note" at bounding box center [379, 103] width 722 height 20
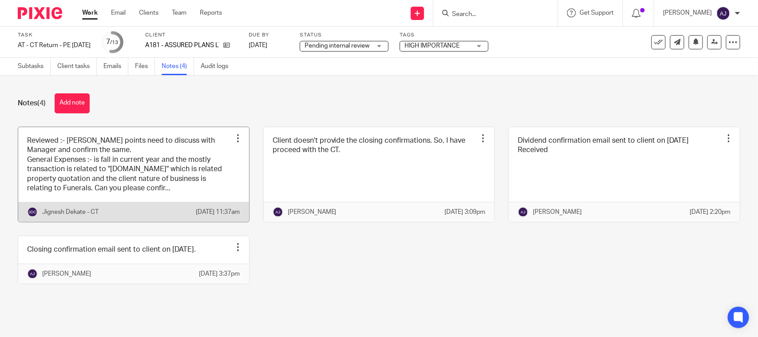
click at [172, 179] on link at bounding box center [133, 174] width 231 height 95
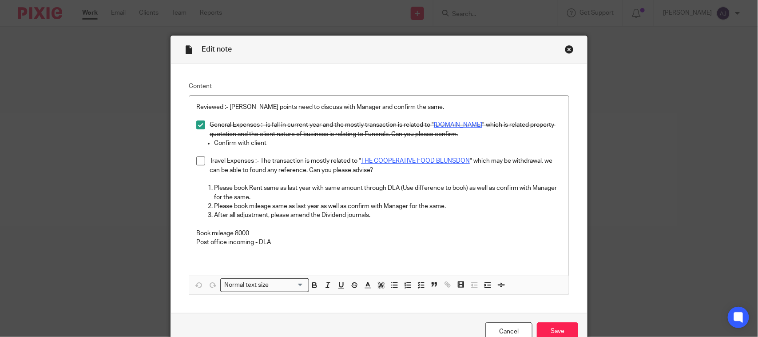
drag, startPoint x: 0, startPoint y: 0, endPoint x: 199, endPoint y: 163, distance: 257.2
click at [199, 163] on span at bounding box center [200, 160] width 9 height 9
click at [254, 231] on p "Book mileage 8000" at bounding box center [378, 233] width 365 height 9
click at [214, 207] on li "Please book mileage same as last year as well as confirm with Manager for the s…" at bounding box center [388, 206] width 348 height 9
click at [405, 289] on icon "button" at bounding box center [408, 285] width 8 height 8
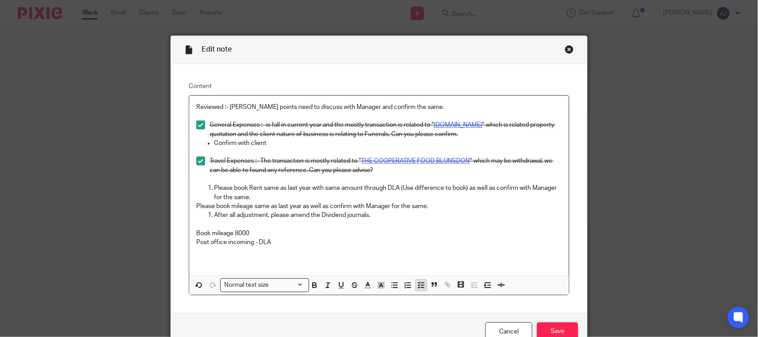
click at [416, 287] on button "button" at bounding box center [421, 284] width 11 height 11
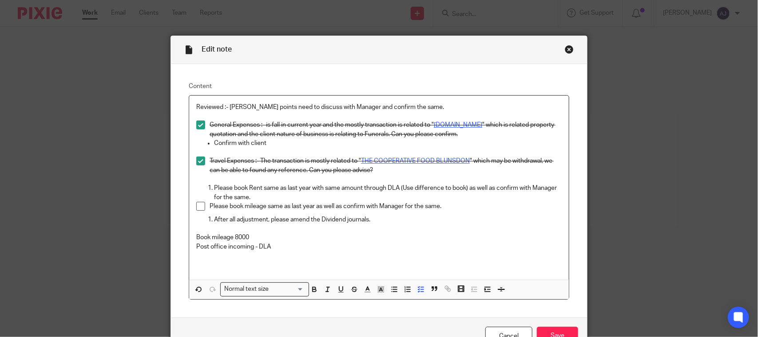
click at [196, 206] on span at bounding box center [200, 206] width 9 height 9
click at [254, 240] on p "Book mileage 8000" at bounding box center [378, 237] width 365 height 9
click at [273, 245] on p "Post office incoming - DLA" at bounding box center [378, 246] width 365 height 9
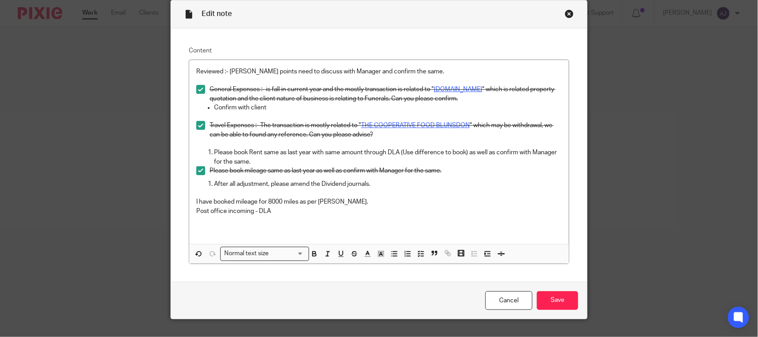
scroll to position [54, 0]
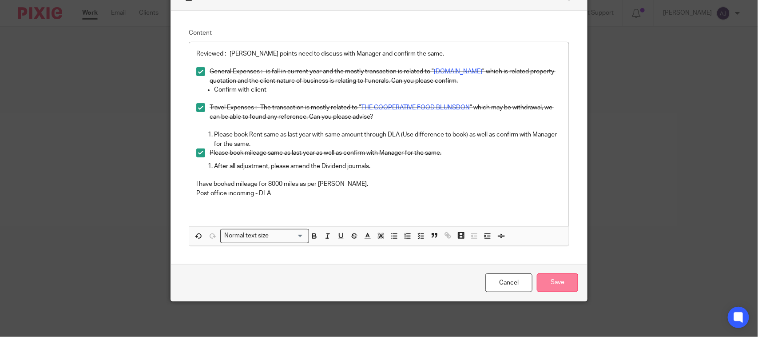
click at [547, 283] on input "Save" at bounding box center [557, 282] width 41 height 19
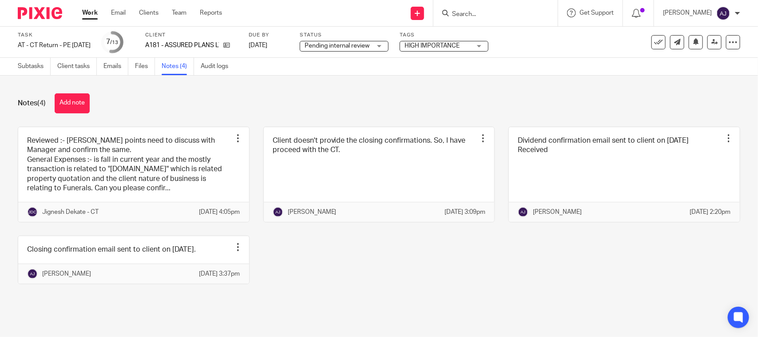
drag, startPoint x: 382, startPoint y: 299, endPoint x: 385, endPoint y: 286, distance: 13.8
click at [382, 297] on div "Reviewed :- [PERSON_NAME] points need to discuss with Manager and confirm the s…" at bounding box center [372, 212] width 736 height 171
click at [741, 186] on div "Notes (4) Add note Reviewed :- [PERSON_NAME] points need to discuss with Manage…" at bounding box center [379, 194] width 758 height 239
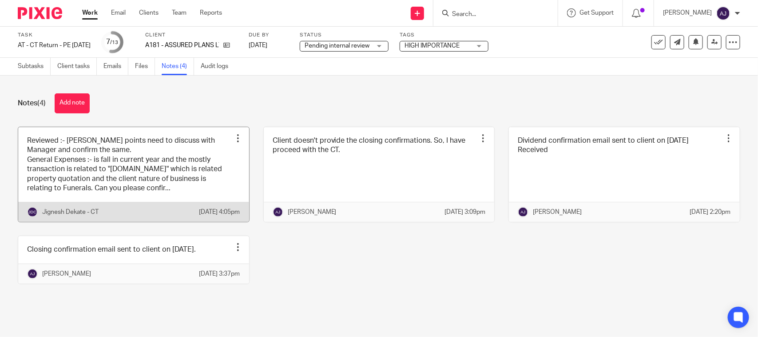
click at [83, 170] on link at bounding box center [133, 174] width 231 height 95
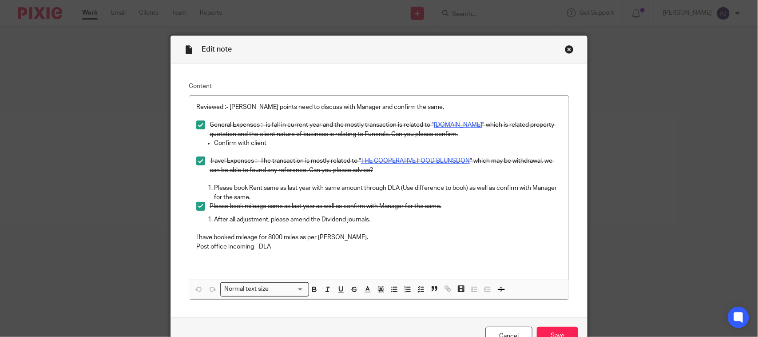
click at [744, 127] on div "Edit note Content Reviewed :- Few points need to discuss with Manager and confi…" at bounding box center [379, 168] width 758 height 337
click at [636, 89] on div "Edit note Content Reviewed :- Few points need to discuss with Manager and confi…" at bounding box center [379, 168] width 758 height 337
click at [220, 236] on p "I have booked mileage for 8000 miles as per [PERSON_NAME]." at bounding box center [378, 237] width 365 height 9
click at [286, 252] on p at bounding box center [378, 260] width 365 height 18
click at [286, 249] on p "Post office incoming - DLA" at bounding box center [378, 246] width 365 height 9
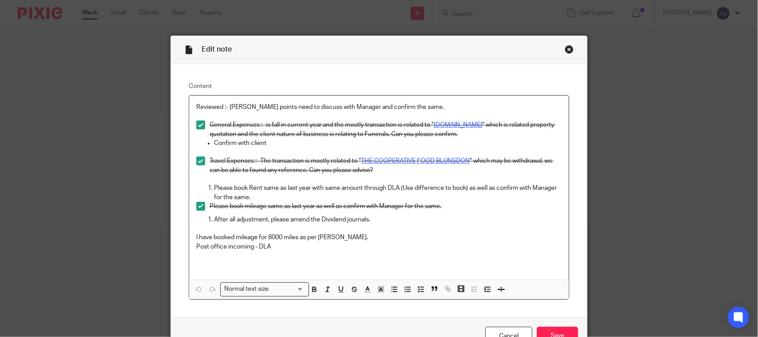
click at [238, 242] on p "Post office incoming - DLA" at bounding box center [378, 246] width 365 height 9
click at [240, 234] on p "I have booked mileage for 8000 miles as per [PERSON_NAME]." at bounding box center [378, 237] width 365 height 9
click at [280, 238] on p "I have booked mileage for 8000 miles as per [PERSON_NAME]." at bounding box center [378, 237] width 365 height 9
click at [271, 245] on p "Post office incoming - DLA" at bounding box center [378, 246] width 365 height 9
click at [285, 245] on p "Post office incoming - DLA" at bounding box center [378, 246] width 365 height 9
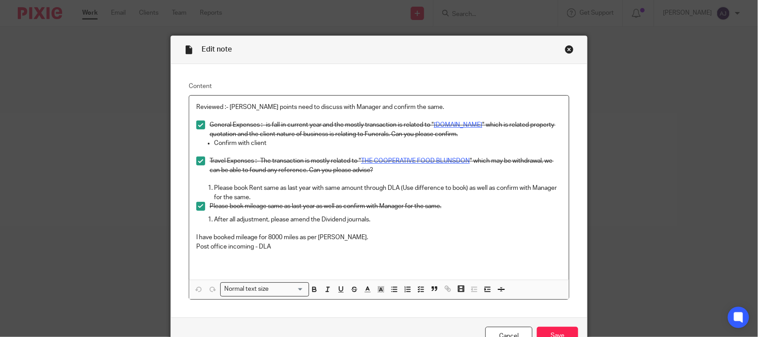
click at [349, 243] on p "Post office incoming - DLA" at bounding box center [378, 246] width 365 height 9
click at [349, 236] on p "I have booked mileage for 8000 miles as per [PERSON_NAME]." at bounding box center [378, 237] width 365 height 9
click at [304, 256] on p at bounding box center [378, 260] width 365 height 18
click at [303, 250] on p "Post office incoming - DLA" at bounding box center [378, 246] width 365 height 9
click at [357, 242] on p "Post office incoming - DLA" at bounding box center [378, 246] width 365 height 9
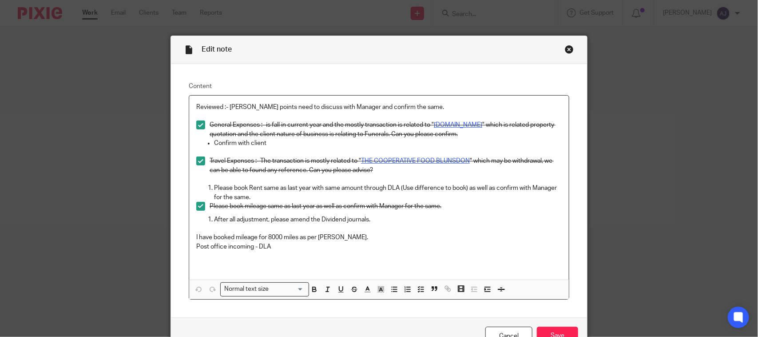
click at [358, 238] on p "I have booked mileage for 8000 miles as per [PERSON_NAME]." at bounding box center [378, 237] width 365 height 9
click at [220, 249] on p "Post office incoming - DLA" at bounding box center [378, 246] width 365 height 9
click at [265, 242] on p "Post office incoming - DLA" at bounding box center [378, 246] width 365 height 9
click at [196, 249] on p "Post office incoming - DLA" at bounding box center [378, 246] width 365 height 9
drag, startPoint x: 192, startPoint y: 247, endPoint x: 268, endPoint y: 247, distance: 75.5
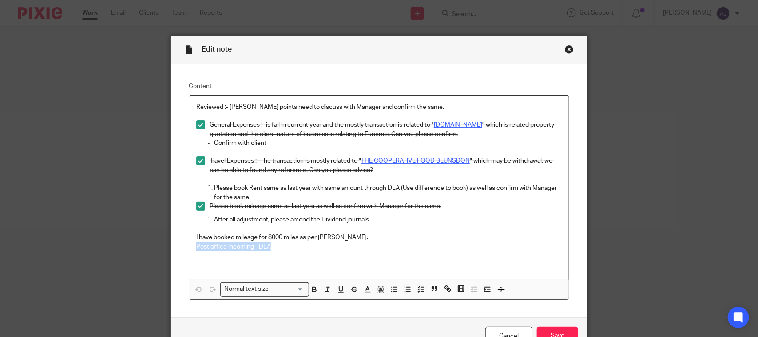
click at [268, 247] on p "Post office incoming - DLA" at bounding box center [378, 246] width 365 height 9
click at [283, 253] on p at bounding box center [378, 260] width 365 height 18
click at [282, 246] on p "Post office incoming - DLA" at bounding box center [378, 246] width 365 height 9
click at [103, 212] on div "Edit note Content Reviewed :- Few points need to discuss with Manager and confi…" at bounding box center [379, 168] width 758 height 337
click at [203, 250] on p "Post office incoming - DLA" at bounding box center [378, 246] width 365 height 9
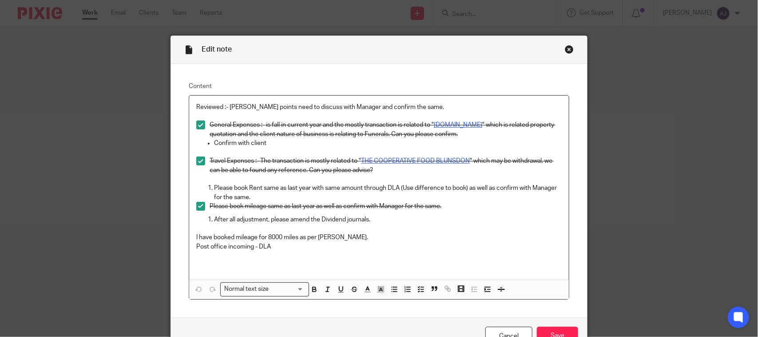
click at [230, 247] on p "Post office incoming - DLA" at bounding box center [378, 246] width 365 height 9
click at [274, 247] on p "Post office incoming - DLA" at bounding box center [378, 246] width 365 height 9
click at [555, 330] on input "Save" at bounding box center [557, 335] width 41 height 19
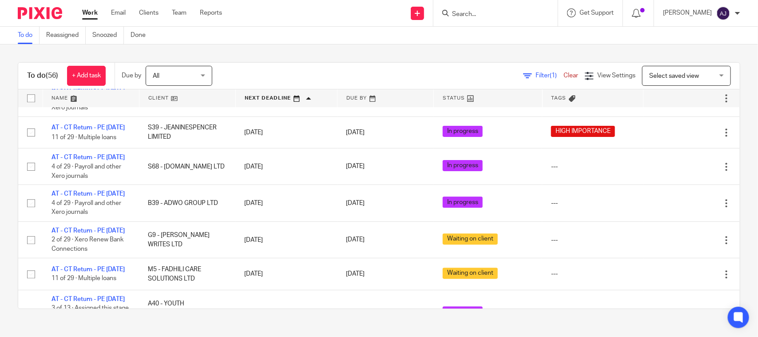
scroll to position [918, 0]
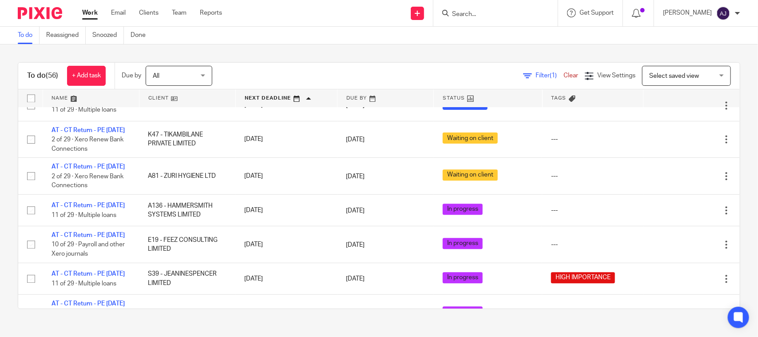
click at [380, 50] on div "To do (56) + Add task Due by All All [DATE] [DATE] This week Next week This mon…" at bounding box center [379, 185] width 758 height 282
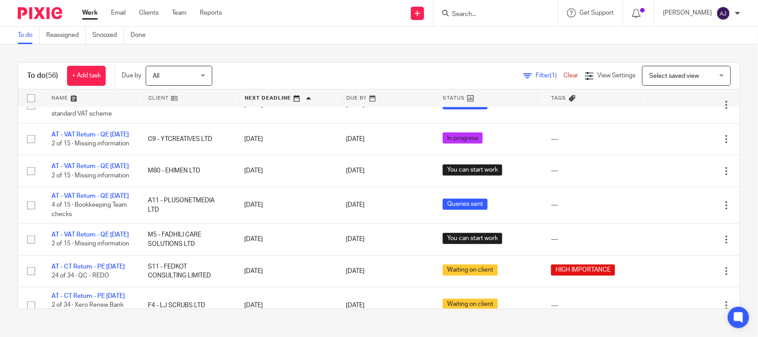
scroll to position [0, 0]
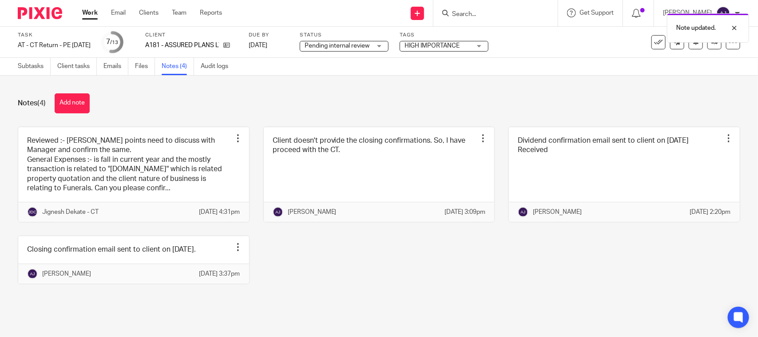
click at [534, 297] on div "Reviewed :- Few points need to discuss with Manager and confirm the same. Gener…" at bounding box center [372, 212] width 736 height 171
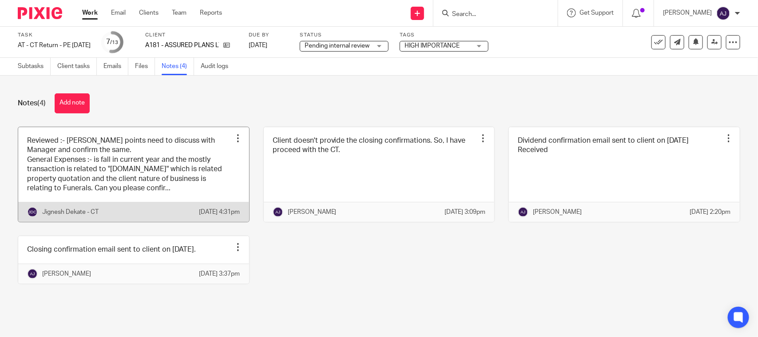
click at [193, 174] on link at bounding box center [133, 174] width 231 height 95
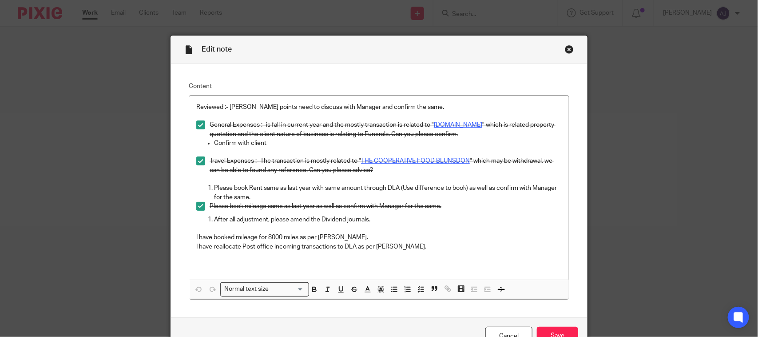
click at [672, 214] on div "Edit note Content Reviewed :- Few points need to discuss with Manager and confi…" at bounding box center [379, 168] width 758 height 337
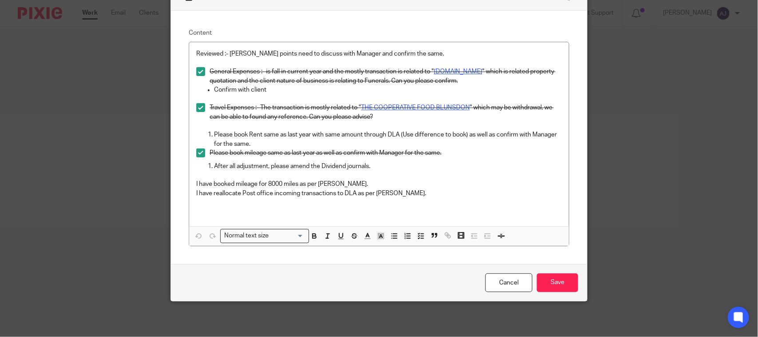
click at [672, 214] on div "Edit note Content Reviewed :- Few points need to discuss with Manager and confi…" at bounding box center [379, 168] width 758 height 337
click at [657, 169] on div "Edit note Content Reviewed :- Few points need to discuss with Manager and confi…" at bounding box center [379, 168] width 758 height 337
click at [560, 280] on input "Save" at bounding box center [557, 282] width 41 height 19
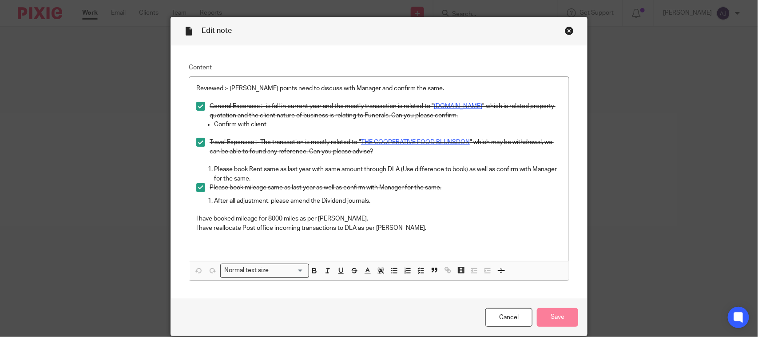
scroll to position [0, 0]
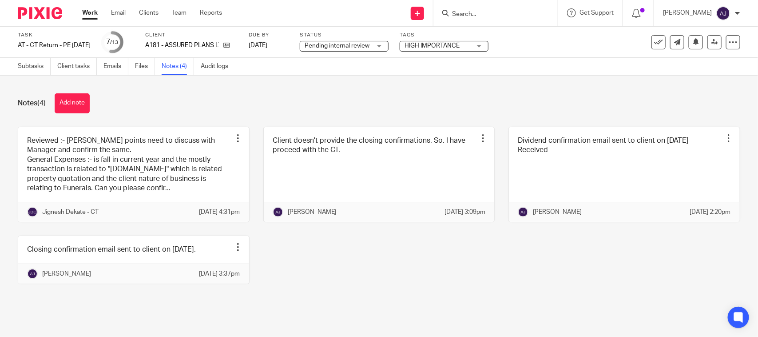
click at [322, 285] on div "Reviewed :- Few points need to discuss with Manager and confirm the same. Gener…" at bounding box center [372, 212] width 736 height 171
drag, startPoint x: 384, startPoint y: 99, endPoint x: 383, endPoint y: 91, distance: 8.0
click at [383, 91] on div "Notes (4) Add note Reviewed :- Few points need to discuss with Manager and conf…" at bounding box center [379, 194] width 758 height 239
click at [230, 98] on div "Notes (4) Add note" at bounding box center [379, 103] width 722 height 20
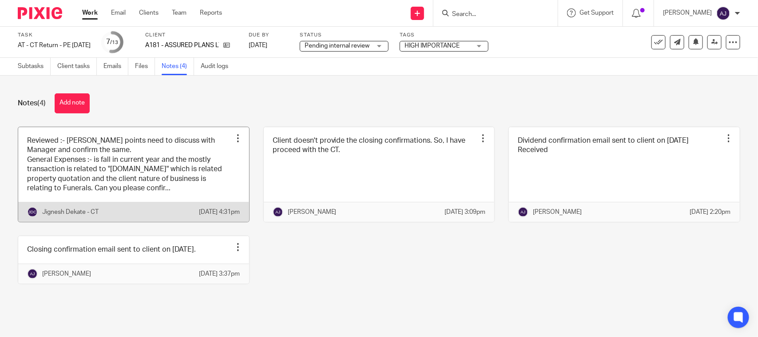
click at [218, 131] on link at bounding box center [133, 174] width 231 height 95
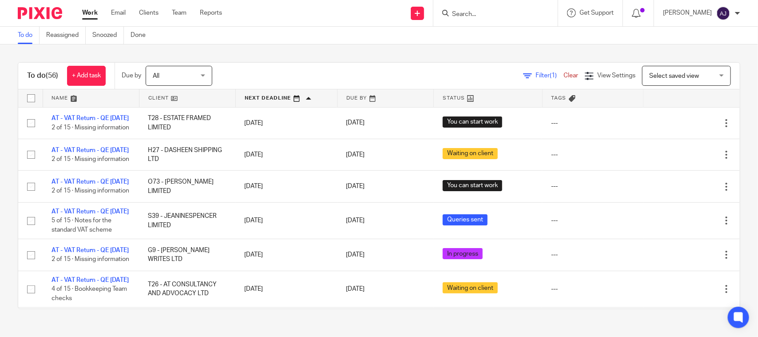
click at [345, 49] on div "To do (56) + Add task Due by All All [DATE] [DATE] This week Next week This mon…" at bounding box center [379, 185] width 758 height 282
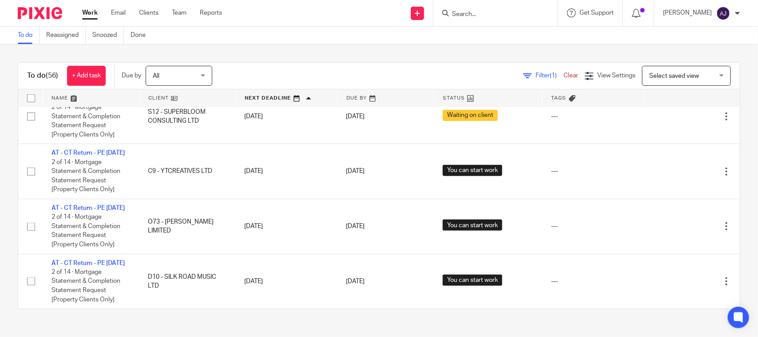
scroll to position [2448, 0]
click at [0, 281] on div "To do (56) + Add task Due by All All [DATE] [DATE] This week Next week This mon…" at bounding box center [379, 185] width 758 height 282
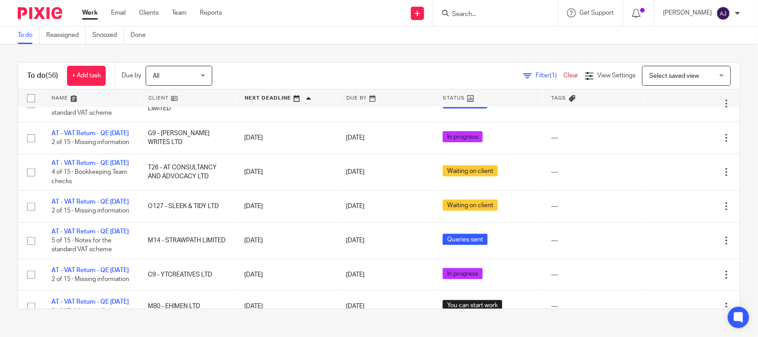
scroll to position [0, 0]
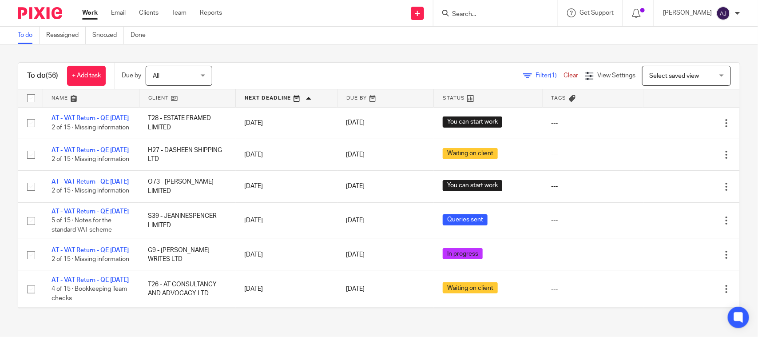
click at [399, 34] on div "To do Reassigned Snoozed Done" at bounding box center [379, 36] width 758 height 18
click at [329, 56] on div "To do (56) + Add task Due by All All [DATE] [DATE] This week Next week This mon…" at bounding box center [379, 185] width 758 height 282
click at [252, 61] on div "To do (56) + Add task Due by All All [DATE] [DATE] This week Next week This mon…" at bounding box center [379, 185] width 758 height 282
click at [263, 60] on div "To do (56) + Add task Due by All All [DATE] [DATE] This week Next week This mon…" at bounding box center [379, 185] width 758 height 282
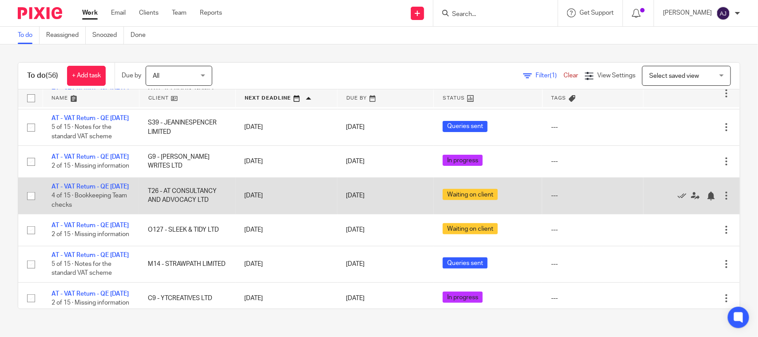
scroll to position [111, 0]
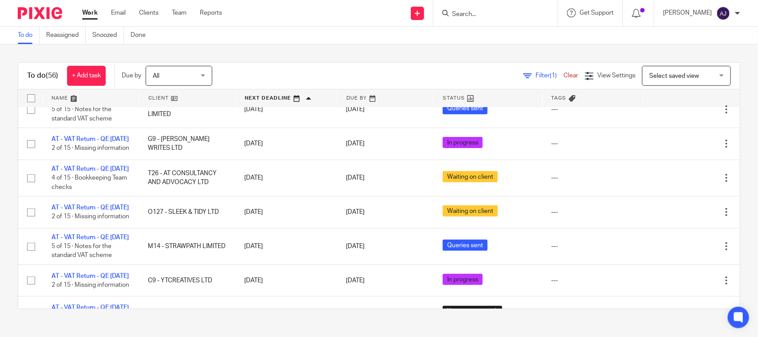
click at [286, 71] on div "Filter (1) Clear View Settings View Settings (1) Filters Clear Save Manage save…" at bounding box center [484, 76] width 512 height 20
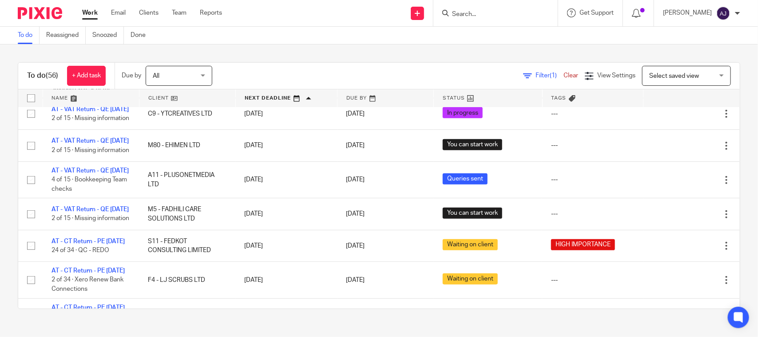
scroll to position [0, 0]
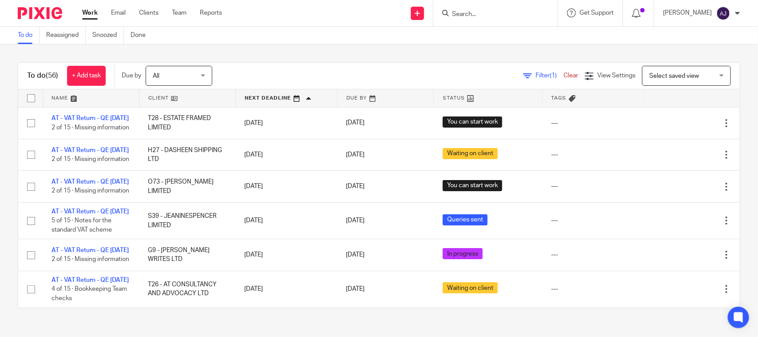
click at [371, 46] on div "To do (56) + Add task Due by All All [DATE] [DATE] This week Next week This mon…" at bounding box center [379, 185] width 758 height 282
click at [346, 53] on div "To do (56) + Add task Due by All All [DATE] [DATE] This week Next week This mon…" at bounding box center [379, 185] width 758 height 282
click at [350, 47] on div "To do (56) + Add task Due by All All [DATE] [DATE] This week Next week This mon…" at bounding box center [379, 185] width 758 height 282
click at [350, 50] on div "To do (56) + Add task Due by All All [DATE] [DATE] This week Next week This mon…" at bounding box center [379, 185] width 758 height 282
click at [352, 50] on div "To do (56) + Add task Due by All All [DATE] [DATE] This week Next week This mon…" at bounding box center [379, 185] width 758 height 282
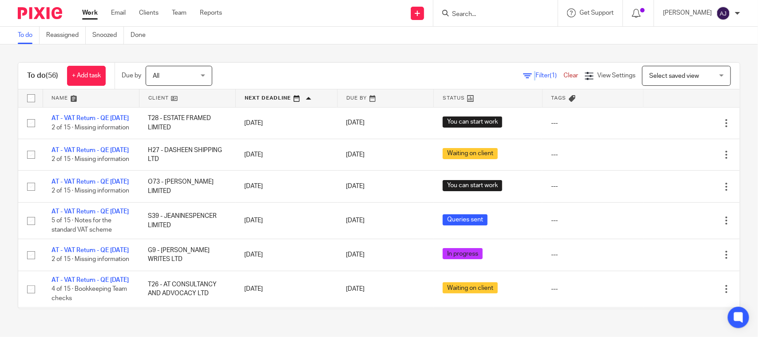
click at [352, 49] on div "To do (56) + Add task Due by All All [DATE] [DATE] This week Next week This mon…" at bounding box center [379, 185] width 758 height 282
click at [228, 36] on div "To do Reassigned Snoozed Done" at bounding box center [379, 36] width 758 height 18
click at [232, 43] on div "To do Reassigned Snoozed Done" at bounding box center [379, 36] width 758 height 18
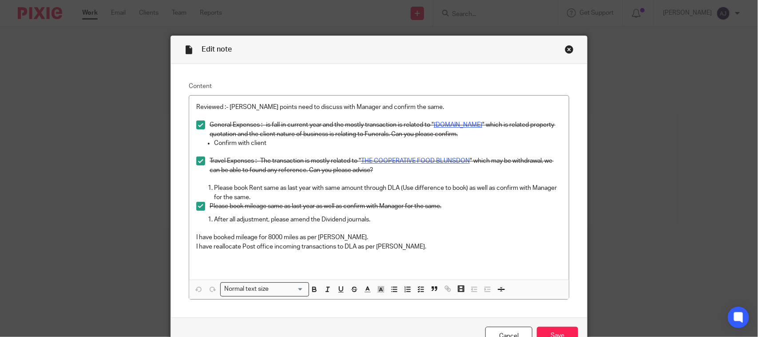
click at [566, 50] on div "Close this dialog window" at bounding box center [569, 49] width 9 height 9
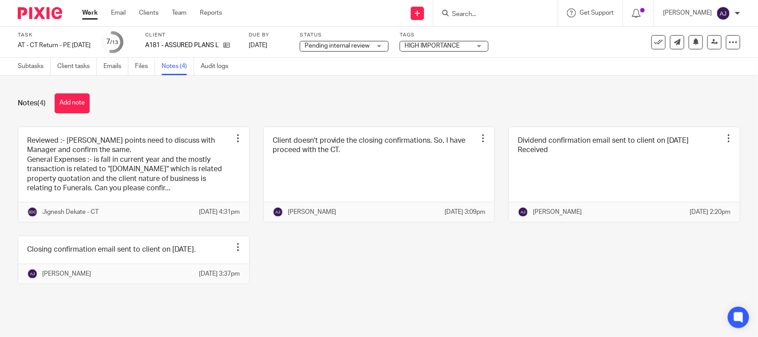
click at [544, 263] on div "Reviewed :- Few points need to discuss with Manager and confirm the same. Gener…" at bounding box center [372, 212] width 736 height 171
click at [275, 83] on div "Notes (4) Add note Reviewed :- Few points need to discuss with Manager and conf…" at bounding box center [379, 194] width 758 height 239
click at [225, 96] on div "Notes (4) Add note" at bounding box center [379, 103] width 722 height 20
click at [263, 269] on div "Reviewed :- Few points need to discuss with Manager and confirm the same. Gener…" at bounding box center [372, 212] width 736 height 171
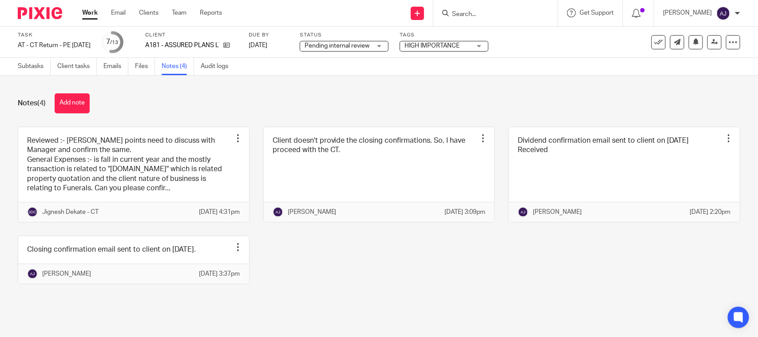
click at [301, 247] on div "Reviewed :- Few points need to discuss with Manager and confirm the same. Gener…" at bounding box center [372, 212] width 736 height 171
click at [300, 99] on div "Notes (4) Add note" at bounding box center [379, 103] width 722 height 20
click at [294, 280] on div "Reviewed :- Few points need to discuss with Manager and confirm the same. Gener…" at bounding box center [372, 212] width 736 height 171
click at [345, 103] on div "Notes (4) Add note" at bounding box center [379, 103] width 722 height 20
click at [345, 296] on div "Reviewed :- Few points need to discuss with Manager and confirm the same. Gener…" at bounding box center [372, 212] width 736 height 171
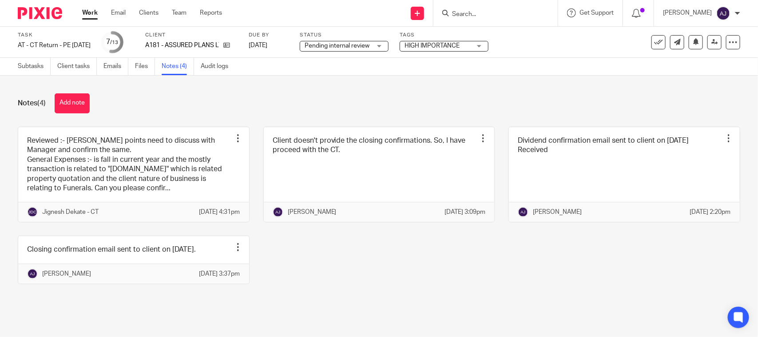
click at [539, 253] on div "Reviewed :- Few points need to discuss with Manager and confirm the same. Gener…" at bounding box center [372, 212] width 736 height 171
click at [531, 108] on div "Notes (4) Add note" at bounding box center [379, 103] width 722 height 20
click at [434, 103] on div "Notes (4) Add note" at bounding box center [379, 103] width 722 height 20
click at [198, 98] on div "Notes (4) Add note" at bounding box center [379, 103] width 722 height 20
click at [294, 102] on div "Notes (4) Add note" at bounding box center [379, 103] width 722 height 20
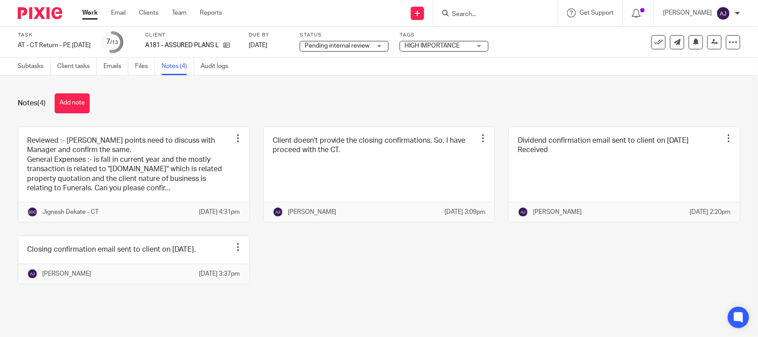
click at [530, 107] on div "Notes (4) Add note" at bounding box center [379, 103] width 722 height 20
click at [504, 275] on div "Reviewed :- Few points need to discuss with Manager and confirm the same. Gener…" at bounding box center [372, 212] width 736 height 171
drag, startPoint x: 437, startPoint y: 279, endPoint x: 320, endPoint y: 298, distance: 119.3
click at [436, 279] on div "Reviewed :- Few points need to discuss with Manager and confirm the same. Gener…" at bounding box center [372, 212] width 736 height 171
click at [317, 297] on div "Reviewed :- Few points need to discuss with Manager and confirm the same. Gener…" at bounding box center [372, 212] width 736 height 171
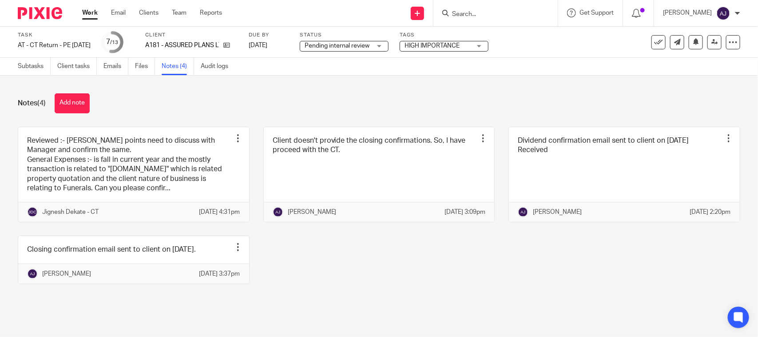
click at [317, 297] on div "Reviewed :- Few points need to discuss with Manager and confirm the same. Gener…" at bounding box center [372, 212] width 736 height 171
click at [327, 297] on div "Reviewed :- Few points need to discuss with Manager and confirm the same. Gener…" at bounding box center [372, 212] width 736 height 171
click at [399, 278] on div "Reviewed :- Few points need to discuss with Manager and confirm the same. Gener…" at bounding box center [372, 212] width 736 height 171
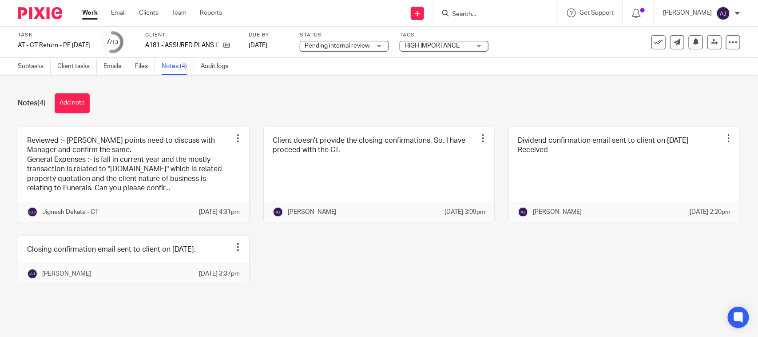
click at [432, 274] on div "Reviewed :- Few points need to discuss with Manager and confirm the same. Gener…" at bounding box center [372, 212] width 736 height 171
click at [603, 294] on div "Reviewed :- Few points need to discuss with Manager and confirm the same. Gener…" at bounding box center [372, 212] width 736 height 171
click at [551, 283] on div "Reviewed :- Few points need to discuss with Manager and confirm the same. Gener…" at bounding box center [372, 212] width 736 height 171
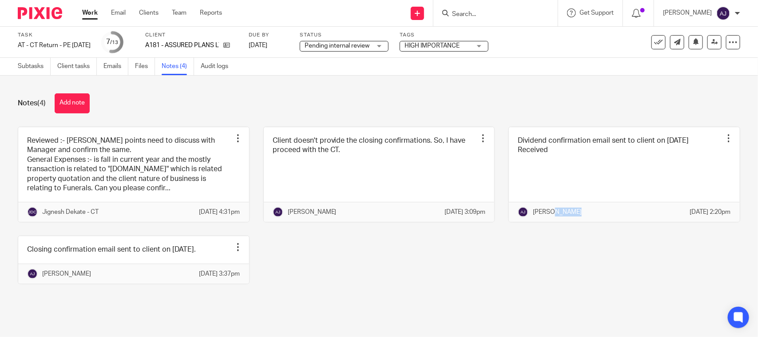
click at [551, 283] on div "Reviewed :- Few points need to discuss with Manager and confirm the same. Gener…" at bounding box center [372, 212] width 736 height 171
click at [687, 270] on div "Reviewed :- Few points need to discuss with Manager and confirm the same. Gener…" at bounding box center [372, 212] width 736 height 171
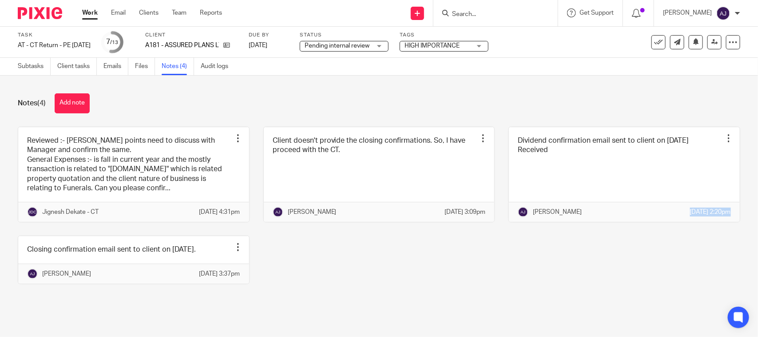
click at [687, 270] on div "Reviewed :- Few points need to discuss with Manager and confirm the same. Gener…" at bounding box center [372, 212] width 736 height 171
click at [63, 297] on div "Reviewed :- Few points need to discuss with Manager and confirm the same. Gener…" at bounding box center [372, 212] width 736 height 171
click at [207, 315] on div "Notes (4) Add note Reviewed :- Few points need to discuss with Manager and conf…" at bounding box center [379, 194] width 758 height 239
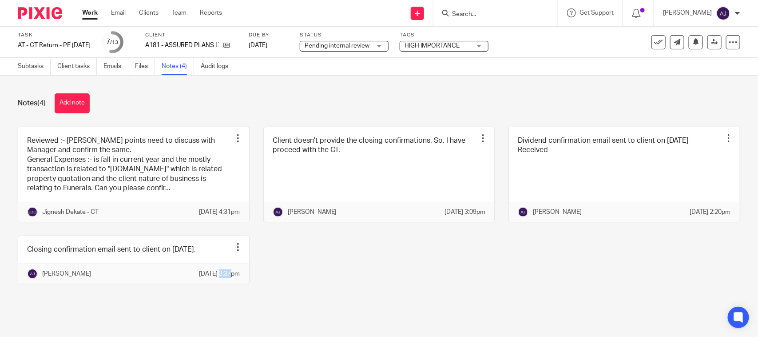
click at [207, 315] on div "Notes (4) Add note Reviewed :- Few points need to discuss with Manager and conf…" at bounding box center [379, 194] width 758 height 239
click at [194, 238] on div "Reviewed :- Few points need to discuss with Manager and confirm the same. Gener…" at bounding box center [372, 212] width 736 height 171
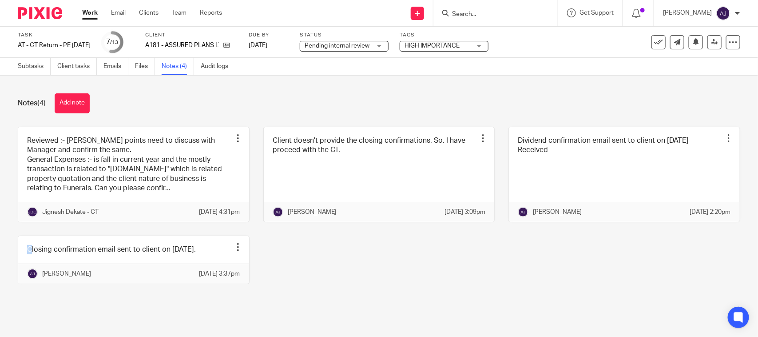
click at [194, 238] on div "Reviewed :- Few points need to discuss with Manager and confirm the same. Gener…" at bounding box center [372, 212] width 736 height 171
click at [273, 238] on div "Reviewed :- Few points need to discuss with Manager and confirm the same. Gener…" at bounding box center [372, 212] width 736 height 171
drag, startPoint x: 273, startPoint y: 238, endPoint x: 282, endPoint y: 241, distance: 9.3
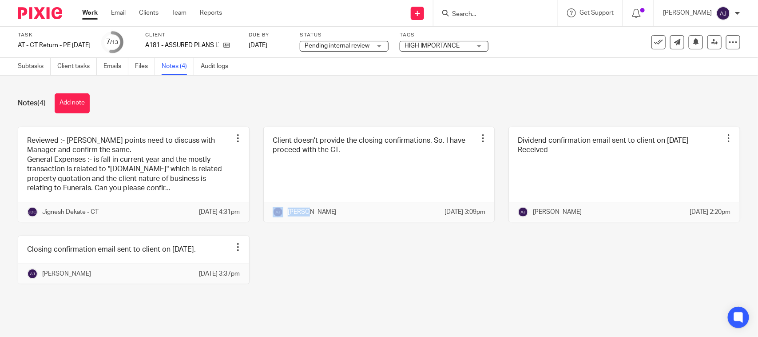
click at [276, 241] on div "Reviewed :- Few points need to discuss with Manager and confirm the same. Gener…" at bounding box center [372, 212] width 736 height 171
drag, startPoint x: 285, startPoint y: 241, endPoint x: 291, endPoint y: 242, distance: 5.9
click at [286, 241] on div "Reviewed :- Few points need to discuss with Manager and confirm the same. Gener…" at bounding box center [372, 212] width 736 height 171
click at [291, 242] on div "Reviewed :- Few points need to discuss with Manager and confirm the same. Gener…" at bounding box center [372, 212] width 736 height 171
click at [302, 243] on div "Reviewed :- Few points need to discuss with Manager and confirm the same. Gener…" at bounding box center [372, 212] width 736 height 171
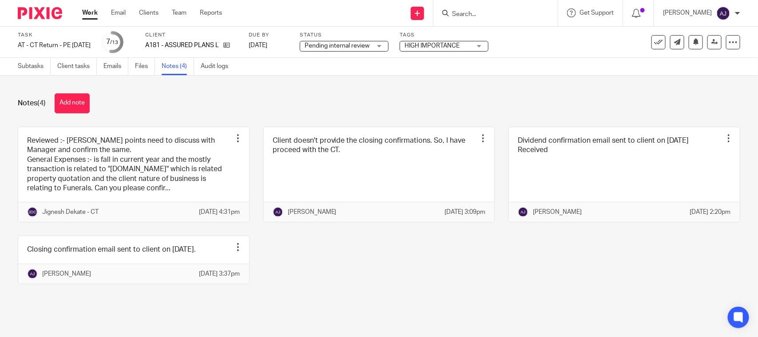
click at [365, 297] on div "Reviewed :- Few points need to discuss with Manager and confirm the same. Gener…" at bounding box center [372, 212] width 736 height 171
click at [414, 281] on div "Reviewed :- Few points need to discuss with Manager and confirm the same. Gener…" at bounding box center [372, 212] width 736 height 171
click at [416, 101] on div "Notes (4) Add note" at bounding box center [379, 103] width 722 height 20
click at [286, 100] on div "Notes (4) Add note" at bounding box center [379, 103] width 722 height 20
click at [340, 250] on div "Reviewed :- Few points need to discuss with Manager and confirm the same. Gener…" at bounding box center [372, 212] width 736 height 171
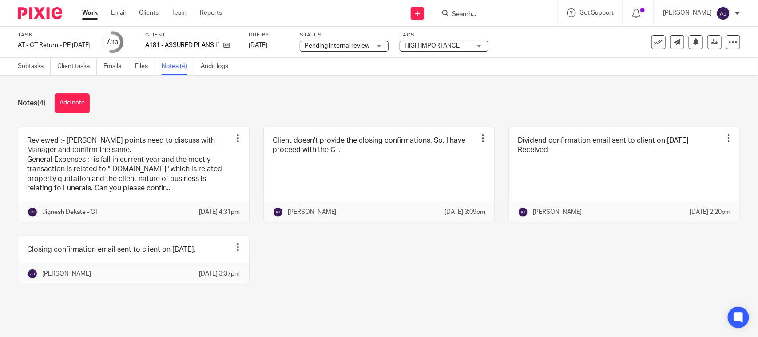
click at [395, 266] on div "Reviewed :- Few points need to discuss with Manager and confirm the same. Gener…" at bounding box center [372, 212] width 736 height 171
click at [437, 98] on div "Notes (4) Add note" at bounding box center [379, 103] width 722 height 20
click at [528, 115] on div "Notes (4) Add note Reviewed :- Few points need to discuss with Manager and conf…" at bounding box center [379, 194] width 758 height 239
click at [387, 115] on div "Notes (4) Add note Reviewed :- Few points need to discuss with Manager and conf…" at bounding box center [379, 194] width 758 height 239
drag, startPoint x: 192, startPoint y: 111, endPoint x: 651, endPoint y: 87, distance: 459.8
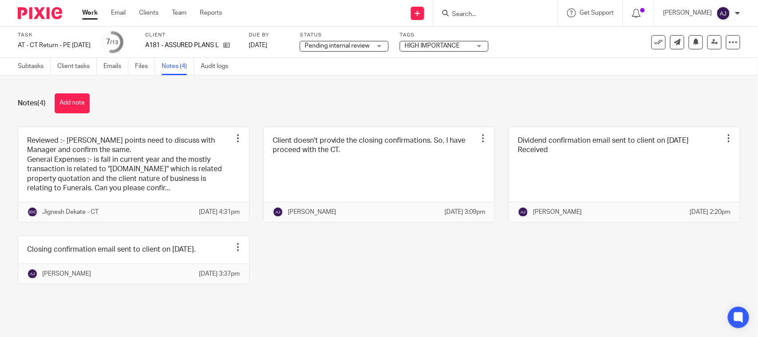
click at [651, 87] on div "Notes (4) Add note Reviewed :- Few points need to discuss with Manager and conf…" at bounding box center [379, 194] width 758 height 239
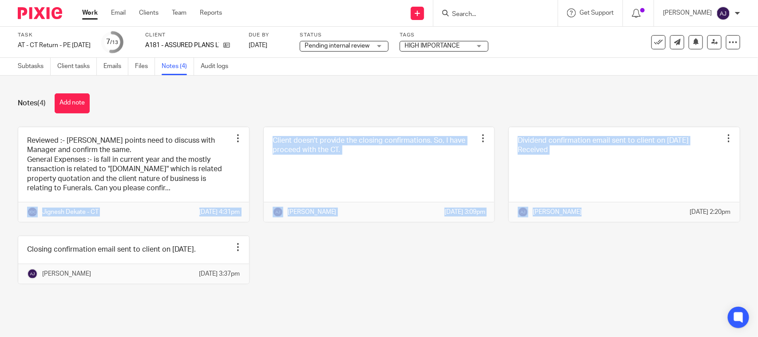
drag, startPoint x: 631, startPoint y: 279, endPoint x: 15, endPoint y: 238, distance: 617.7
click at [15, 238] on div "Reviewed :- Few points need to discuss with Manager and confirm the same. Gener…" at bounding box center [372, 212] width 736 height 171
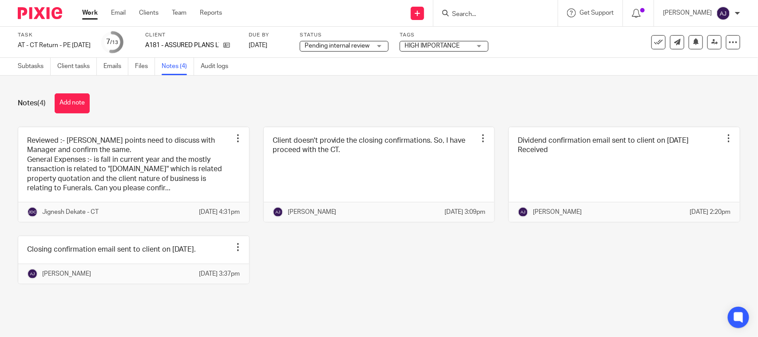
drag, startPoint x: 14, startPoint y: 234, endPoint x: 718, endPoint y: 319, distance: 708.4
click at [718, 315] on div "Notes (4) Add note Reviewed :- Few points need to discuss with Manager and conf…" at bounding box center [379, 194] width 758 height 239
click at [713, 315] on div "Notes (4) Add note Reviewed :- Few points need to discuss with Manager and conf…" at bounding box center [379, 194] width 758 height 239
drag, startPoint x: 707, startPoint y: 322, endPoint x: 8, endPoint y: 87, distance: 738.0
click at [8, 87] on div "Notes (4) Add note Reviewed :- Few points need to discuss with Manager and conf…" at bounding box center [379, 194] width 758 height 239
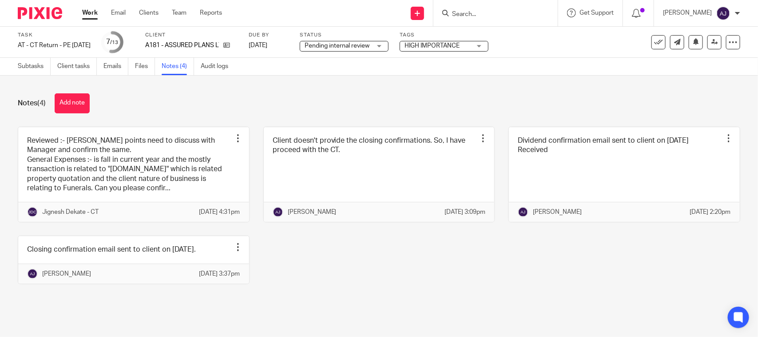
click at [8, 87] on div "Notes (4) Add note Reviewed :- Few points need to discuss with Manager and conf…" at bounding box center [379, 194] width 758 height 239
drag, startPoint x: 8, startPoint y: 76, endPoint x: 716, endPoint y: 327, distance: 751.4
click at [716, 315] on div "Notes (4) Add note Reviewed :- Few points need to discuss with Manager and conf…" at bounding box center [379, 194] width 758 height 239
click at [528, 54] on div "Task AT - CT Return - PE 30-06-2025 Save AT - CT Return - PE 30-06-2025 7 /13 C…" at bounding box center [379, 42] width 758 height 31
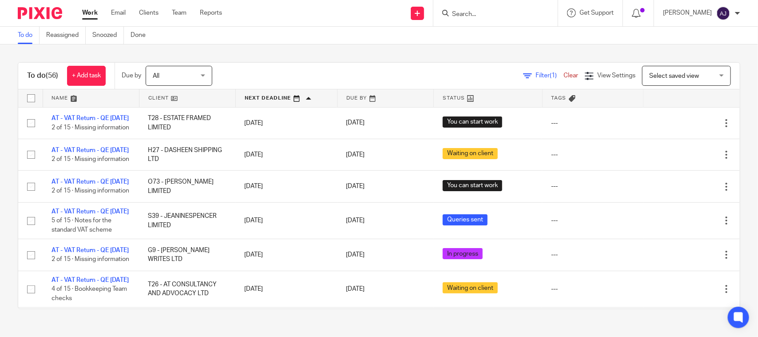
click at [336, 54] on div "To do (56) + Add task Due by All All [DATE] [DATE] This week Next week This mon…" at bounding box center [379, 185] width 758 height 282
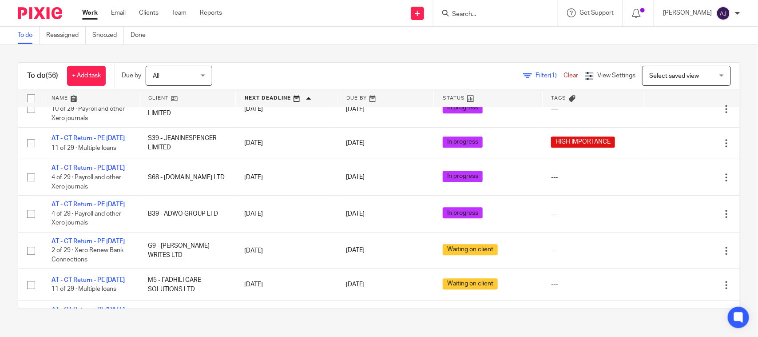
scroll to position [1055, 0]
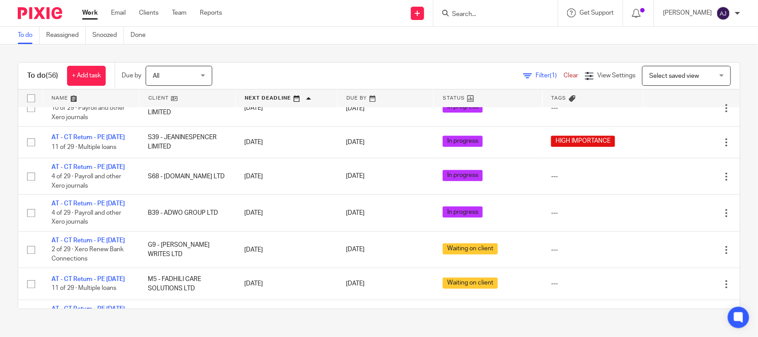
click at [448, 56] on div "To do (56) + Add task Due by All All [DATE] [DATE] This week Next week This mon…" at bounding box center [379, 185] width 758 height 282
